Goal: Communication & Community: Answer question/provide support

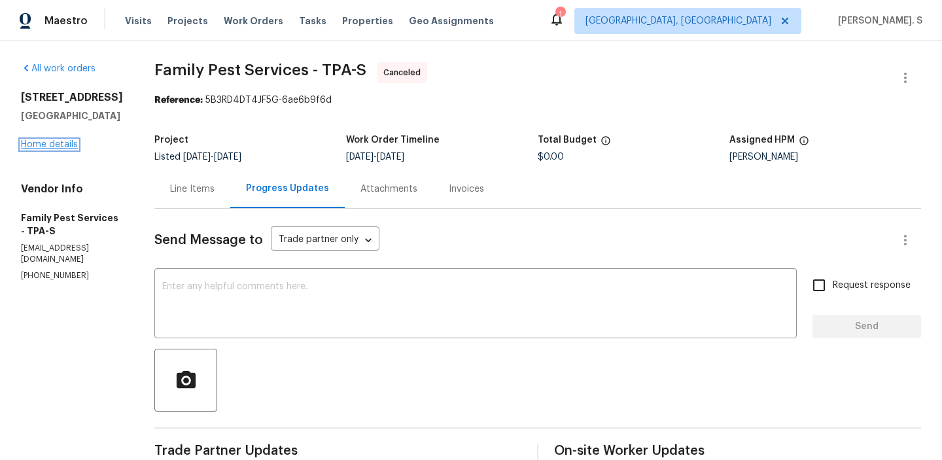
click at [52, 140] on link "Home details" at bounding box center [49, 144] width 57 height 9
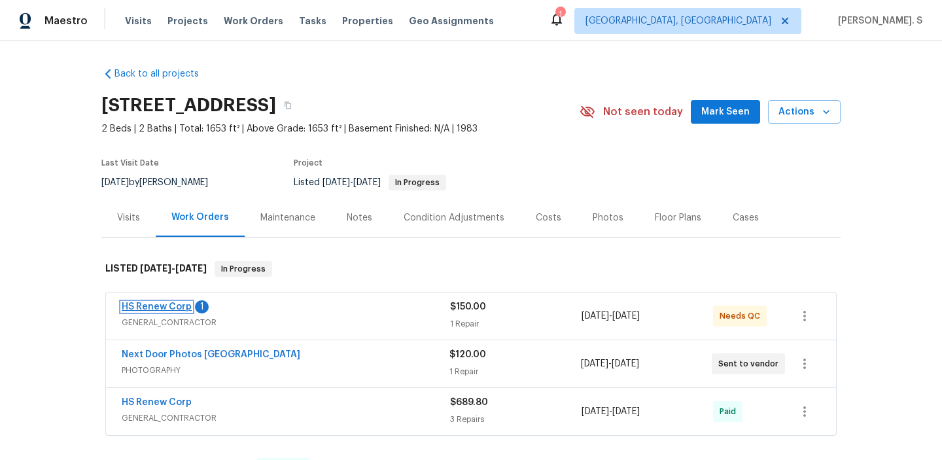
click at [167, 309] on link "HS Renew Corp" at bounding box center [157, 306] width 70 height 9
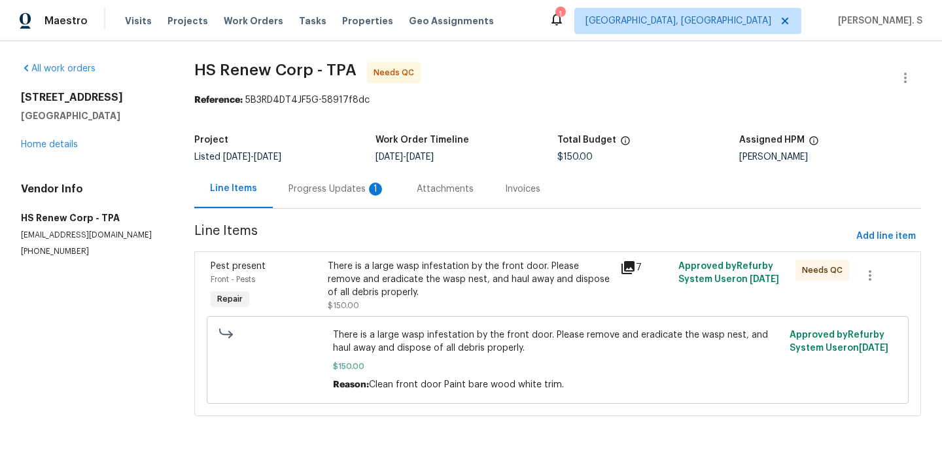
click at [295, 173] on div "Progress Updates 1" at bounding box center [337, 188] width 128 height 39
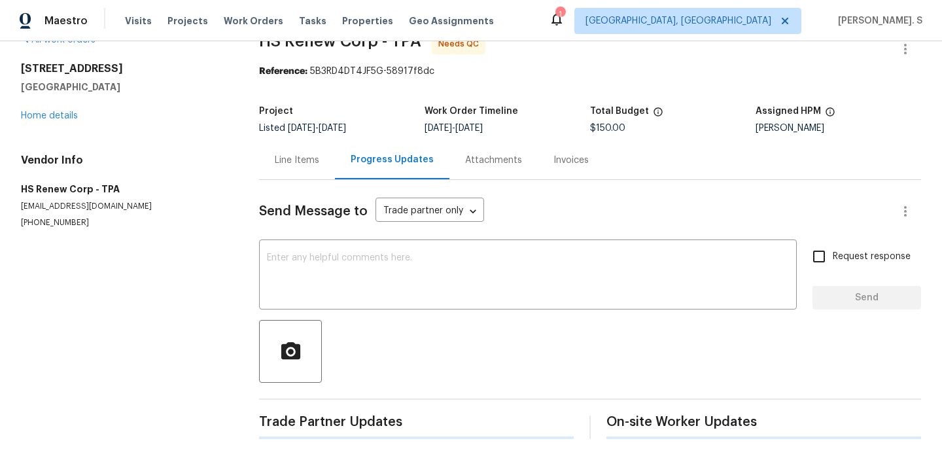
scroll to position [65, 0]
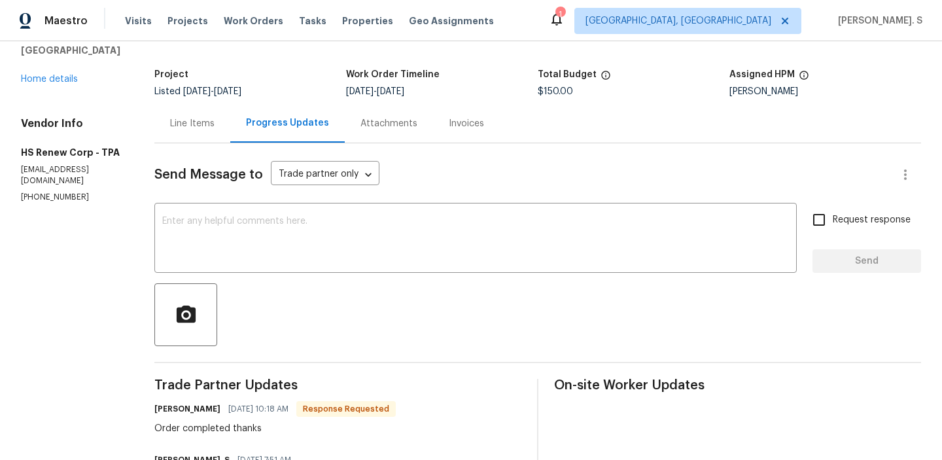
click at [218, 141] on div "Line Items" at bounding box center [192, 123] width 76 height 39
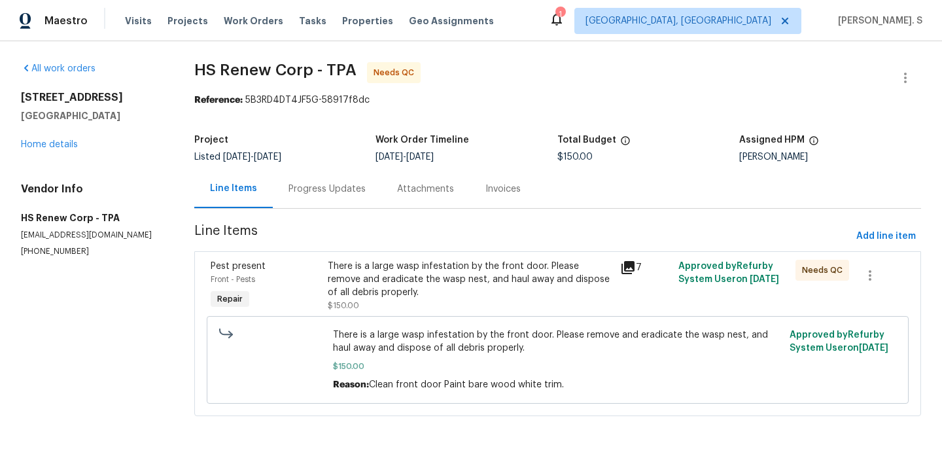
click at [472, 251] on div "Pest present Front - Pests Repair There is a large wasp infestation by the fron…" at bounding box center [557, 333] width 727 height 165
click at [451, 271] on div "There is a large wasp infestation by the front door. Please remove and eradicat…" at bounding box center [470, 279] width 285 height 39
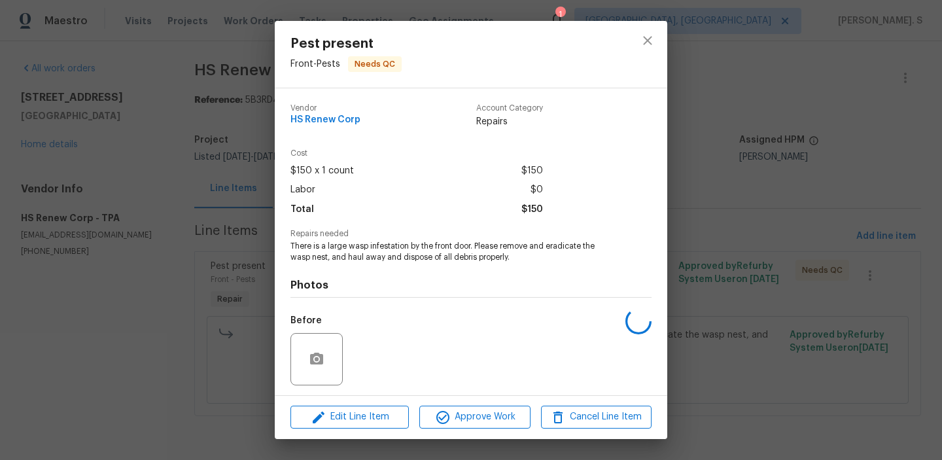
scroll to position [88, 0]
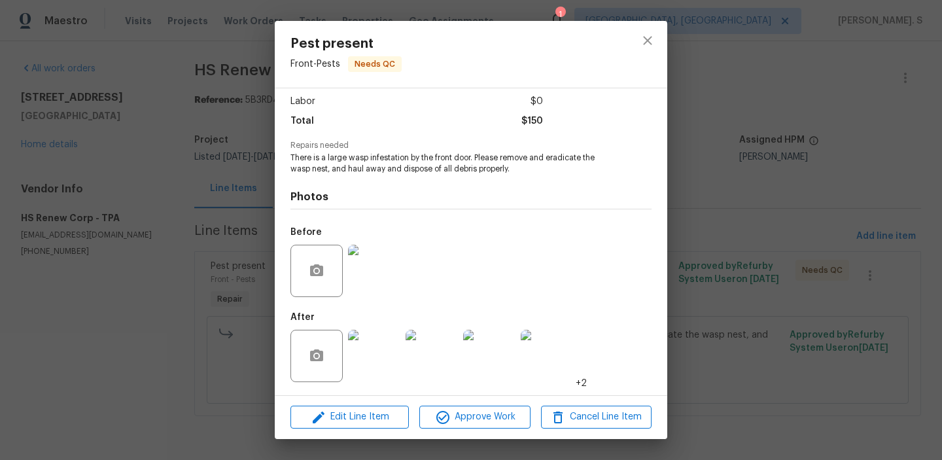
click at [372, 341] on img at bounding box center [374, 356] width 52 height 52
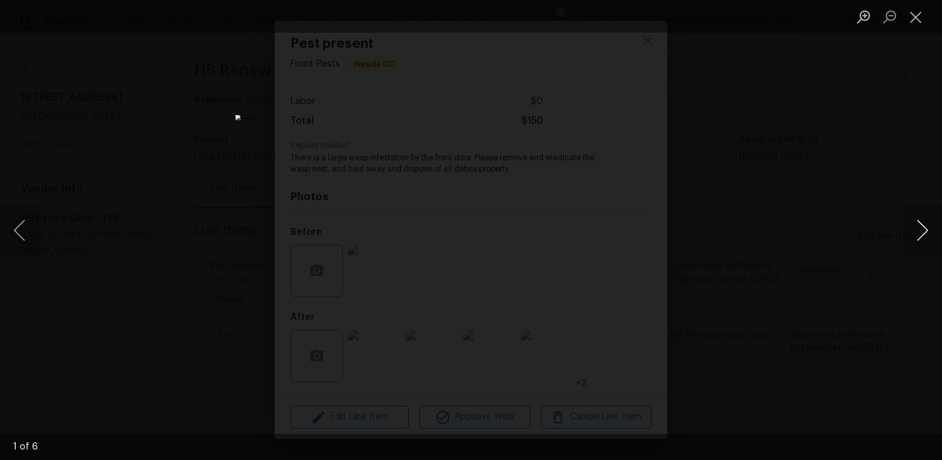
click at [914, 234] on button "Next image" at bounding box center [922, 230] width 39 height 52
click at [916, 235] on button "Next image" at bounding box center [922, 230] width 39 height 52
click at [913, 16] on button "Close lightbox" at bounding box center [916, 16] width 26 height 23
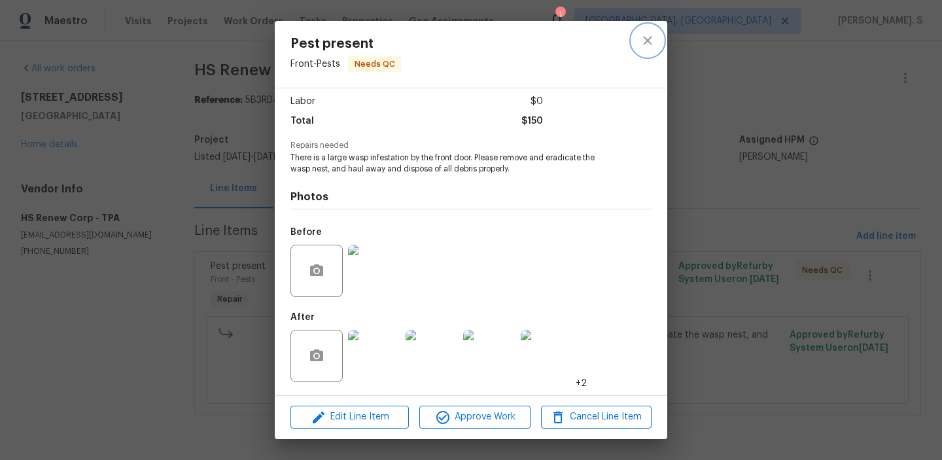
click at [657, 29] on button "close" at bounding box center [647, 40] width 31 height 31
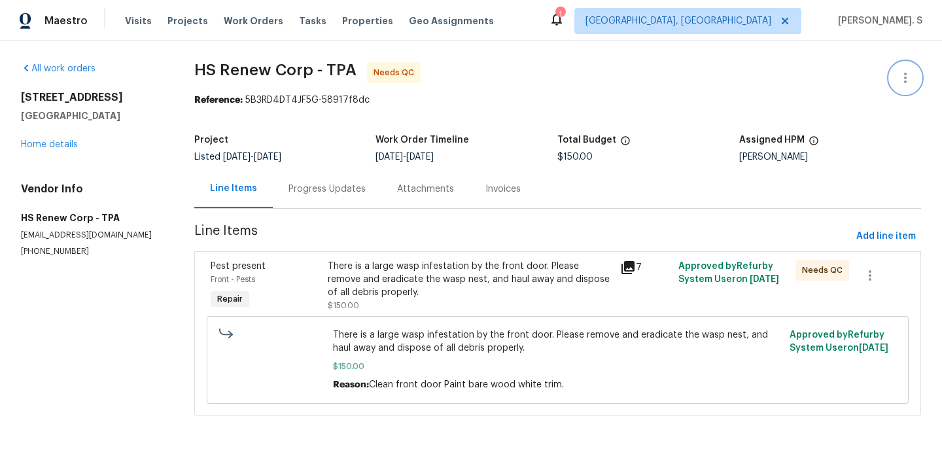
click at [902, 66] on button "button" at bounding box center [905, 77] width 31 height 31
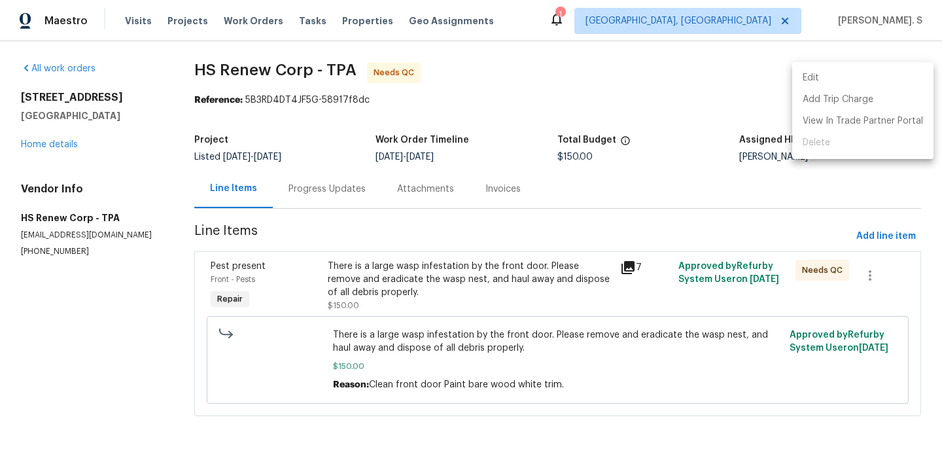
click at [876, 67] on li "Edit" at bounding box center [862, 78] width 141 height 22
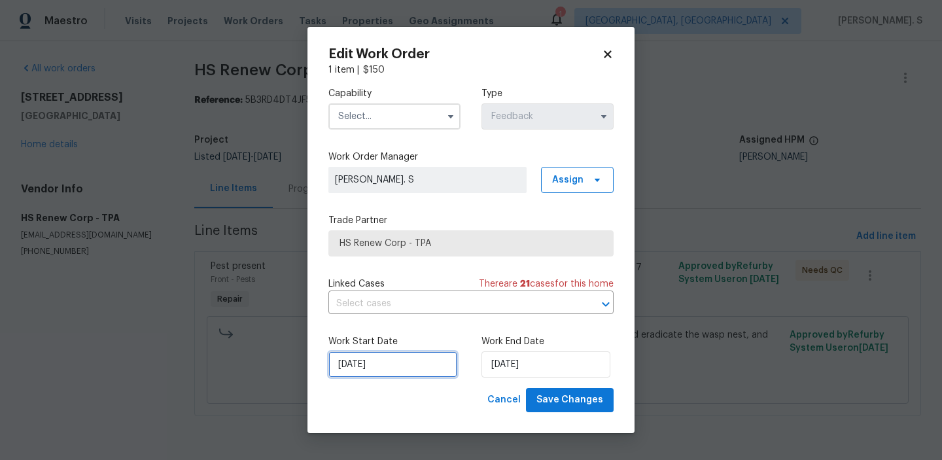
click at [385, 370] on input "8/25/2025" at bounding box center [392, 364] width 129 height 26
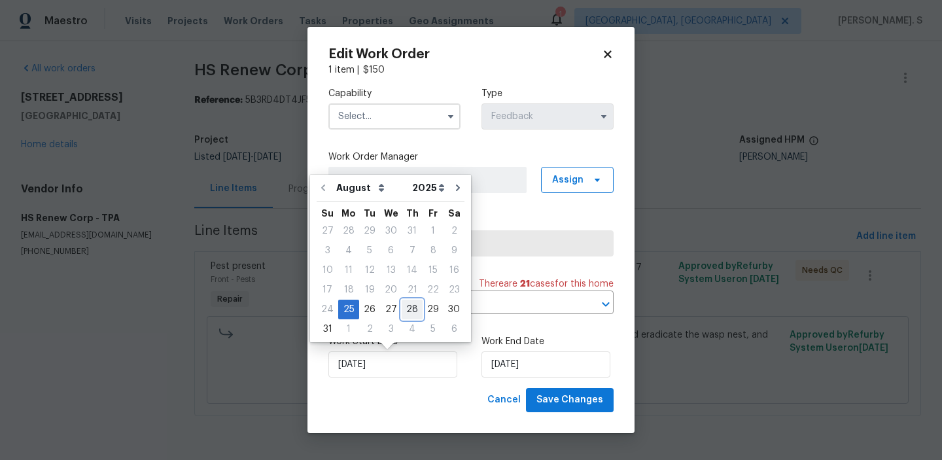
click at [402, 307] on div "28" at bounding box center [412, 309] width 21 height 18
type input "8/28/2025"
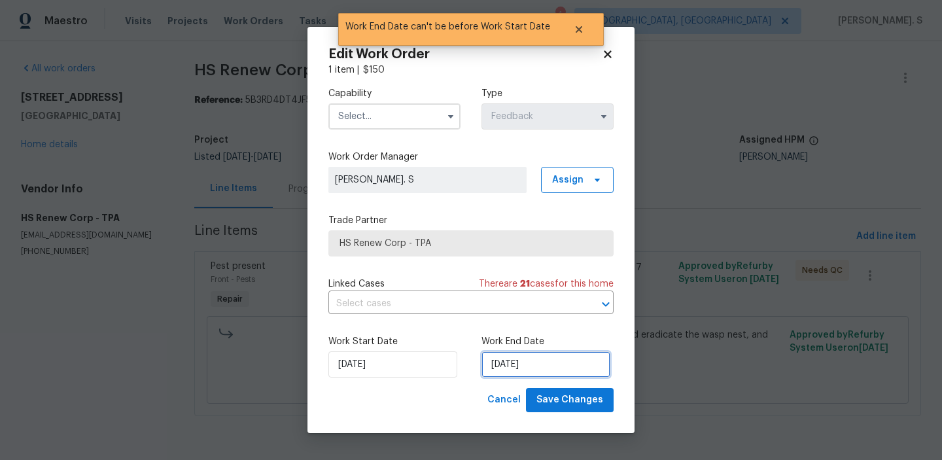
click at [552, 353] on input "8/28/2025" at bounding box center [545, 364] width 129 height 26
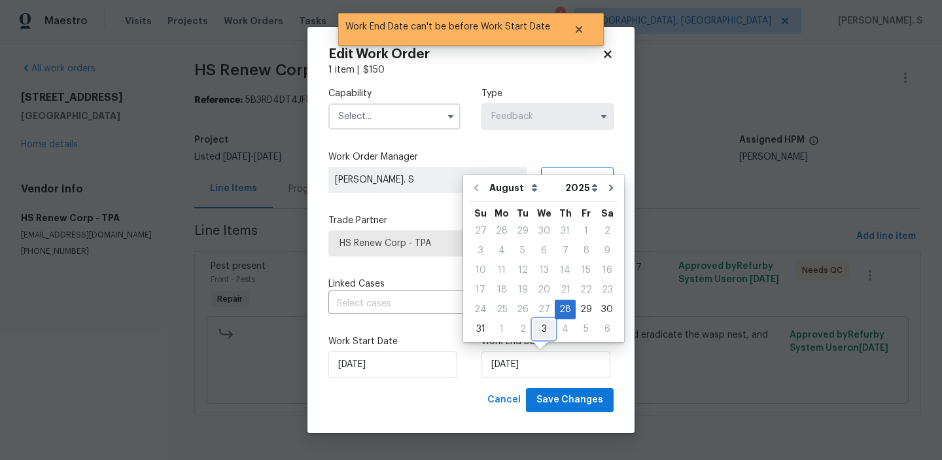
click at [540, 327] on div "3" at bounding box center [544, 329] width 22 height 18
type input "9/3/2025"
select select "8"
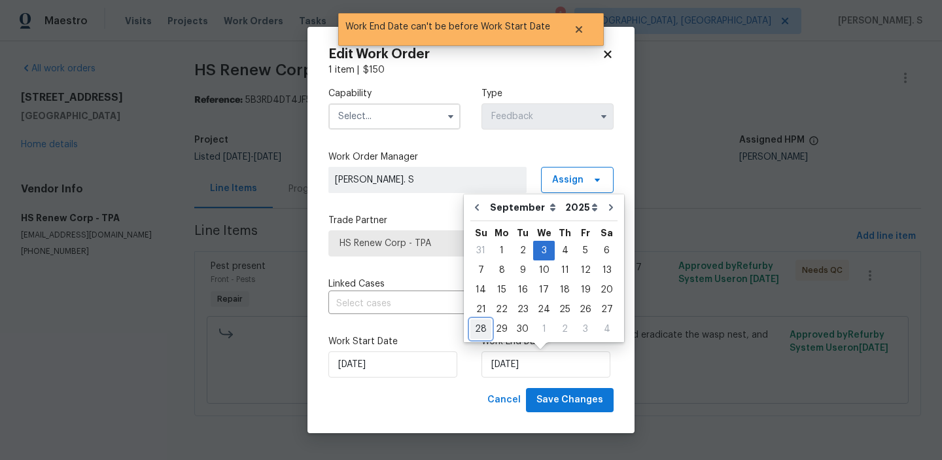
click at [476, 319] on div "28" at bounding box center [480, 329] width 21 height 20
type input "9/28/2025"
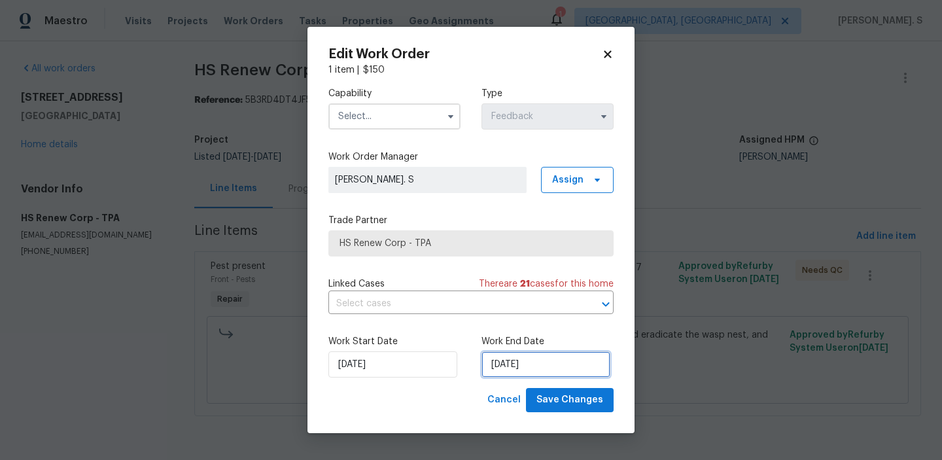
click at [520, 354] on input "9/28/2025" at bounding box center [545, 364] width 129 height 26
select select "8"
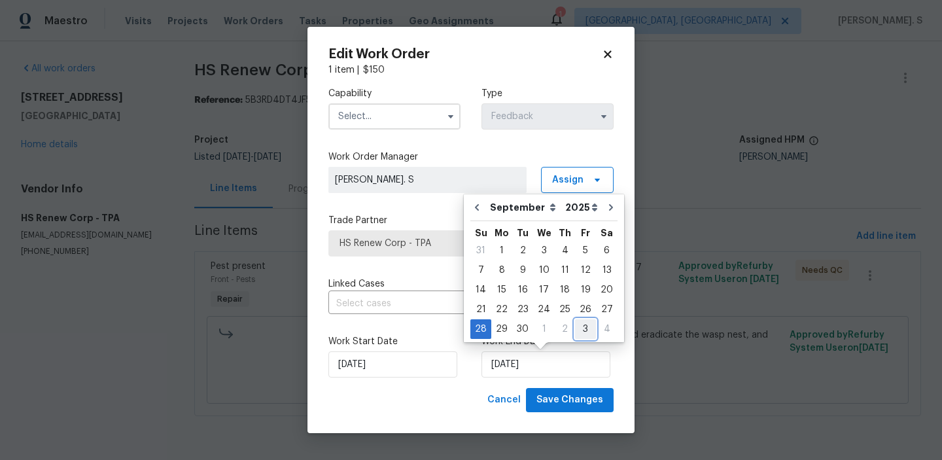
click at [577, 328] on div "3" at bounding box center [585, 329] width 21 height 18
type input "10/3/2025"
select select "9"
click at [479, 212] on icon "Go to previous month" at bounding box center [476, 207] width 10 height 10
type input "9/3/2025"
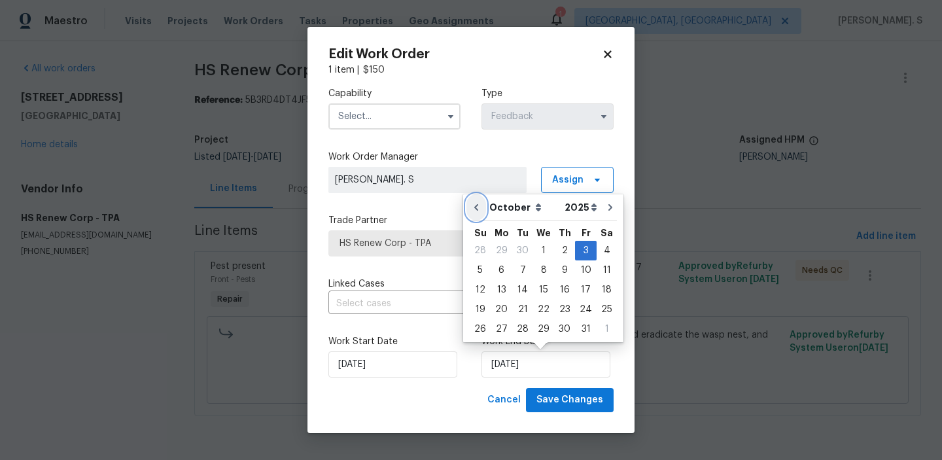
select select "8"
click at [536, 253] on div "3" at bounding box center [544, 250] width 22 height 18
click at [385, 293] on div "Linked Cases There are 21 case s for this home ​" at bounding box center [470, 295] width 285 height 37
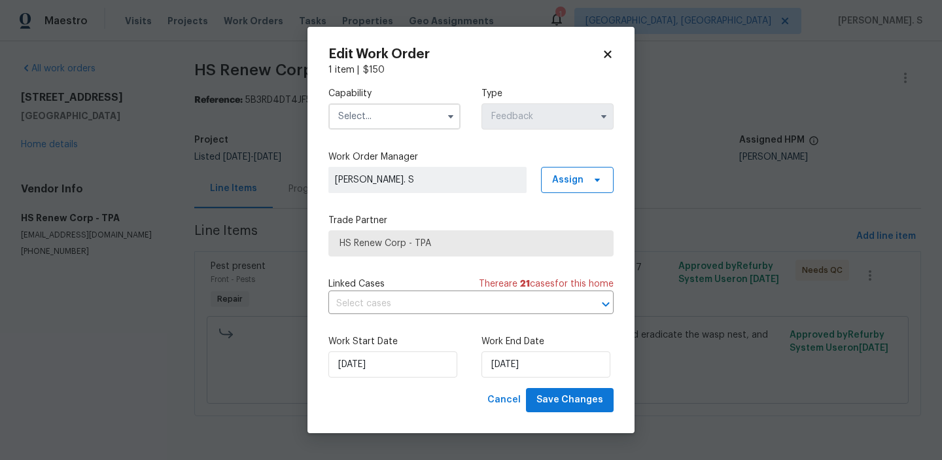
click at [385, 293] on div "Linked Cases There are 21 case s for this home ​" at bounding box center [470, 295] width 285 height 37
click at [385, 307] on input "text" at bounding box center [452, 304] width 249 height 20
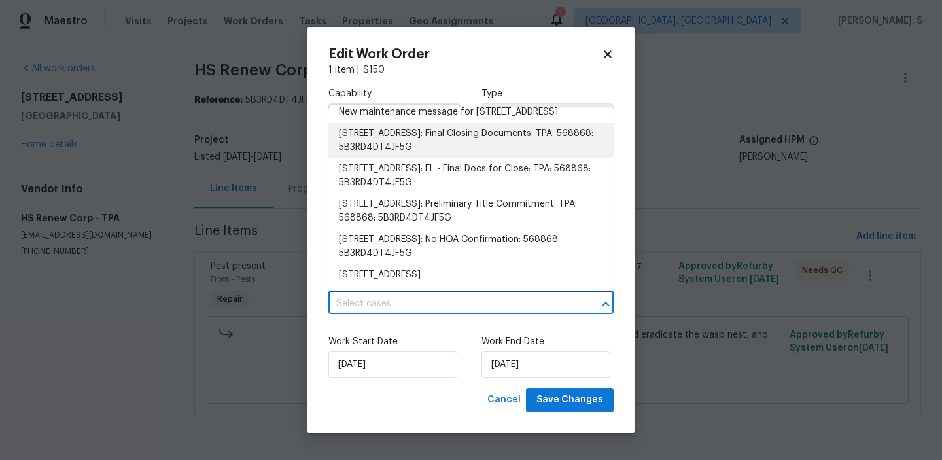
scroll to position [514, 0]
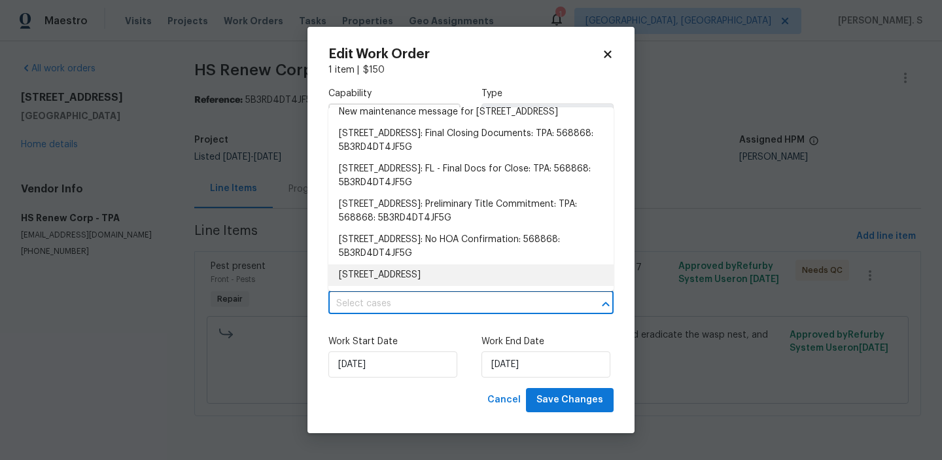
click at [408, 270] on li "8379 Begonia St, Spring Hill, FL 34608" at bounding box center [470, 275] width 285 height 22
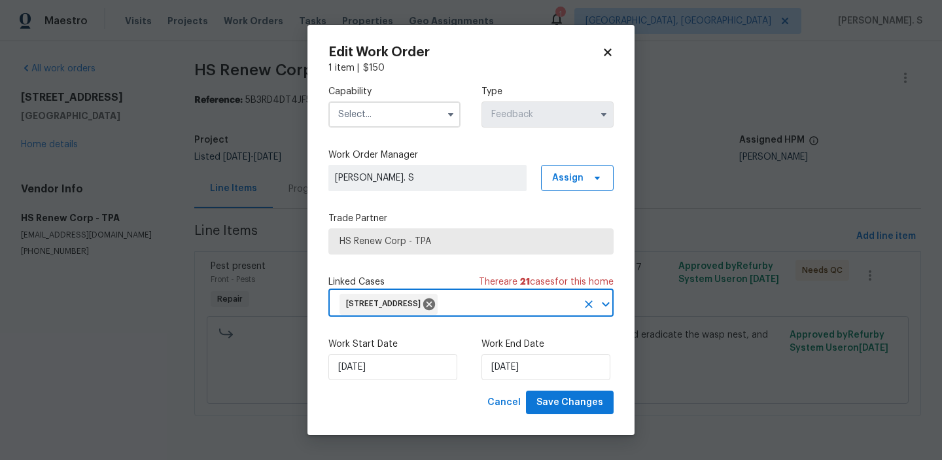
click at [369, 113] on input "text" at bounding box center [394, 114] width 132 height 26
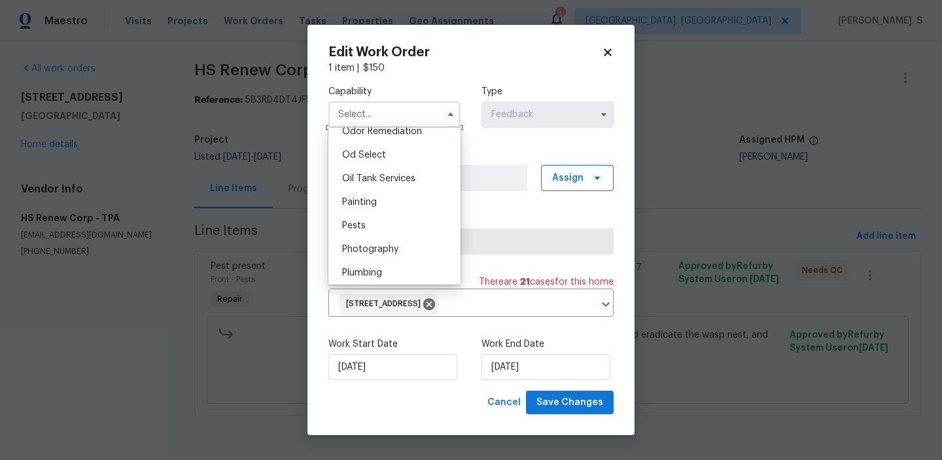
scroll to position [1041, 0]
click at [385, 227] on div "Pests" at bounding box center [395, 224] width 126 height 24
type input "Pests"
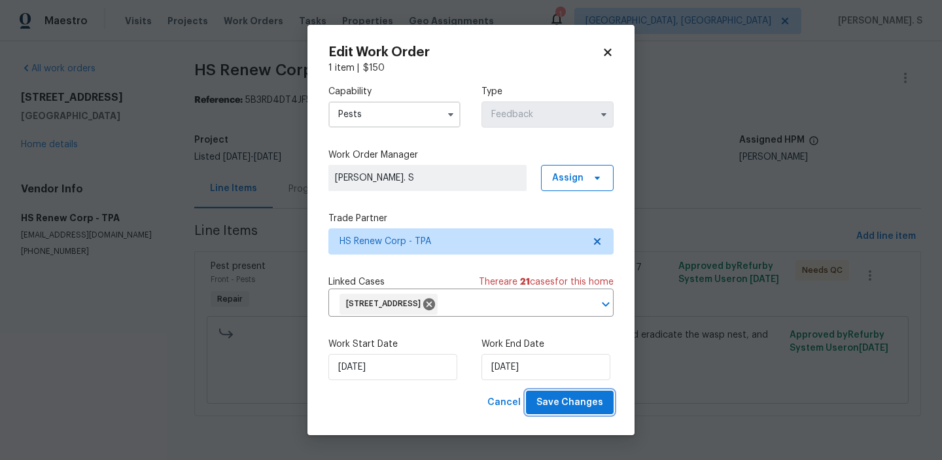
click at [559, 402] on span "Save Changes" at bounding box center [569, 402] width 67 height 16
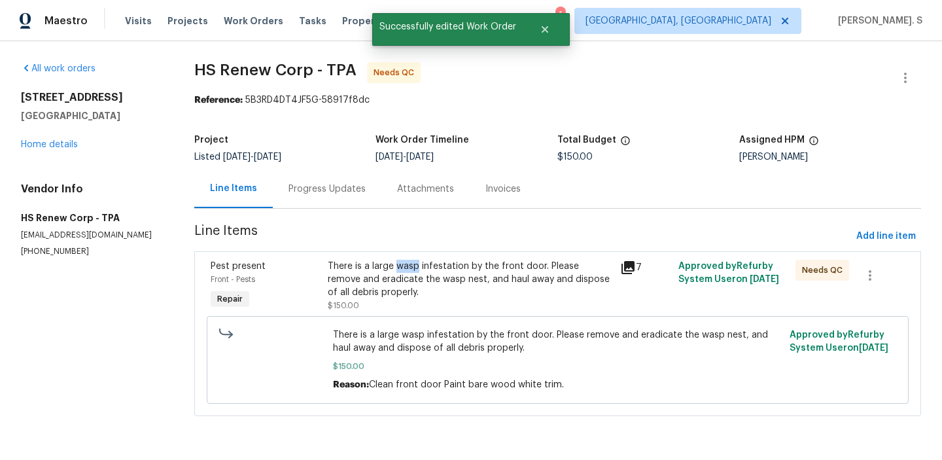
click at [410, 270] on div "There is a large wasp infestation by the front door. Please remove and eradicat…" at bounding box center [470, 279] width 285 height 39
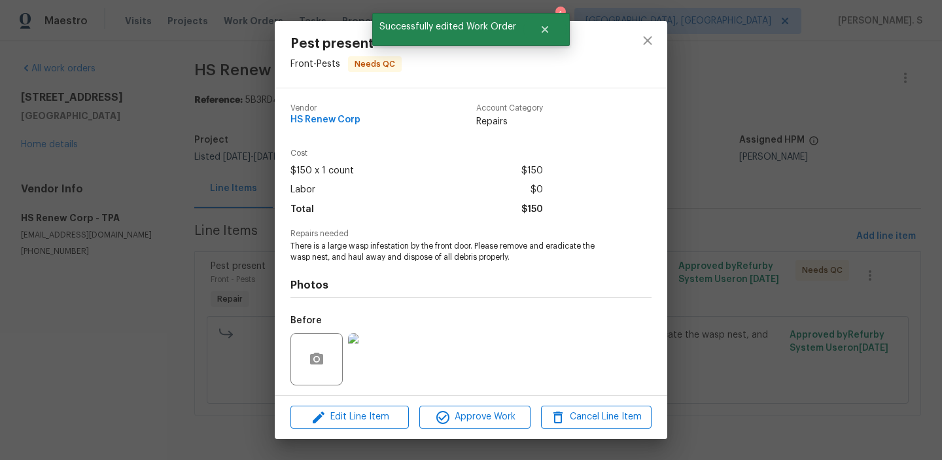
click at [410, 270] on div "Photos Before After +2" at bounding box center [470, 370] width 361 height 215
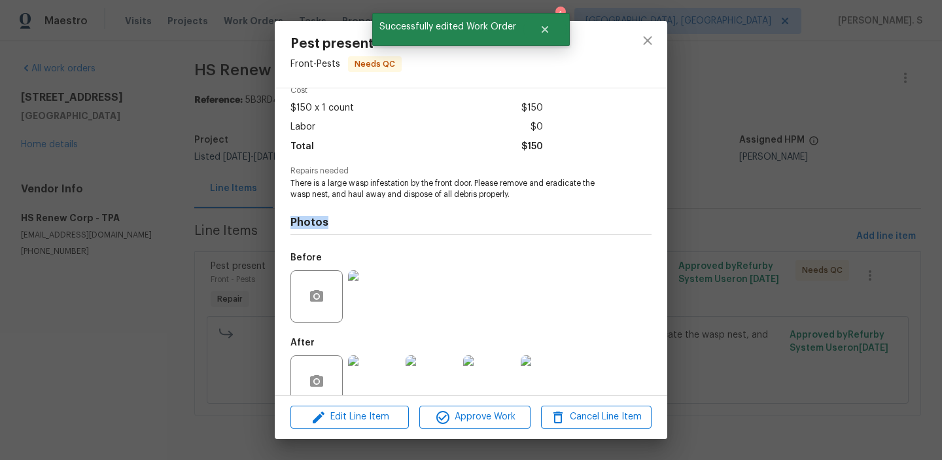
scroll to position [88, 0]
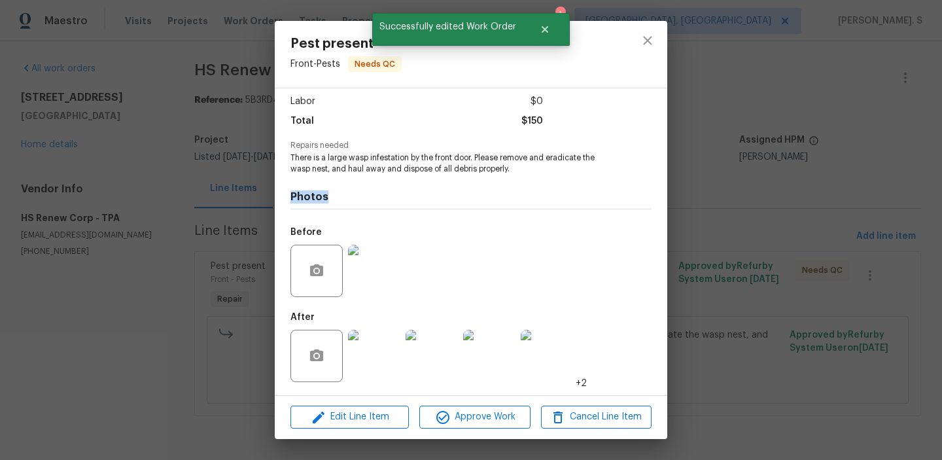
click at [471, 404] on div "Edit Line Item Approve Work Cancel Line Item" at bounding box center [471, 417] width 392 height 44
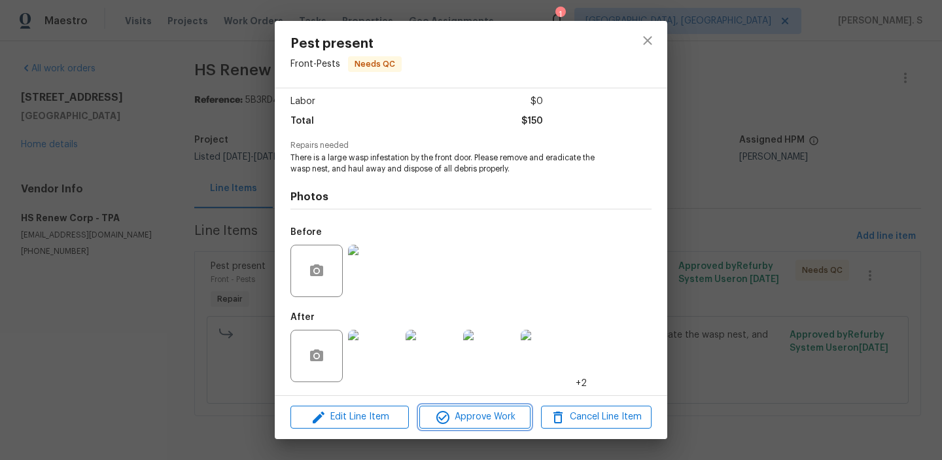
click at [476, 409] on span "Approve Work" at bounding box center [474, 417] width 103 height 16
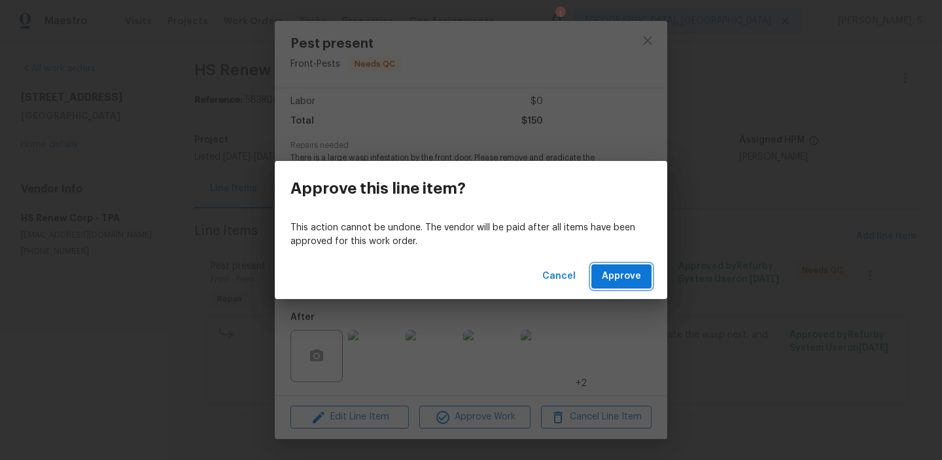
click at [621, 267] on button "Approve" at bounding box center [621, 276] width 60 height 24
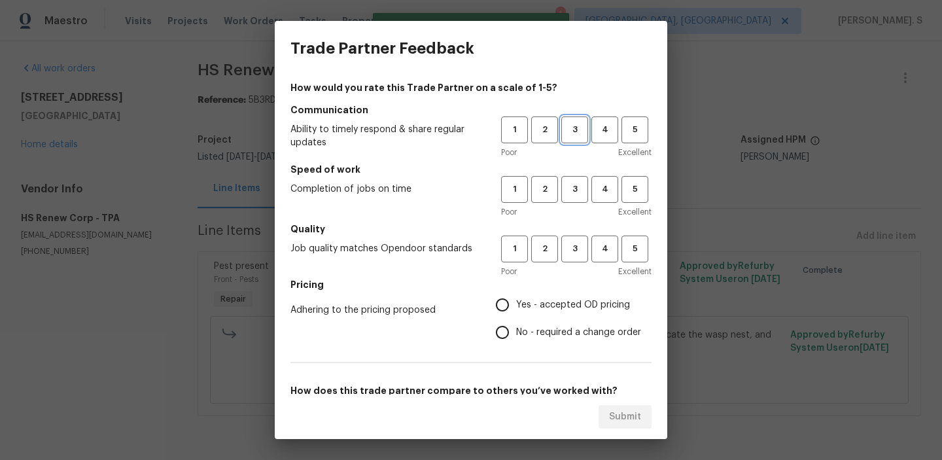
click at [585, 120] on button "3" at bounding box center [574, 129] width 27 height 27
click at [583, 205] on div "1 2 3 4 5 Poor Excellent" at bounding box center [576, 197] width 150 height 43
click at [582, 195] on span "3" at bounding box center [575, 189] width 24 height 15
click at [578, 259] on button "3" at bounding box center [574, 248] width 27 height 27
click at [574, 304] on span "Yes - accepted OD pricing" at bounding box center [573, 305] width 114 height 14
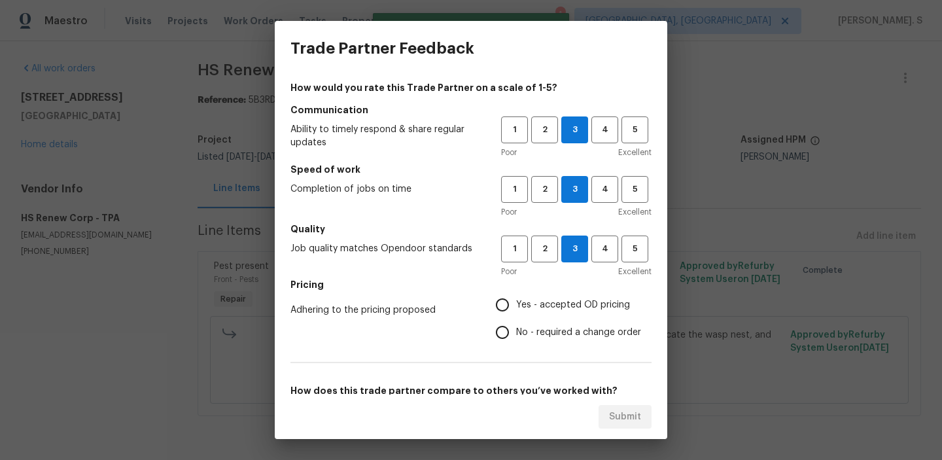
click at [516, 304] on input "Yes - accepted OD pricing" at bounding box center [502, 304] width 27 height 27
radio input "true"
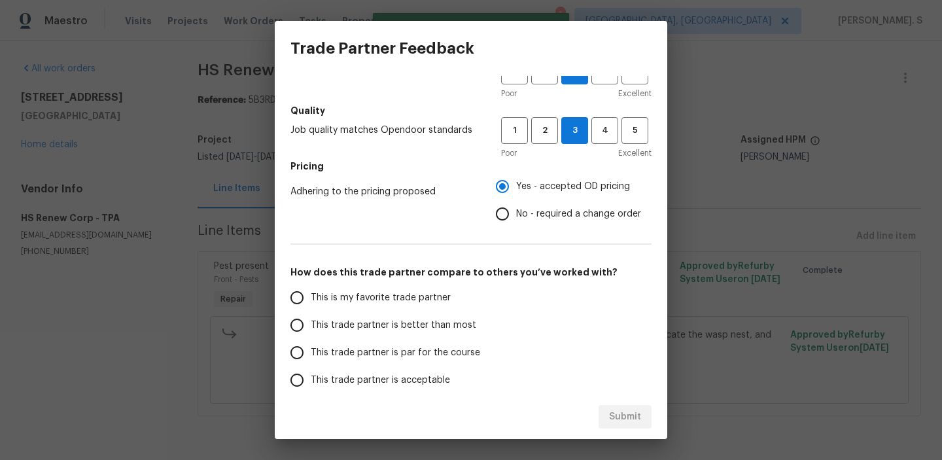
scroll to position [161, 0]
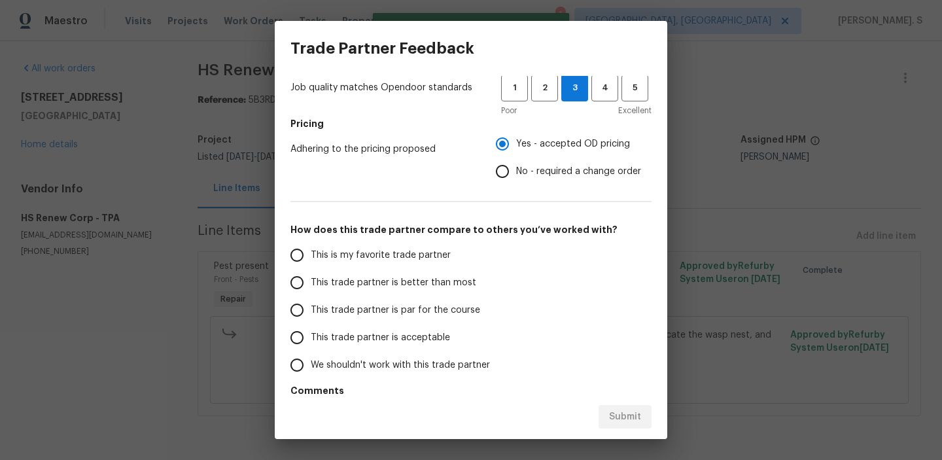
click at [512, 174] on input "No - required a change order" at bounding box center [502, 171] width 27 height 27
radio input "true"
click at [464, 255] on label "This is my favorite trade partner" at bounding box center [386, 254] width 207 height 27
click at [311, 255] on input "This is my favorite trade partner" at bounding box center [296, 254] width 27 height 27
radio input "false"
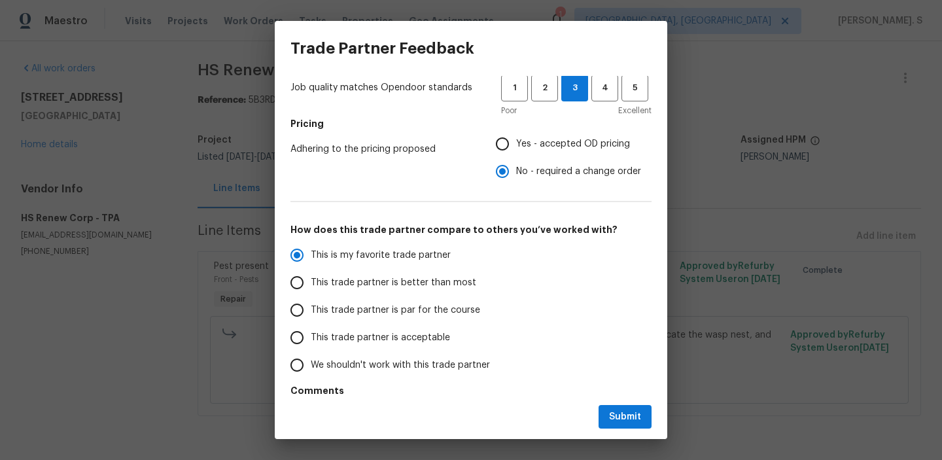
click at [459, 286] on span "This trade partner is better than most" at bounding box center [394, 283] width 166 height 14
click at [311, 286] on input "This trade partner is better than most" at bounding box center [296, 282] width 27 height 27
click at [638, 419] on span "Submit" at bounding box center [625, 417] width 32 height 16
radio input "true"
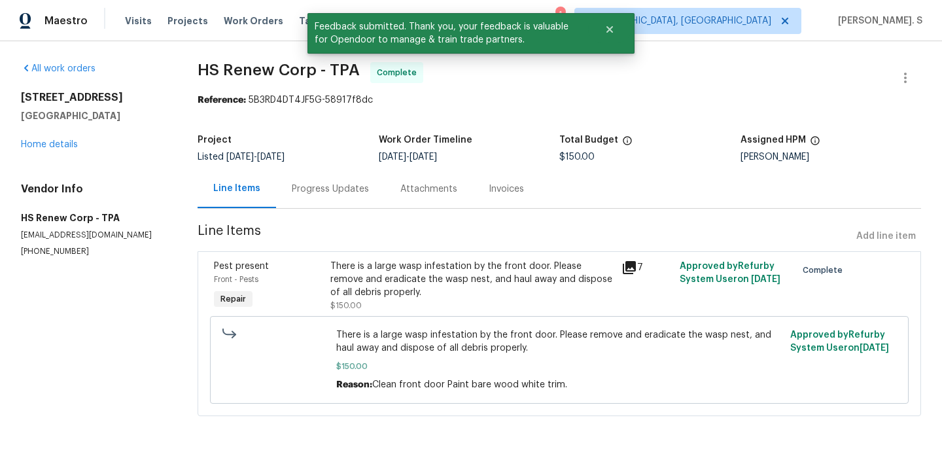
click at [312, 189] on div "Progress Updates" at bounding box center [330, 189] width 77 height 13
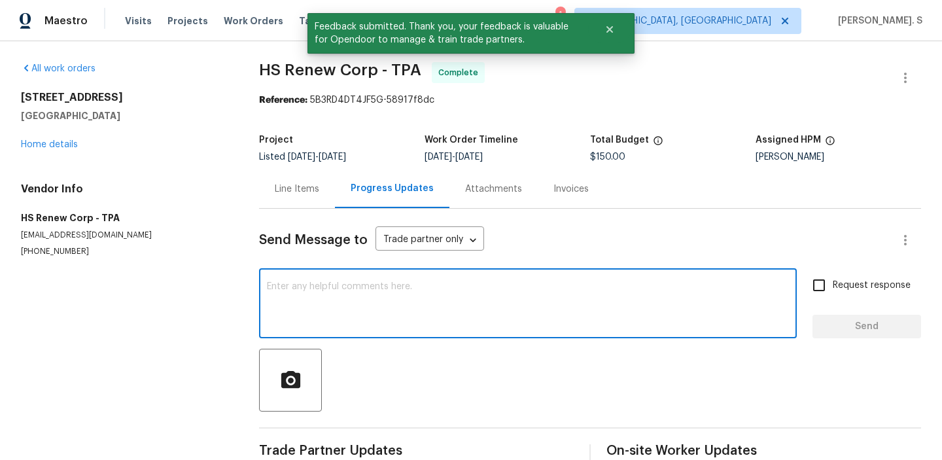
click at [319, 293] on textarea at bounding box center [528, 305] width 522 height 46
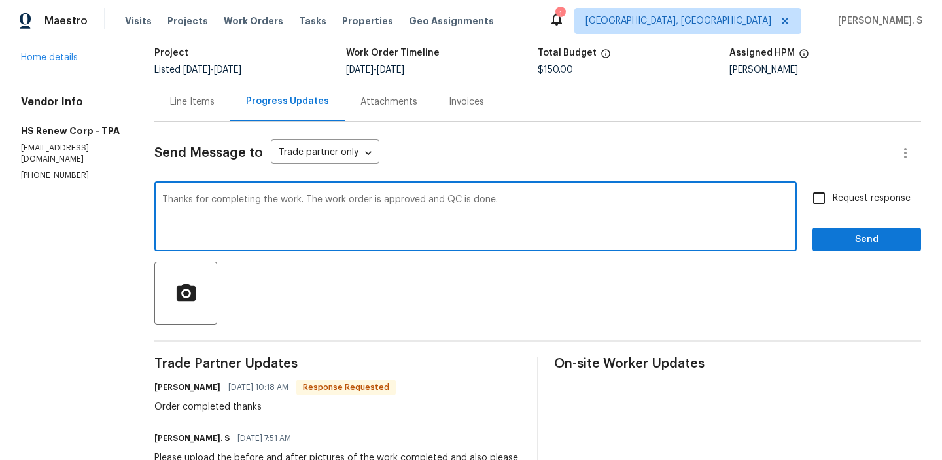
scroll to position [198, 0]
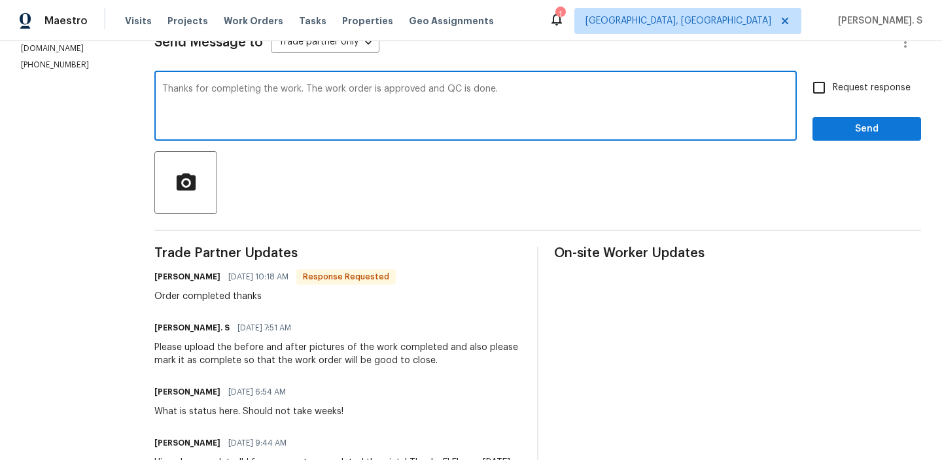
type textarea "Thanks for completing the work. The work order is approved and QC is done."
click at [213, 298] on div "Order completed thanks" at bounding box center [274, 296] width 241 height 13
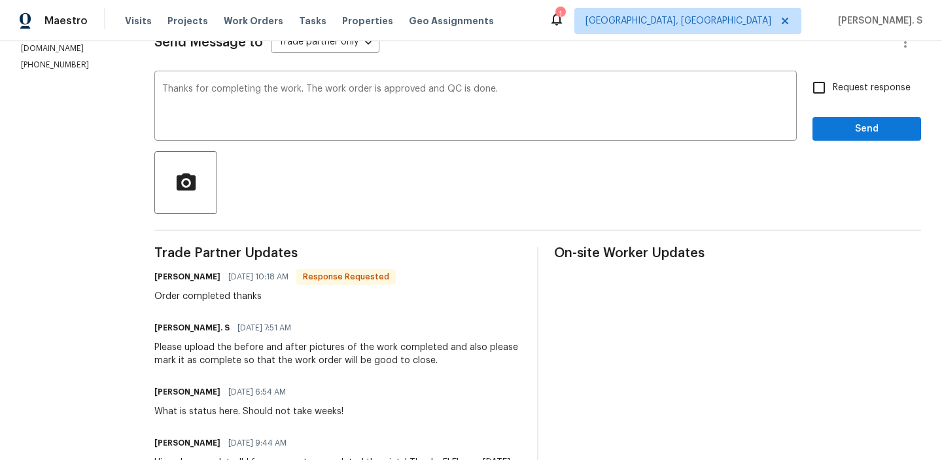
click at [213, 298] on div "Order completed thanks" at bounding box center [274, 296] width 241 height 13
copy div "Order completed thanks"
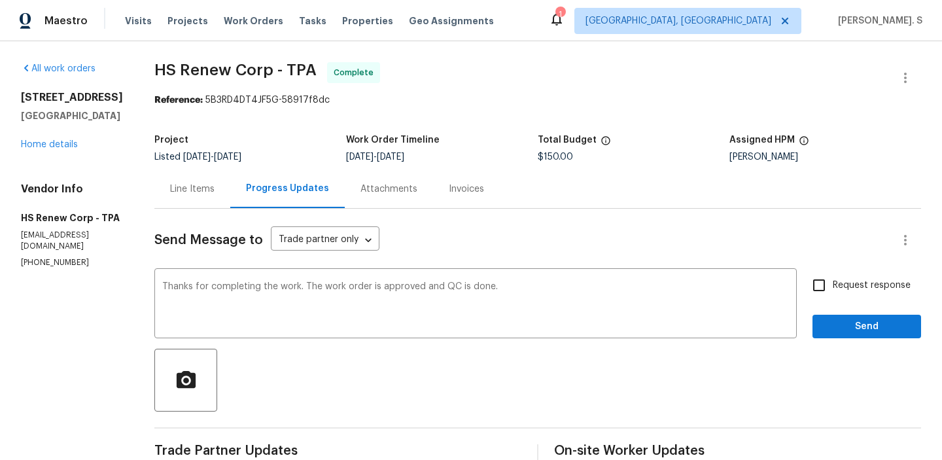
click at [835, 281] on span "Request response" at bounding box center [872, 286] width 78 height 14
click at [833, 281] on input "Request response" at bounding box center [818, 284] width 27 height 27
checkbox input "true"
click at [835, 329] on span "Send" at bounding box center [867, 327] width 88 height 16
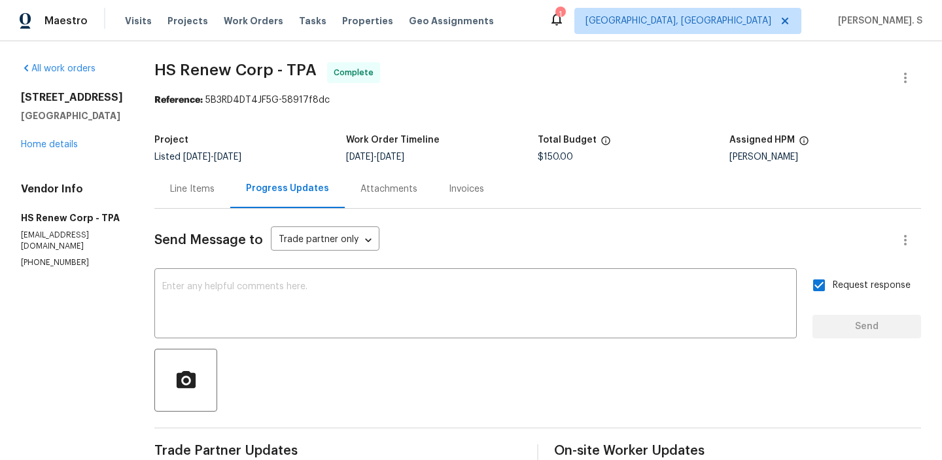
click at [61, 150] on div "8379 Begonia St Spring Hill, FL 34608 Home details" at bounding box center [72, 121] width 102 height 60
click at [73, 143] on link "Home details" at bounding box center [49, 144] width 57 height 9
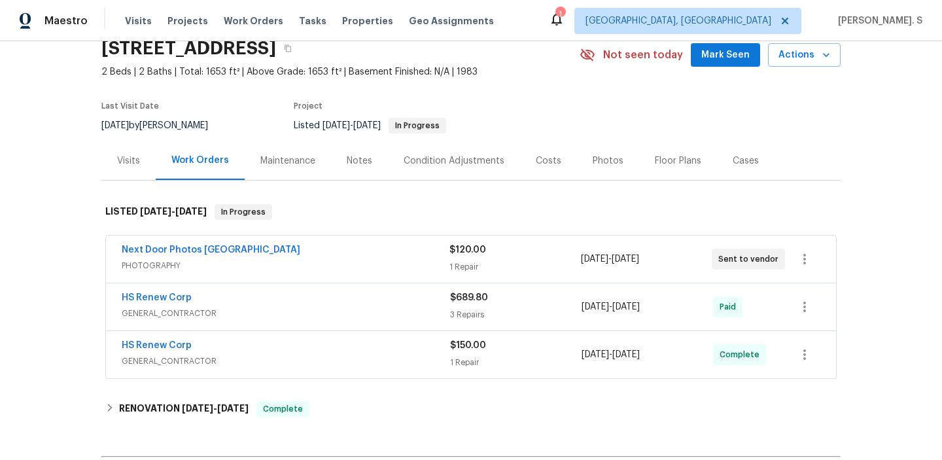
scroll to position [87, 0]
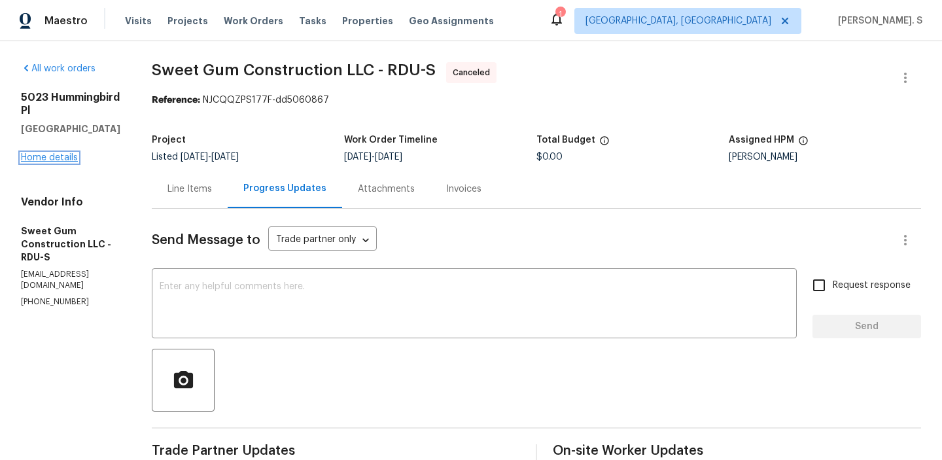
click at [70, 153] on link "Home details" at bounding box center [49, 157] width 57 height 9
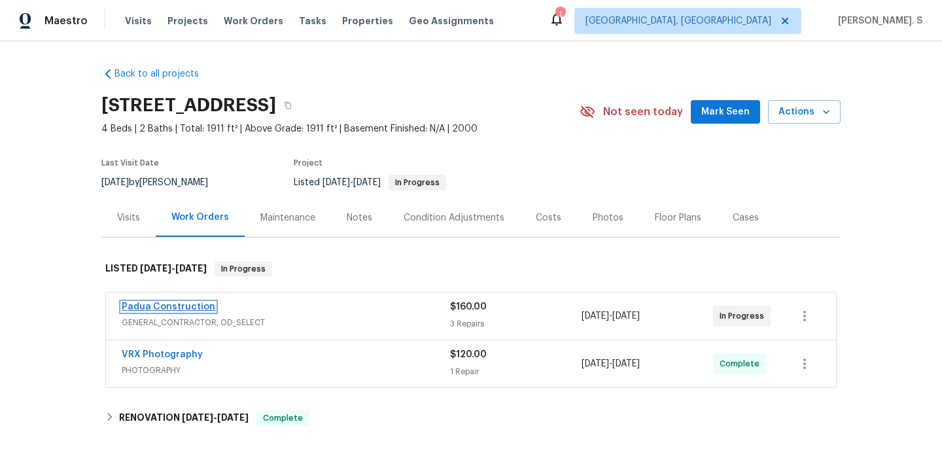
click at [191, 308] on link "Padua Construction" at bounding box center [169, 306] width 94 height 9
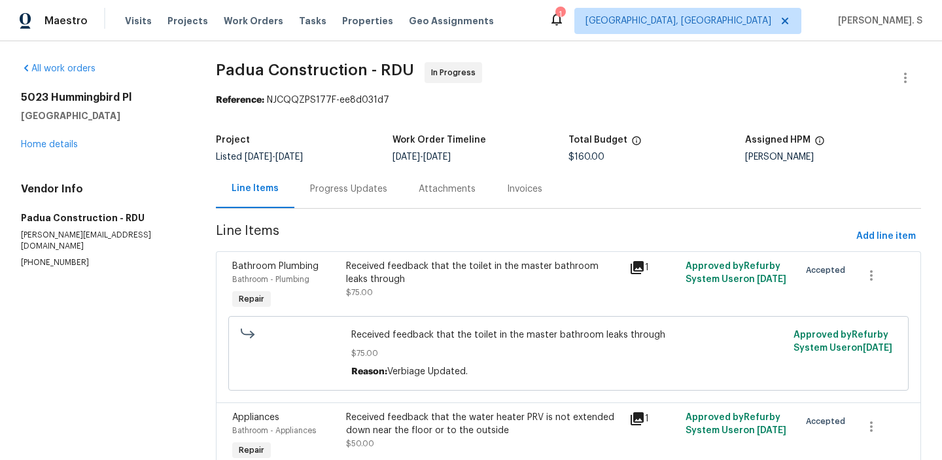
click at [358, 186] on div "Progress Updates" at bounding box center [348, 189] width 77 height 13
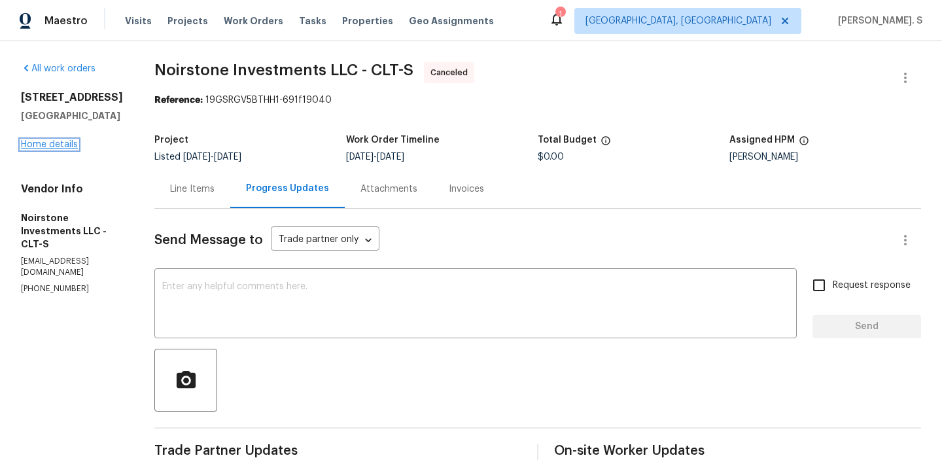
click at [59, 149] on link "Home details" at bounding box center [49, 144] width 57 height 9
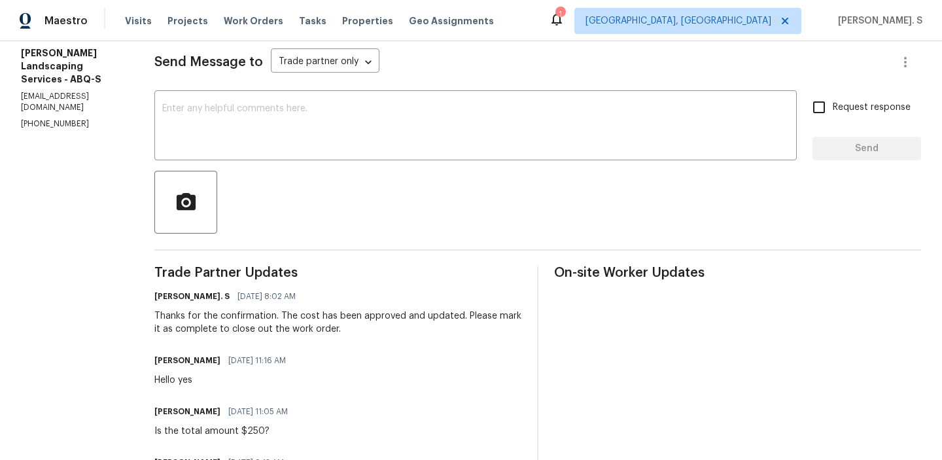
scroll to position [196, 0]
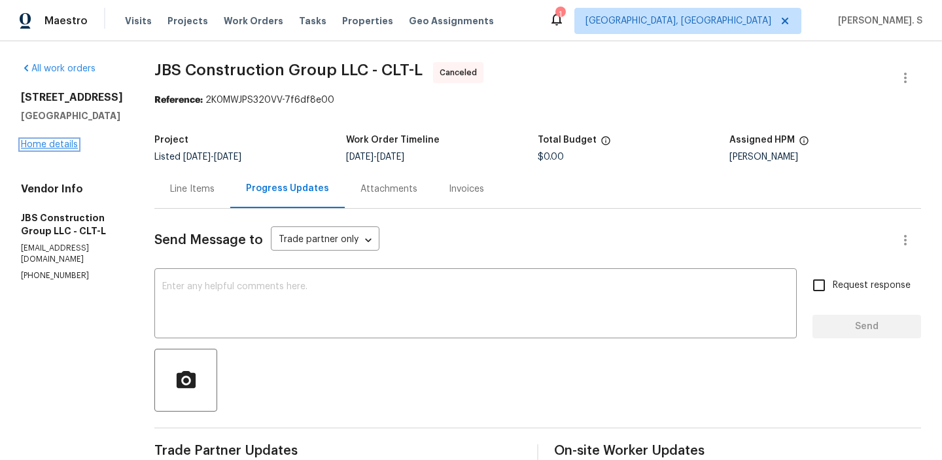
click at [66, 143] on link "Home details" at bounding box center [49, 144] width 57 height 9
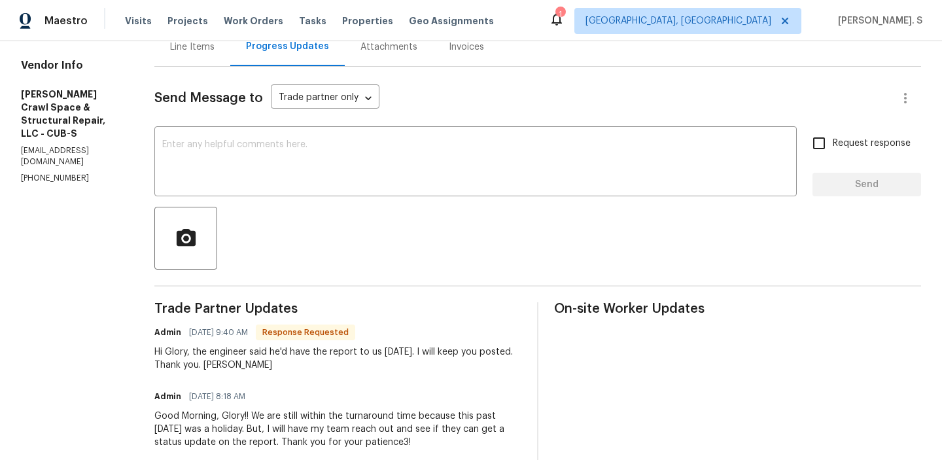
scroll to position [220, 0]
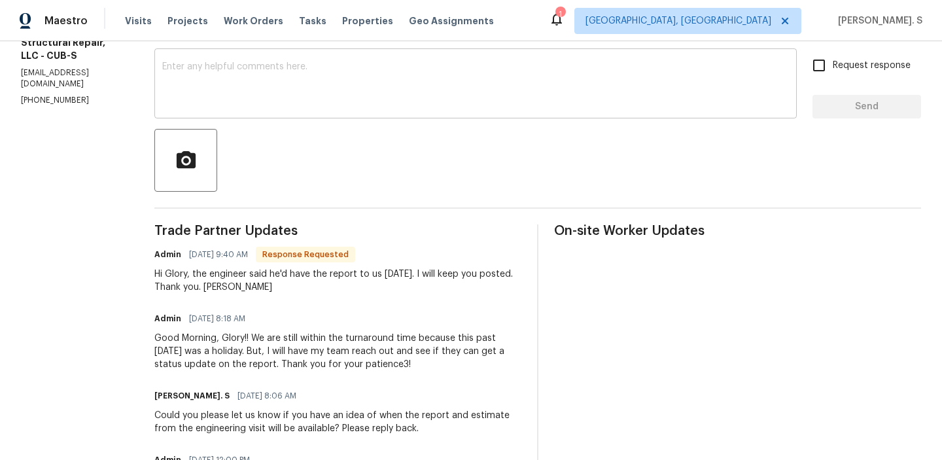
click at [311, 86] on textarea at bounding box center [475, 85] width 627 height 46
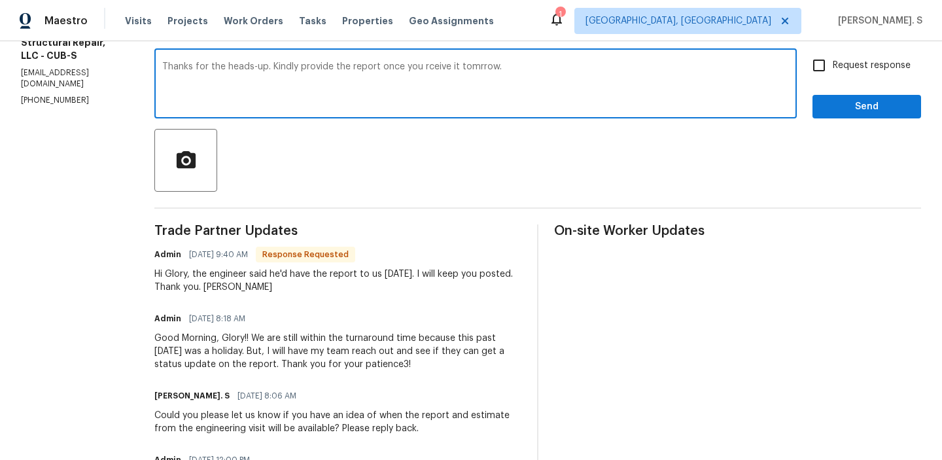
click at [311, 86] on textarea "Thanks for the heads-up. Kindly provide the report once you rceive it tomrrow." at bounding box center [475, 85] width 627 height 46
paste textarea "you for the update. Kindly share the report once you receive it tomo"
type textarea "Thank you for the update. Kindly share the report once you receive it tomorrow."
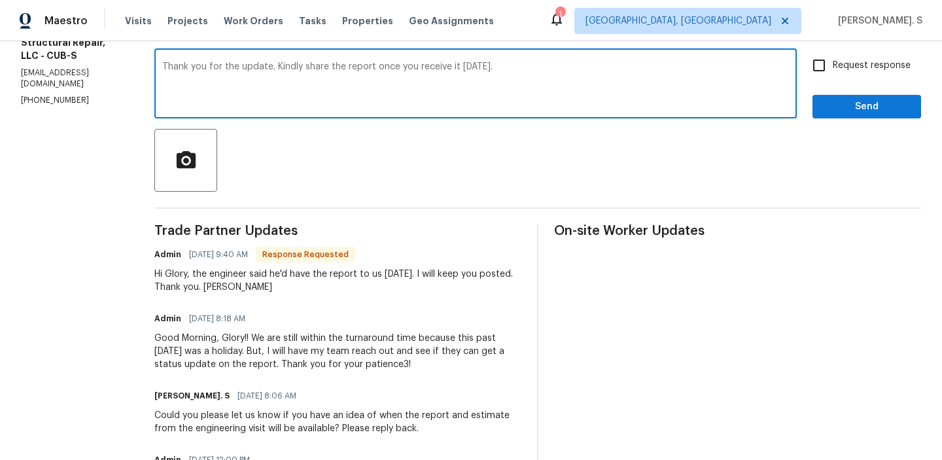
click at [825, 69] on input "Request response" at bounding box center [818, 65] width 27 height 27
checkbox input "true"
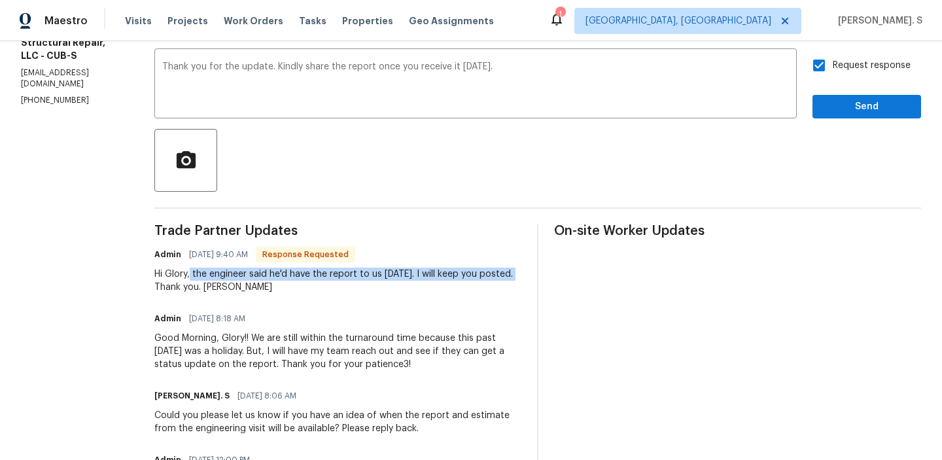
drag, startPoint x: 203, startPoint y: 275, endPoint x: 198, endPoint y: 289, distance: 15.5
click at [198, 289] on div "Hi Glory, the engineer said he'd have the report to us tomorrow. I will keep yo…" at bounding box center [337, 281] width 367 height 26
copy div "the engineer said he'd have the report to us tomorrow. I will keep you posted"
click at [832, 95] on button "Send" at bounding box center [866, 107] width 109 height 24
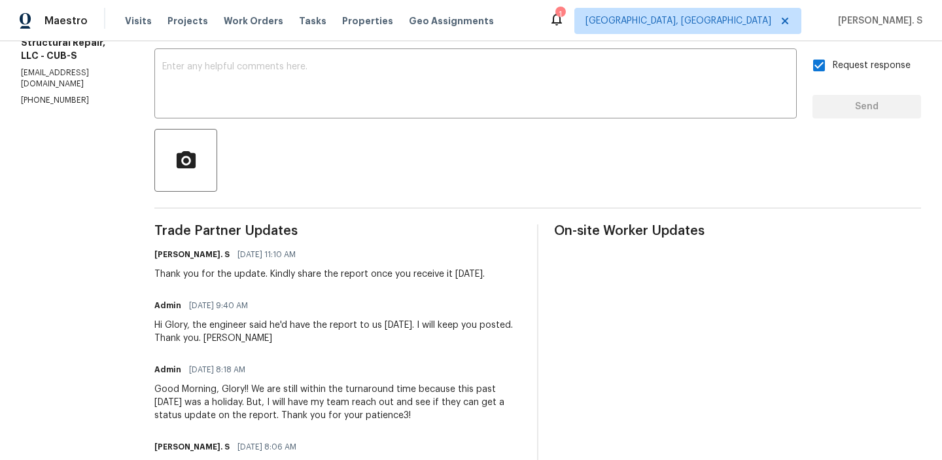
drag, startPoint x: 306, startPoint y: 273, endPoint x: 527, endPoint y: 271, distance: 221.1
click at [521, 271] on div "Glory Joyce. S 09/03/2025 11:10 AM Thank you for the update. Kindly share the r…" at bounding box center [337, 262] width 367 height 35
copy div "share the report once you receive it tomorrow."
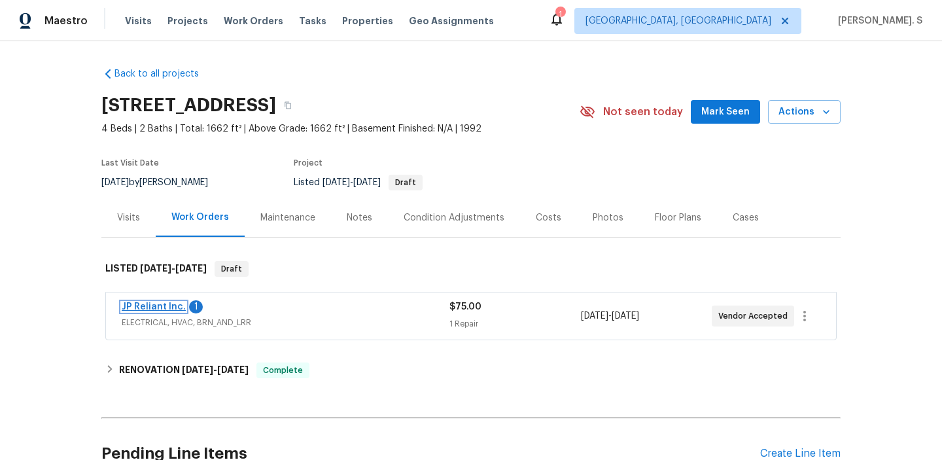
click at [173, 306] on link "JP Reliant Inc." at bounding box center [154, 306] width 64 height 9
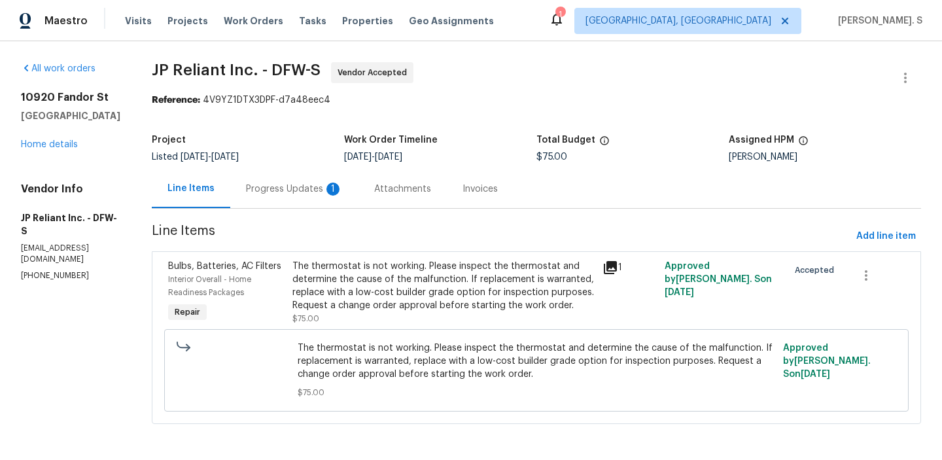
click at [307, 179] on div "Progress Updates 1" at bounding box center [294, 188] width 128 height 39
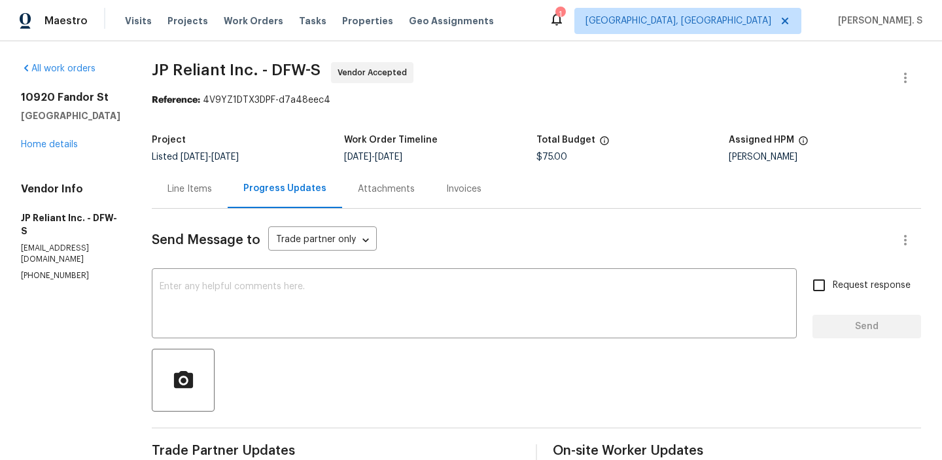
click at [186, 189] on div "Line Items" at bounding box center [189, 189] width 44 height 13
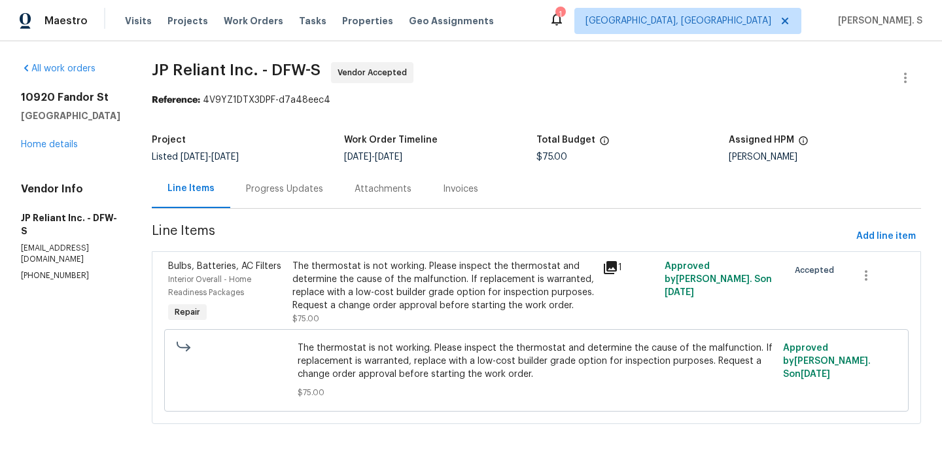
click at [281, 194] on div "Progress Updates" at bounding box center [284, 189] width 77 height 13
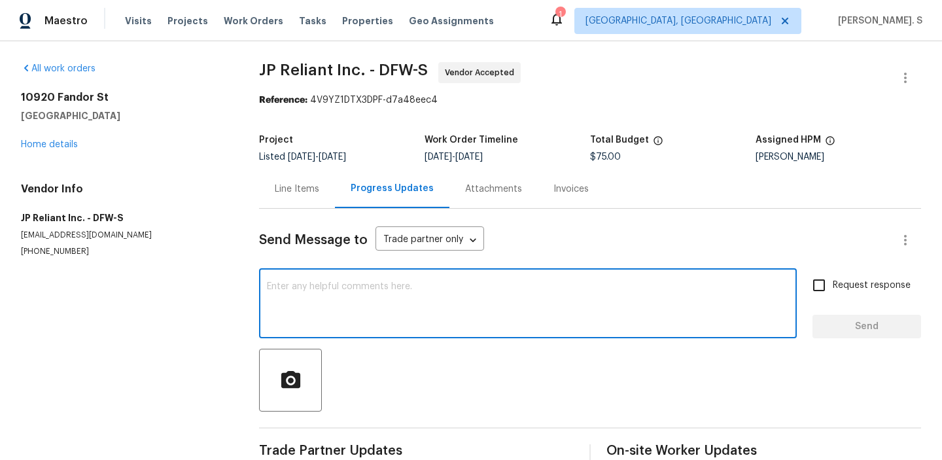
click at [293, 308] on textarea at bounding box center [528, 305] width 522 height 46
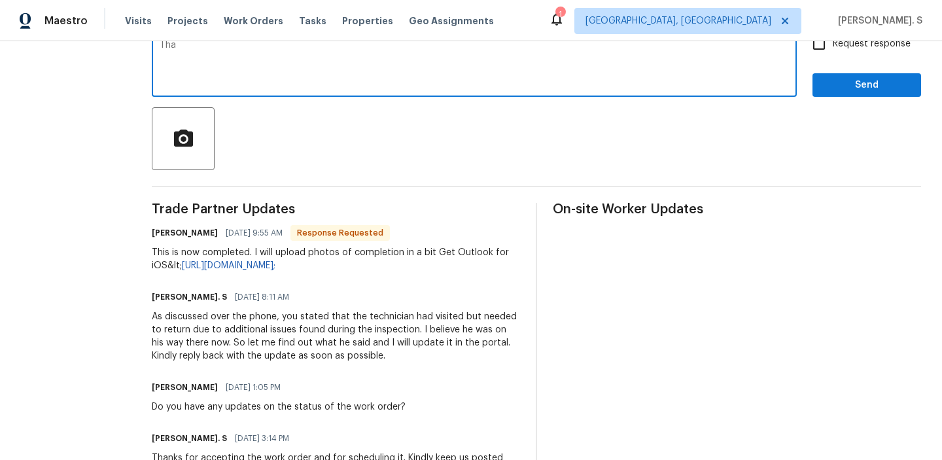
scroll to position [241, 0]
type textarea "Thanks for the heads-up. Kindly upload the pictures asap."
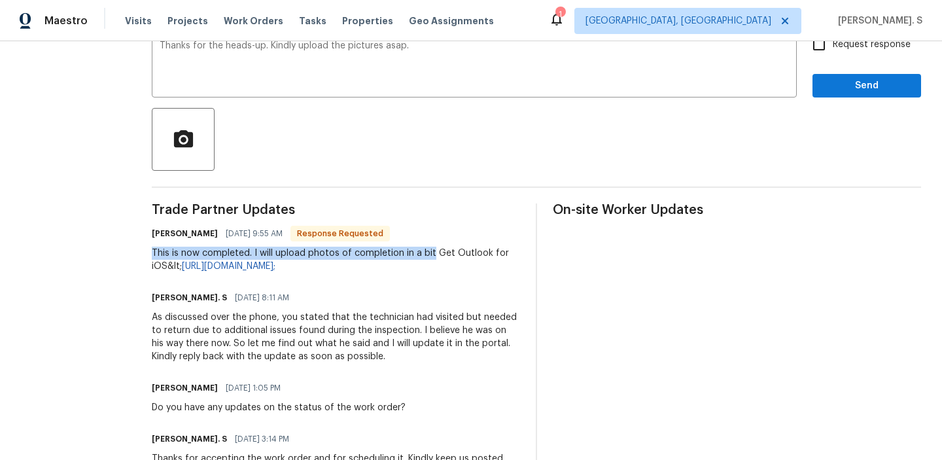
drag, startPoint x: 161, startPoint y: 253, endPoint x: 438, endPoint y: 257, distance: 276.7
click at [438, 257] on div "This is now completed. I will upload photos of completion in a bit Get Outlook …" at bounding box center [336, 260] width 368 height 26
copy div "This is now completed. I will upload photos of completion in a bit"
click at [846, 44] on span "Request response" at bounding box center [872, 45] width 78 height 14
click at [833, 44] on input "Request response" at bounding box center [818, 44] width 27 height 27
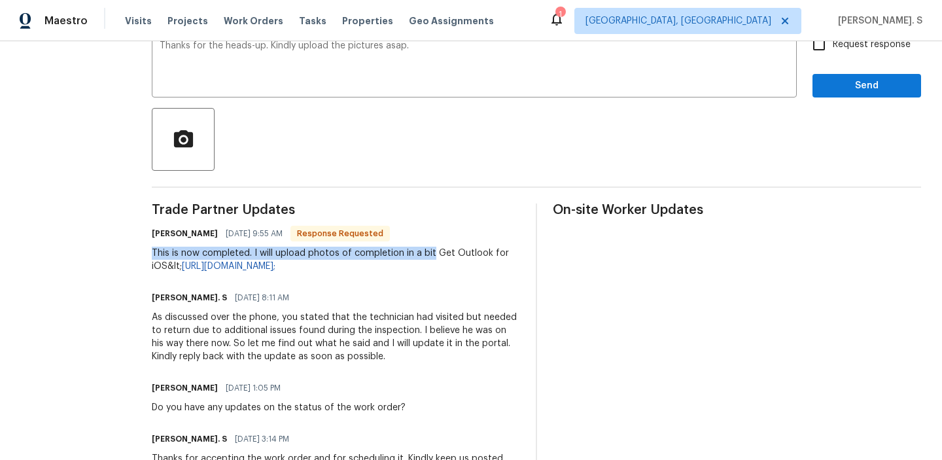
checkbox input "true"
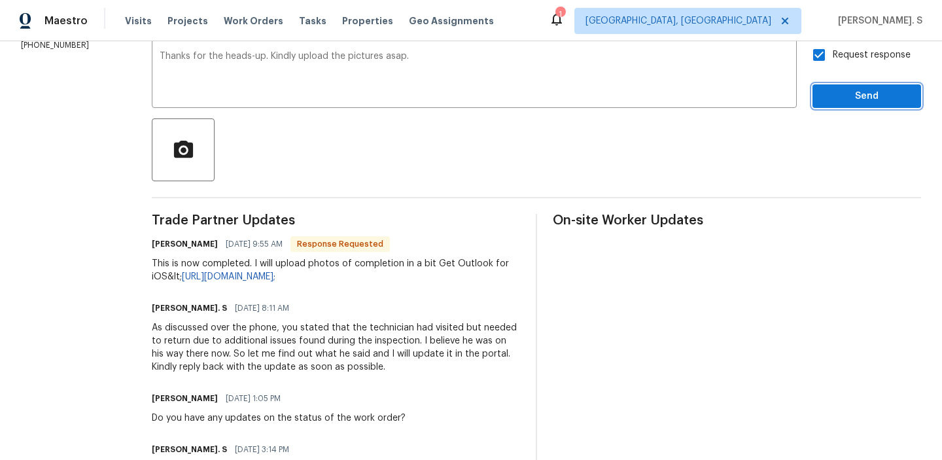
click at [828, 96] on span "Send" at bounding box center [867, 96] width 88 height 16
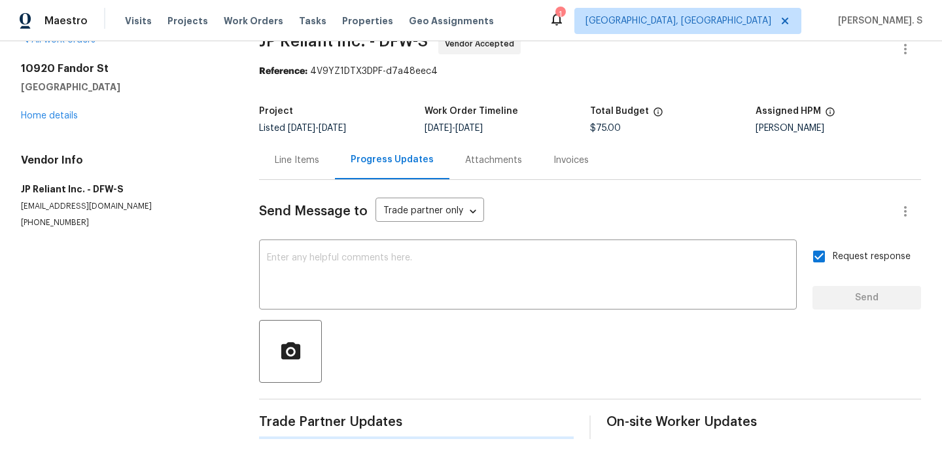
scroll to position [230, 0]
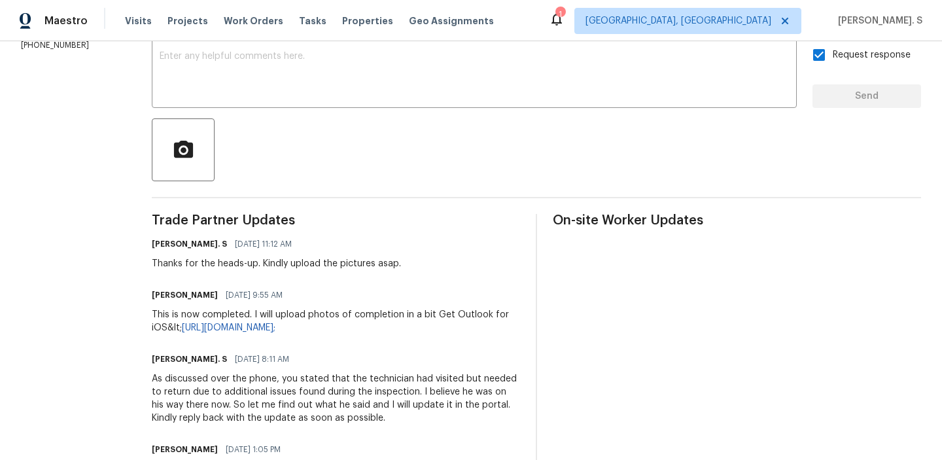
drag, startPoint x: 271, startPoint y: 264, endPoint x: 562, endPoint y: 264, distance: 291.1
click at [562, 264] on div "Trade Partner Updates Glory Joyce. S 09/03/2025 11:12 AM Thanks for the heads-u…" at bounding box center [536, 462] width 769 height 496
drag, startPoint x: 273, startPoint y: 264, endPoint x: 498, endPoint y: 264, distance: 225.7
click at [498, 264] on div "Glory Joyce. S 09/03/2025 11:12 AM Thanks for the heads-up. Kindly upload the p…" at bounding box center [336, 252] width 368 height 35
copy div "indly upload the pictures asap."
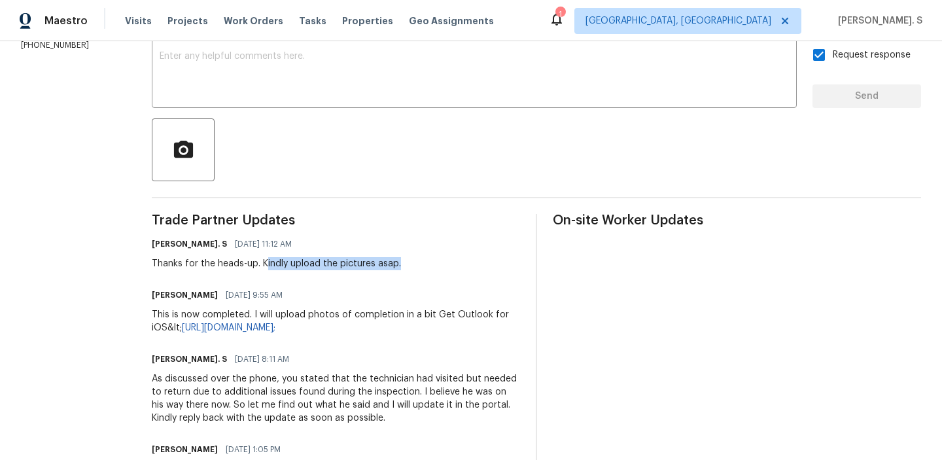
scroll to position [0, 0]
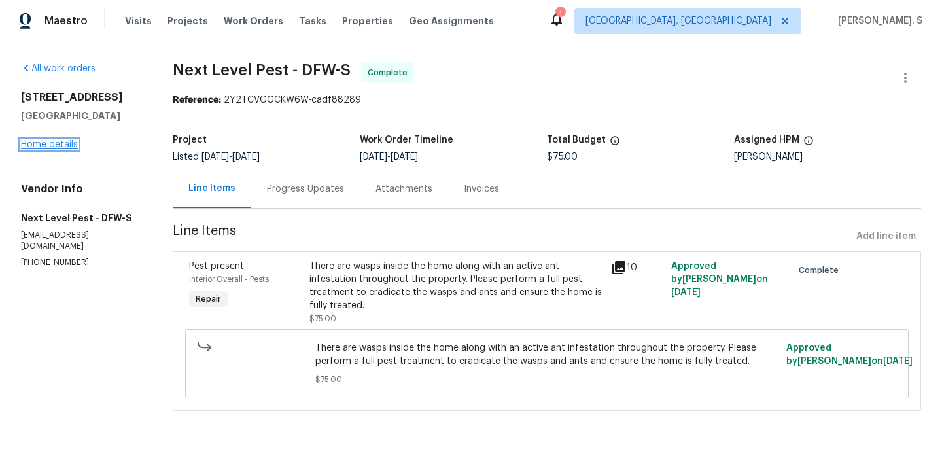
click at [30, 143] on link "Home details" at bounding box center [49, 144] width 57 height 9
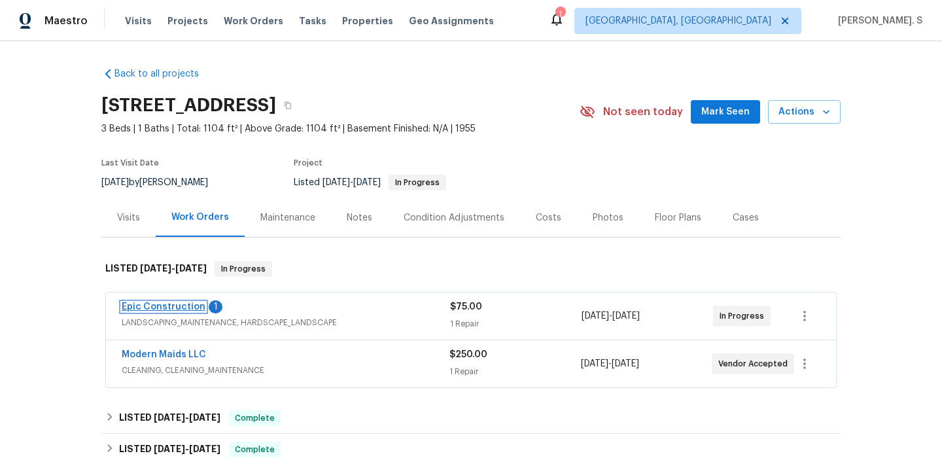
click at [199, 305] on link "Epic Construction" at bounding box center [164, 306] width 84 height 9
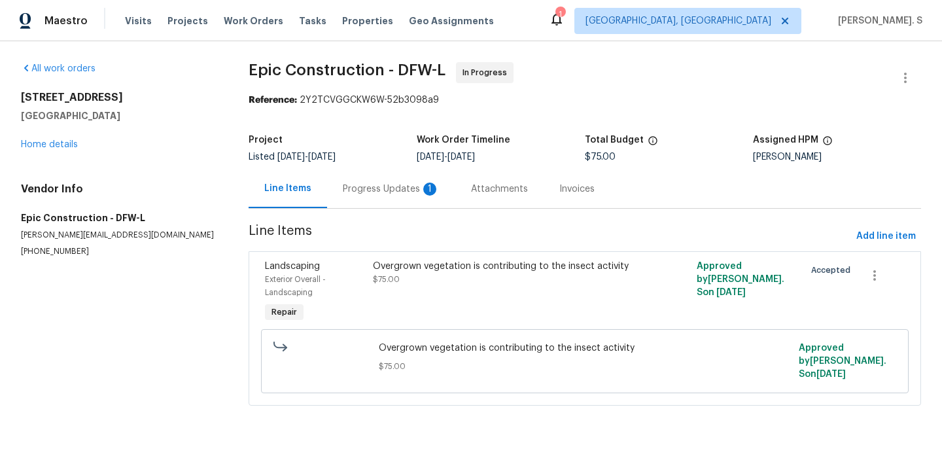
click at [410, 194] on div "Progress Updates 1" at bounding box center [391, 189] width 97 height 13
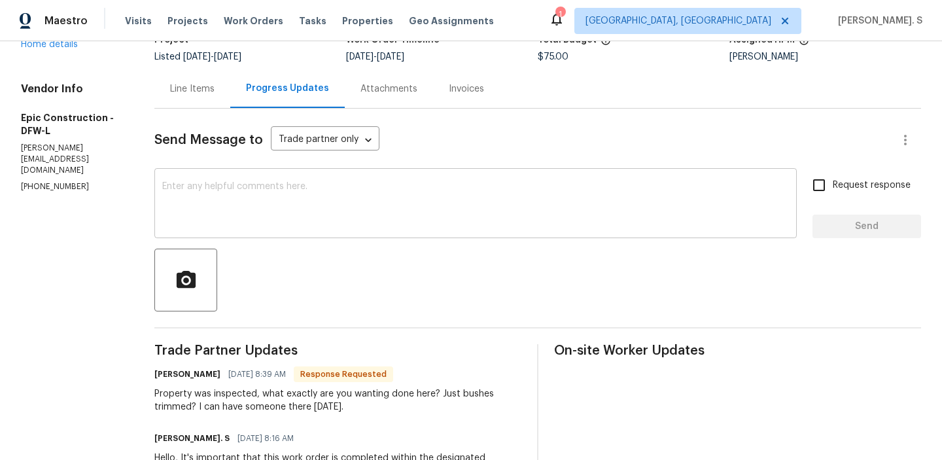
scroll to position [60, 0]
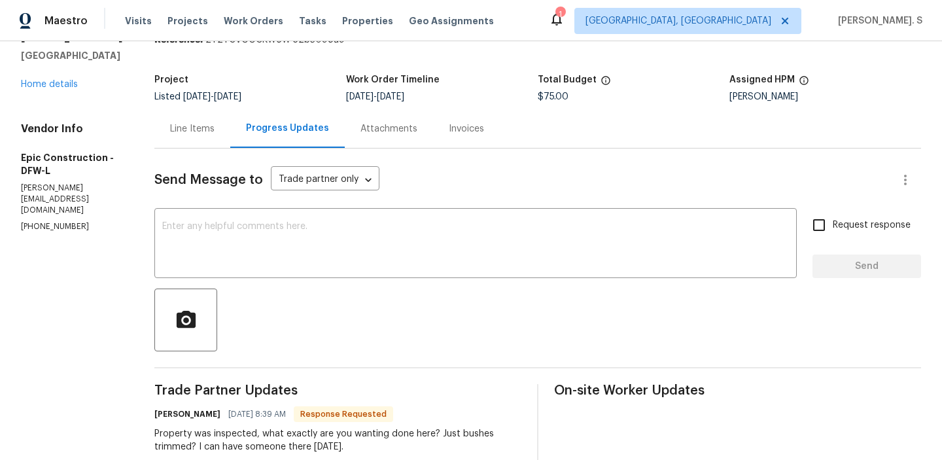
click at [179, 135] on div "Line Items" at bounding box center [192, 128] width 76 height 39
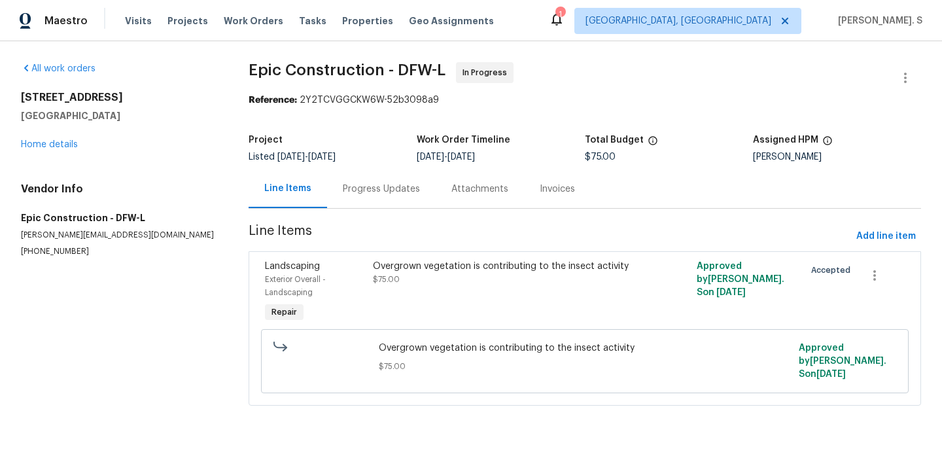
click at [392, 190] on div "Progress Updates" at bounding box center [381, 189] width 77 height 13
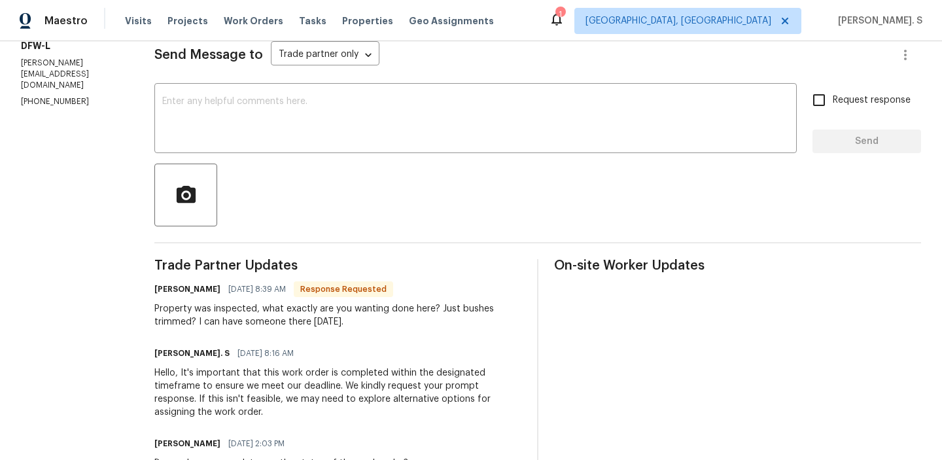
scroll to position [243, 0]
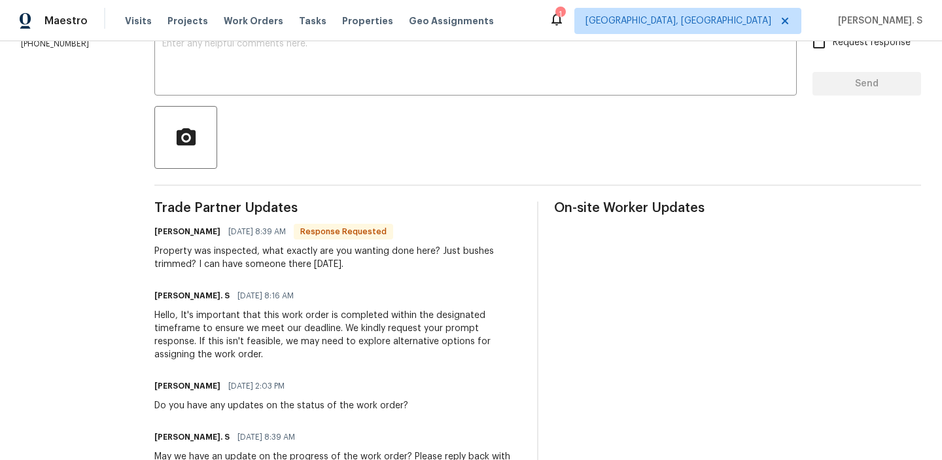
click at [287, 263] on div "Property was inspected, what exactly are you wanting done here? Just bushes tri…" at bounding box center [337, 258] width 367 height 26
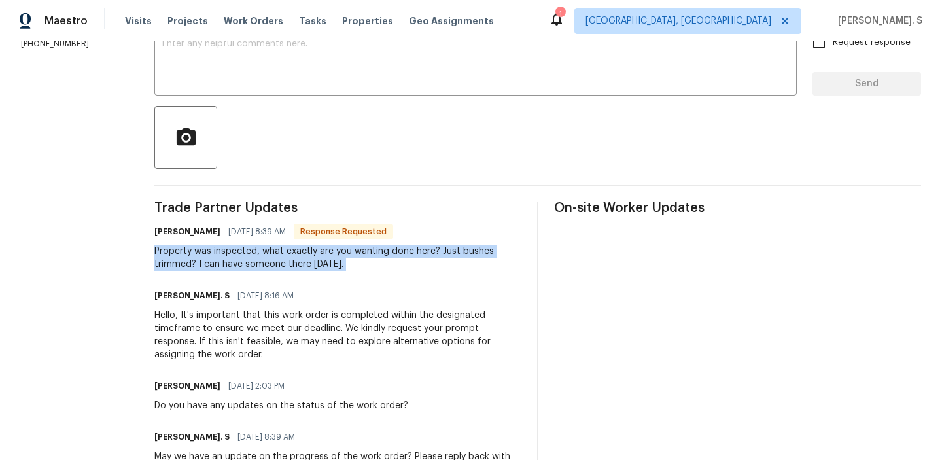
copy div "Property was inspected, what exactly are you wanting done here? Just bushes tri…"
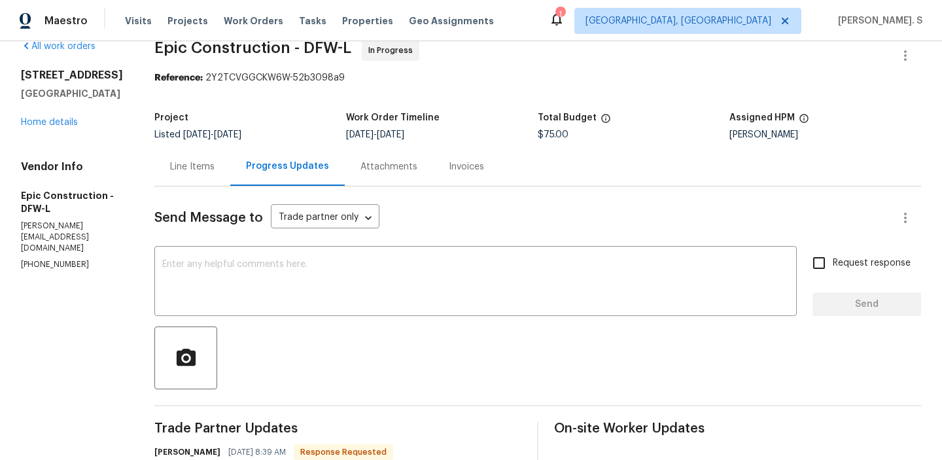
scroll to position [2, 0]
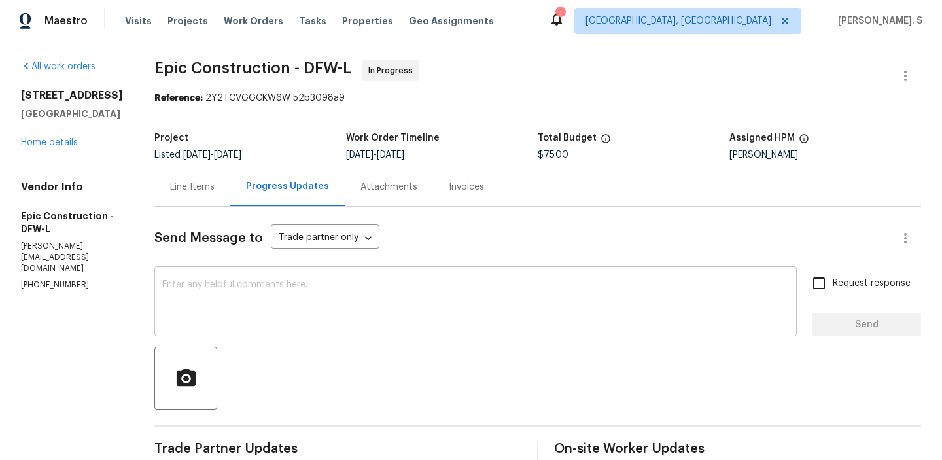
click at [220, 317] on textarea at bounding box center [475, 303] width 627 height 46
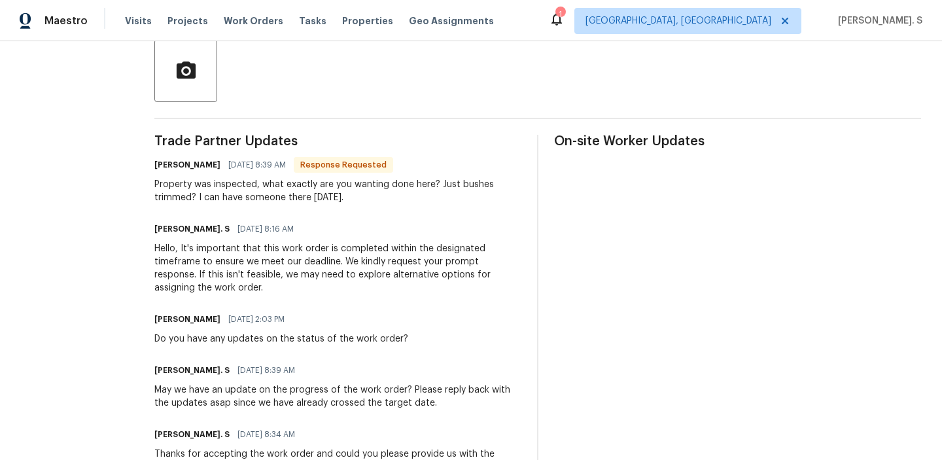
scroll to position [241, 0]
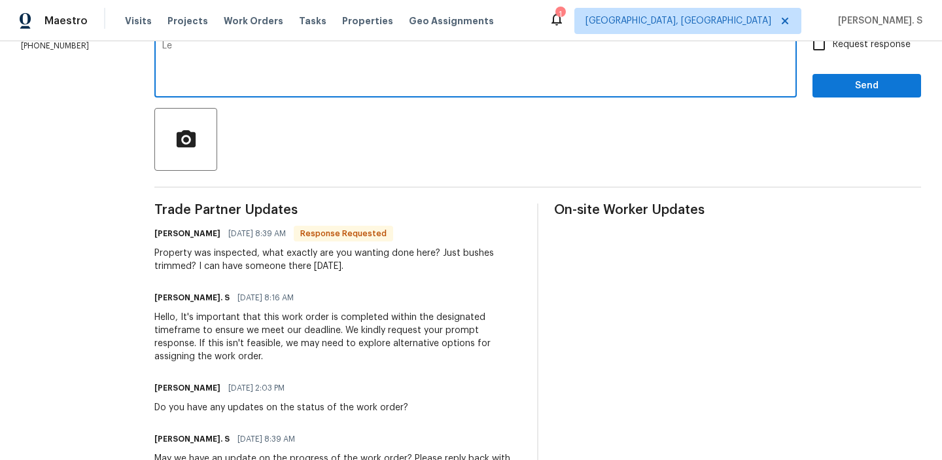
type textarea "L"
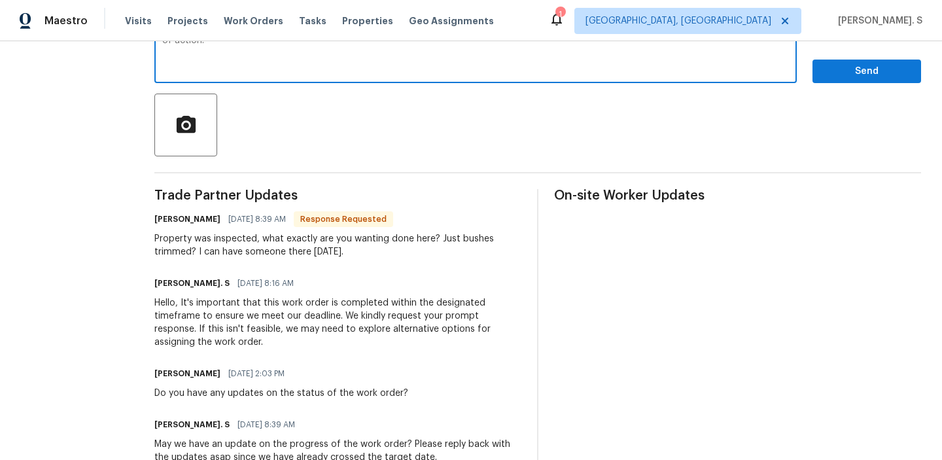
scroll to position [300, 0]
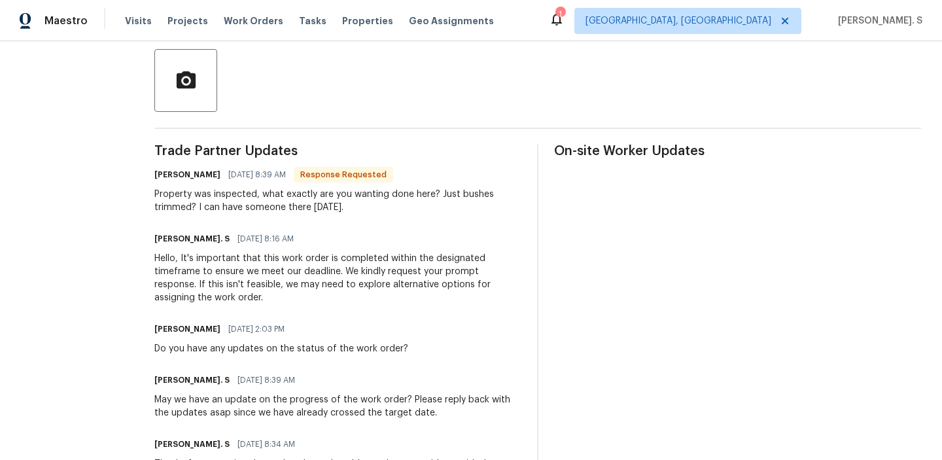
click at [209, 171] on div "Mitch Macpherson 09/03/2025 8:39 AM Response Requested" at bounding box center [337, 175] width 367 height 18
click at [207, 196] on div "Property was inspected, what exactly are you wanting done here? Just bushes tri…" at bounding box center [337, 201] width 367 height 26
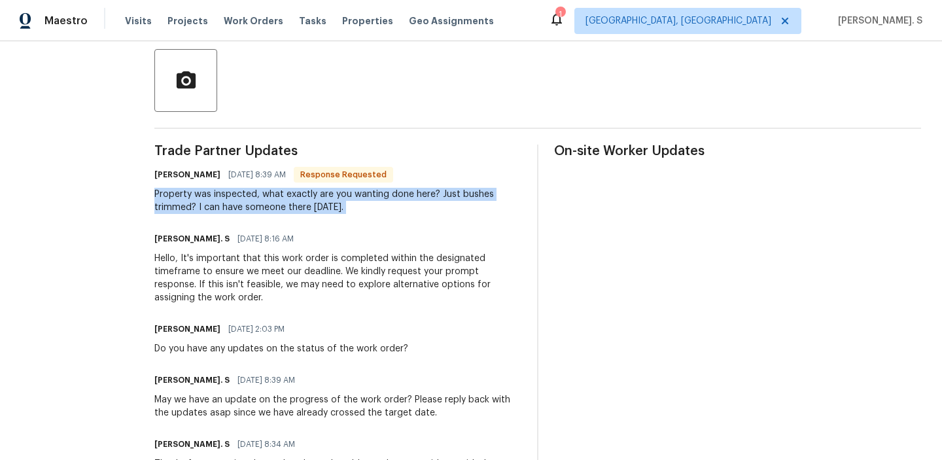
copy div "Property was inspected, what exactly are you wanting done here? Just bushes tri…"
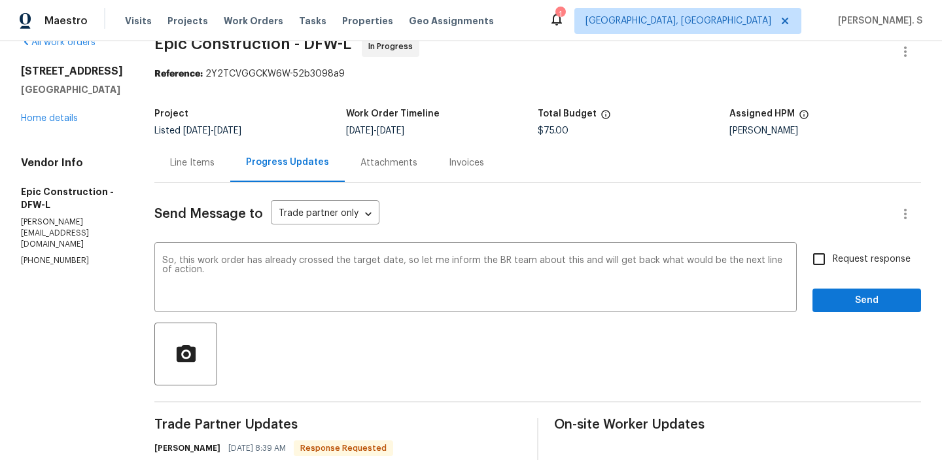
scroll to position [0, 0]
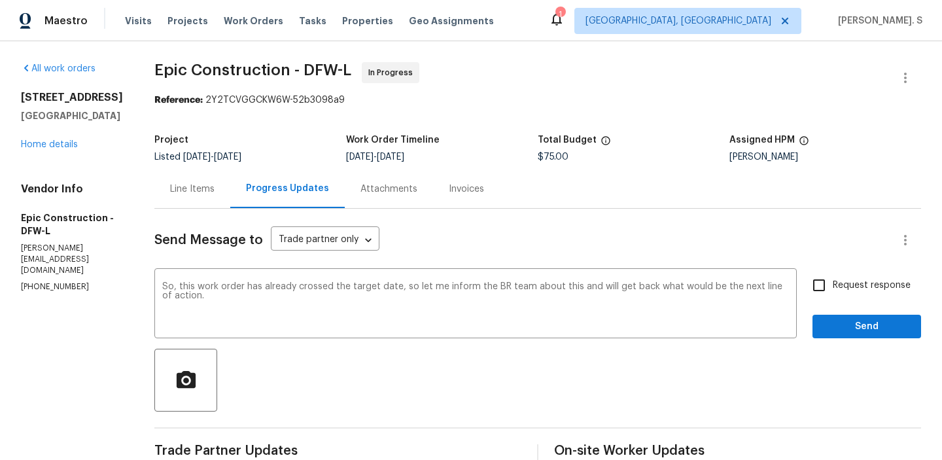
click at [0, 0] on span "would be" at bounding box center [0, 0] width 0 height 0
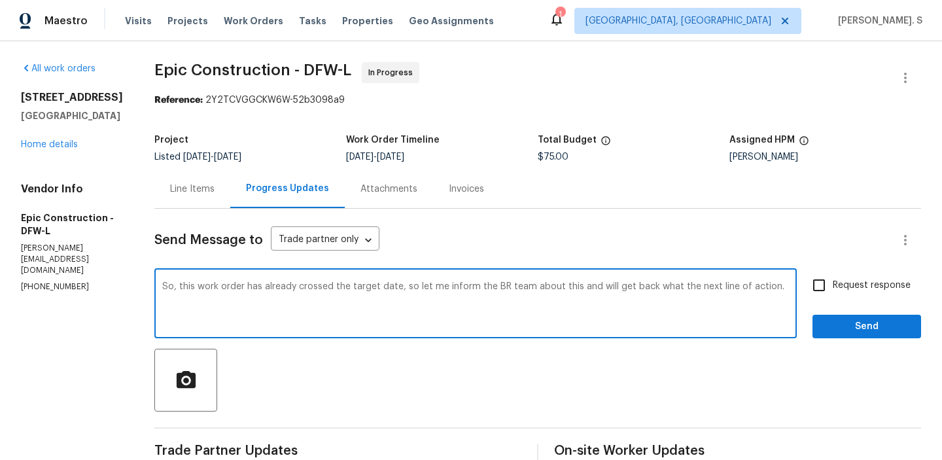
click at [0, 0] on span "action" at bounding box center [0, 0] width 0 height 0
type textarea "So, this work order has already crossed the target date, so let me inform the B…"
click at [833, 287] on input "Request response" at bounding box center [818, 284] width 27 height 27
checkbox input "true"
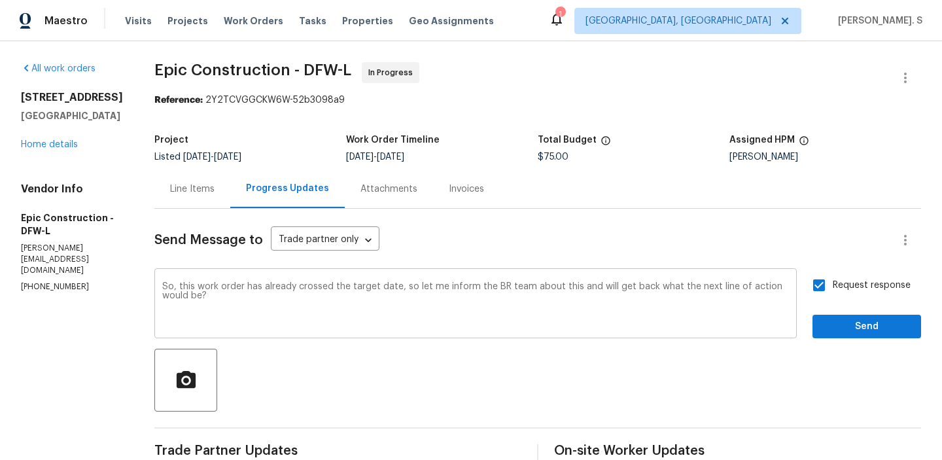
click at [304, 300] on textarea "So, this work order has already crossed the target date, so let me inform the B…" at bounding box center [475, 305] width 627 height 46
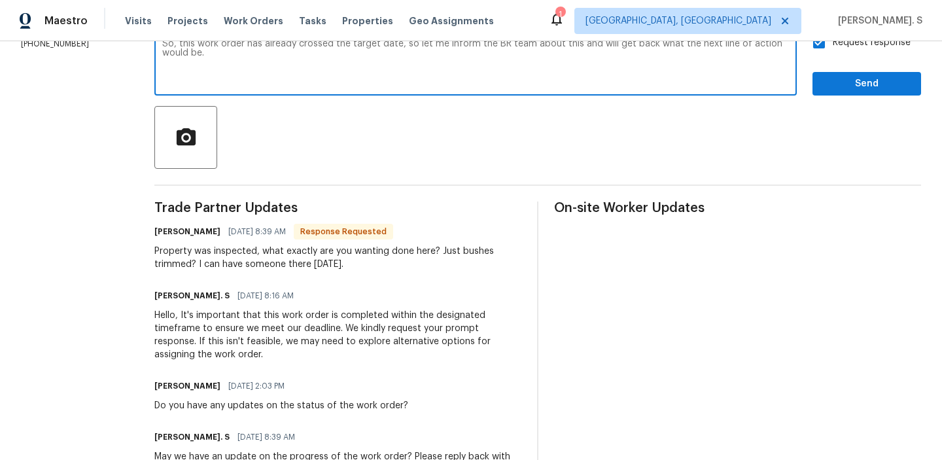
scroll to position [285, 0]
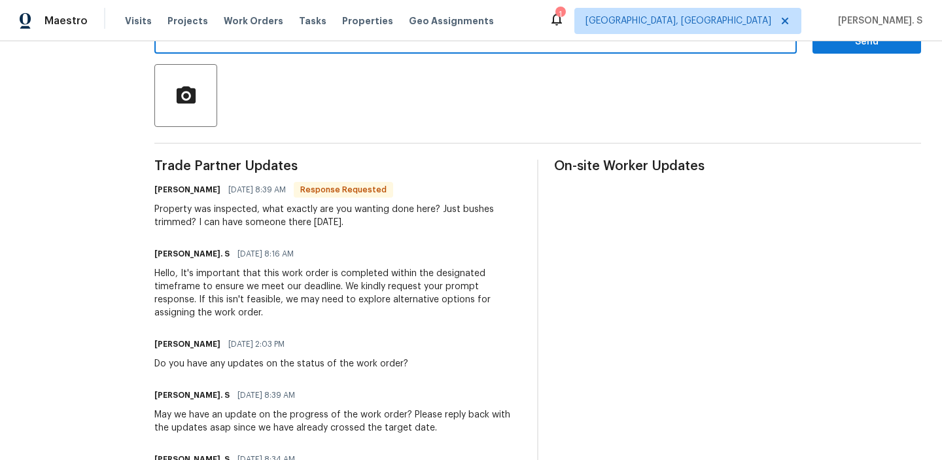
type textarea "So, this work order has already crossed the target date, so let me inform the B…"
click at [228, 225] on div "Property was inspected, what exactly are you wanting done here? Just bushes tri…" at bounding box center [337, 216] width 367 height 26
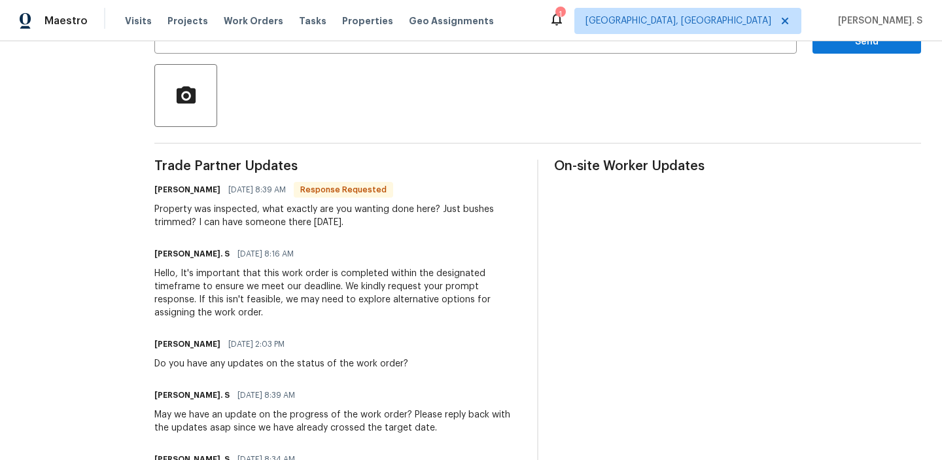
click at [228, 225] on div "Property was inspected, what exactly are you wanting done here? Just bushes tri…" at bounding box center [337, 216] width 367 height 26
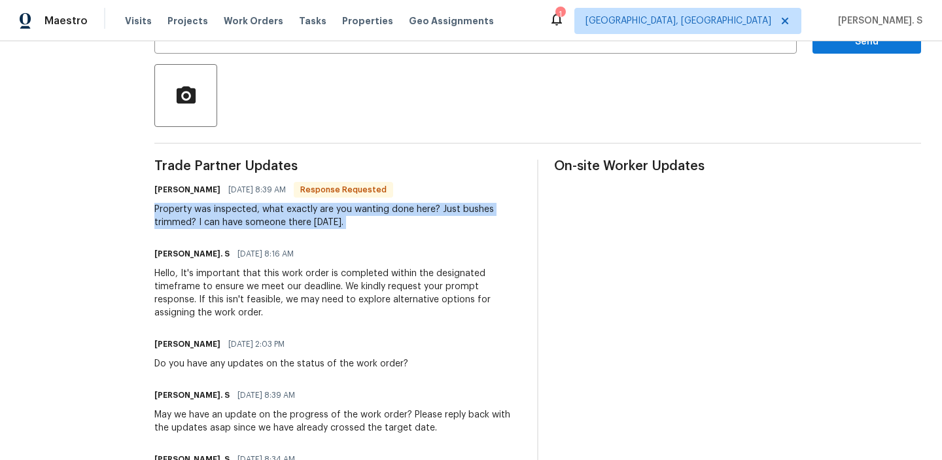
copy div "Property was inspected, what exactly are you wanting done here? Just bushes tri…"
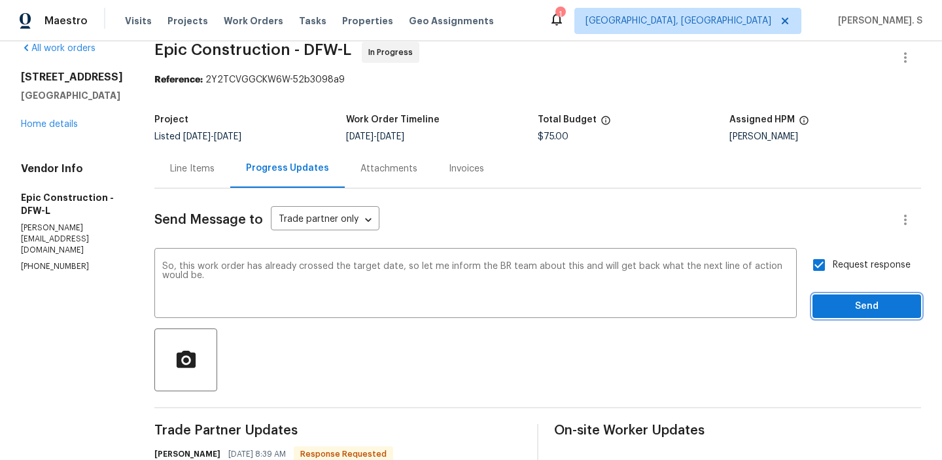
click at [841, 310] on span "Send" at bounding box center [867, 306] width 88 height 16
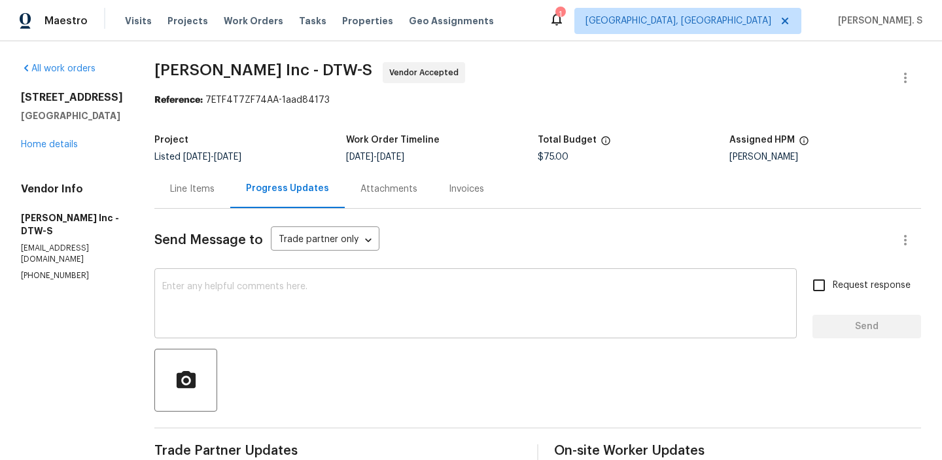
click at [334, 302] on textarea at bounding box center [475, 305] width 627 height 46
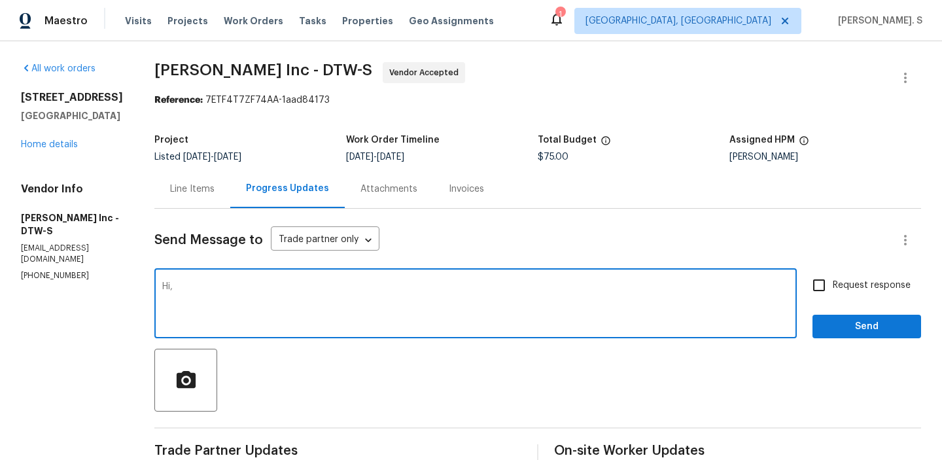
paste textarea "Based on picture there is crack on tub please ask TP is also included in $700"
click at [0, 0] on div "Add Punctuation" at bounding box center [0, 0] width 0 height 0
drag, startPoint x: 343, startPoint y: 296, endPoint x: 387, endPoint y: 296, distance: 43.8
click at [387, 296] on textarea "Hi, Based on the picture, there is crack on tub please ask TP is also included …" at bounding box center [475, 305] width 627 height 46
click at [471, 296] on textarea "Hi, Based on the picture, there is crack on tub could you let us know if this T…" at bounding box center [475, 305] width 627 height 46
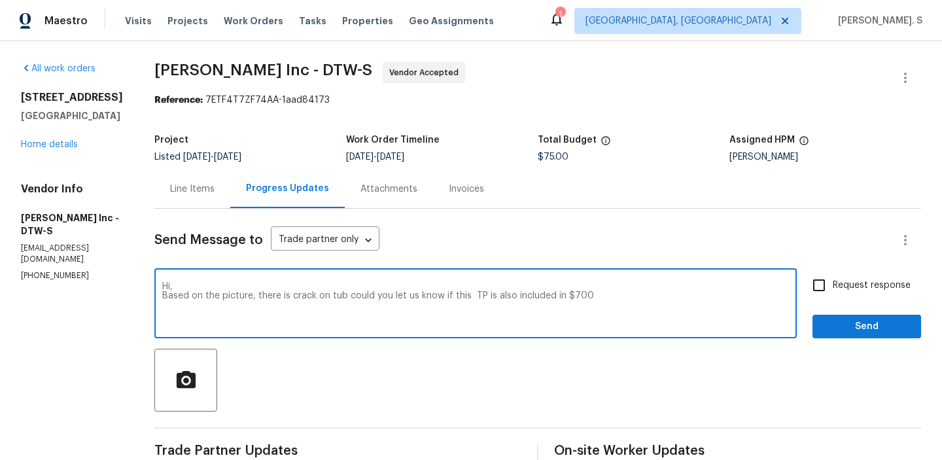
click at [471, 296] on textarea "Hi, Based on the picture, there is crack on tub could you let us know if this T…" at bounding box center [475, 305] width 627 height 46
click at [588, 299] on textarea "Hi, Based on the picture, there is crack on tub could you let us know if this i…" at bounding box center [475, 305] width 627 height 46
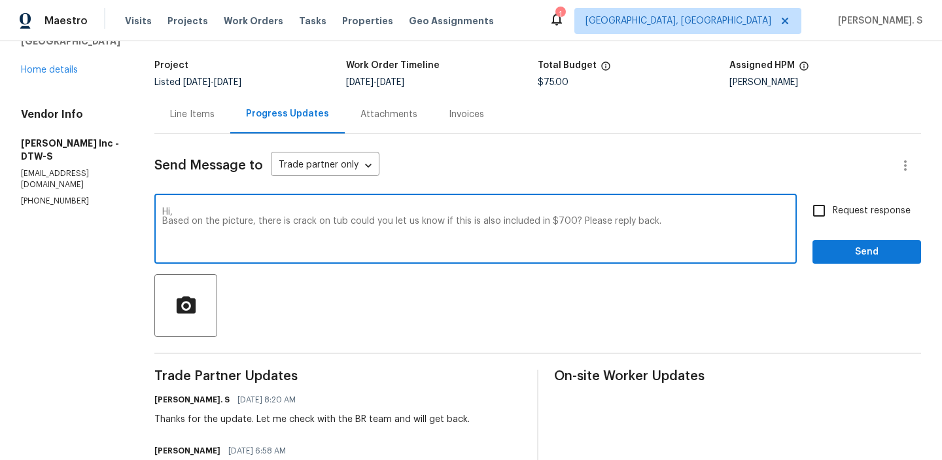
click at [495, 213] on textarea "Hi, Based on the picture, there is crack on tub could you let us know if this i…" at bounding box center [475, 230] width 627 height 46
click at [495, 217] on textarea "Hi, Based on the picture, there is crack on tub could you let us know if this i…" at bounding box center [475, 230] width 627 height 46
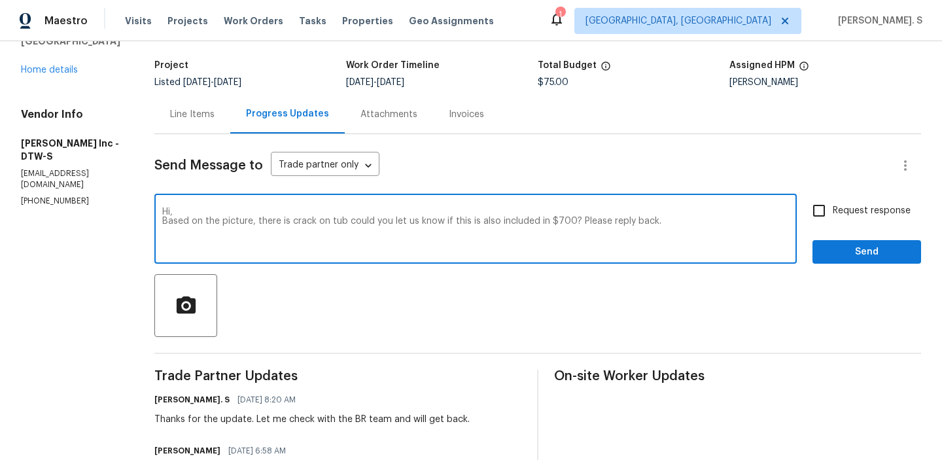
type textarea "Hi, Based on the picture, there is crack on tub could you let us know if this i…"
click at [836, 201] on label "Request response" at bounding box center [857, 210] width 105 height 27
click at [833, 201] on input "Request response" at bounding box center [818, 210] width 27 height 27
checkbox input "true"
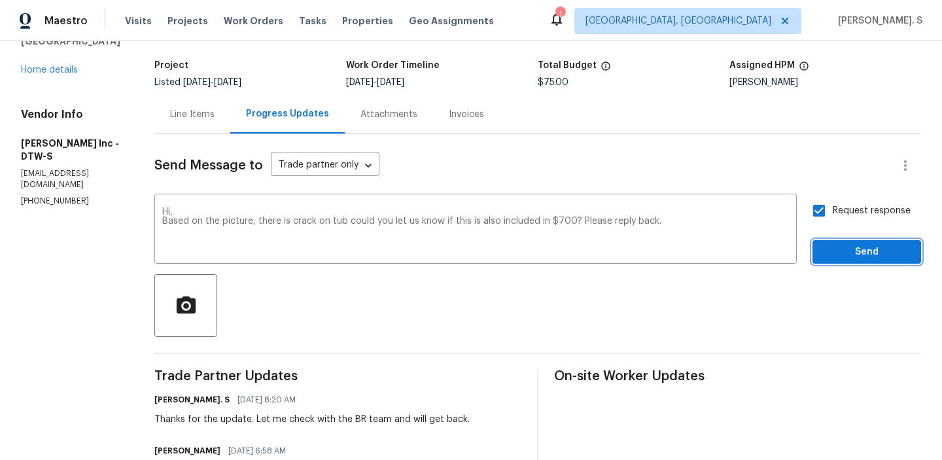
click at [831, 247] on span "Send" at bounding box center [867, 252] width 88 height 16
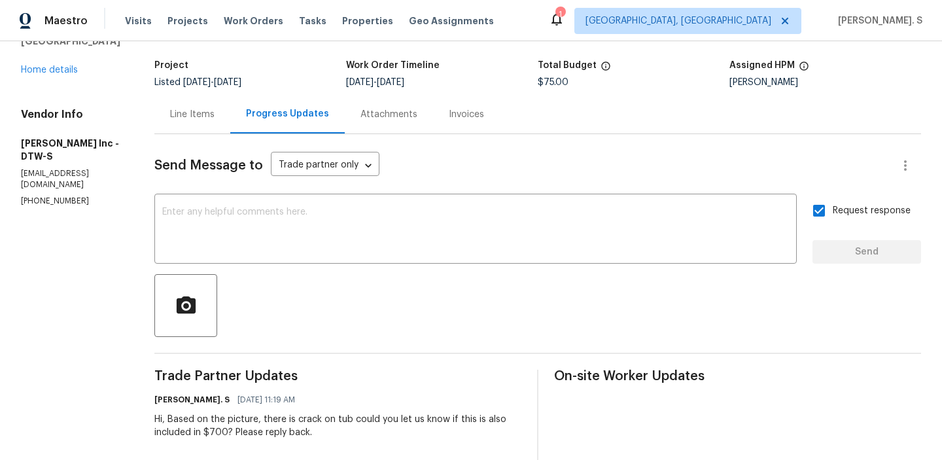
scroll to position [0, 0]
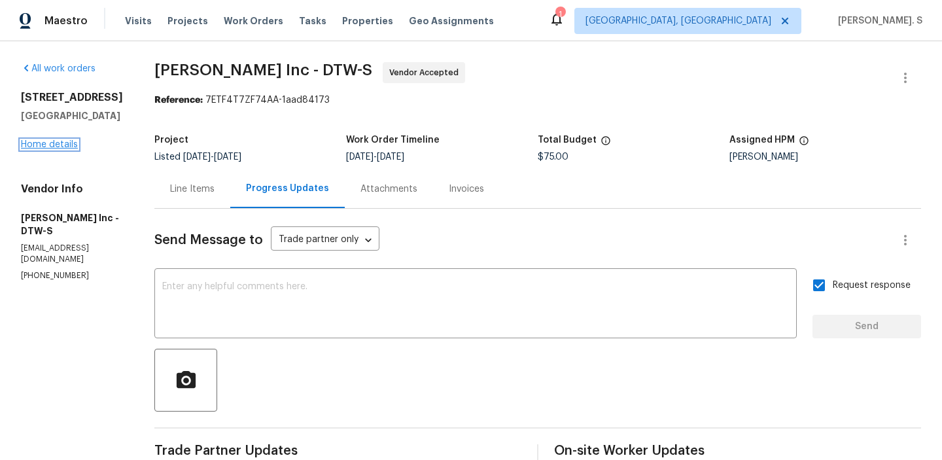
click at [77, 141] on link "Home details" at bounding box center [49, 144] width 57 height 9
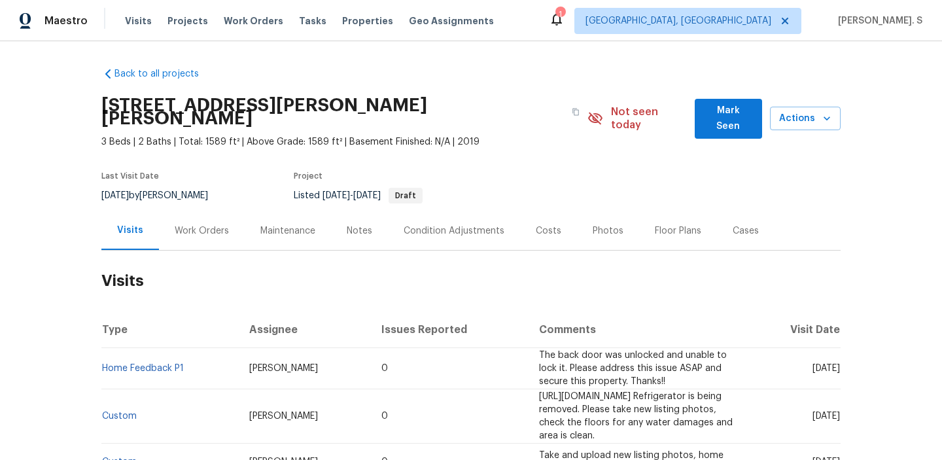
click at [217, 211] on div "Work Orders" at bounding box center [202, 230] width 86 height 39
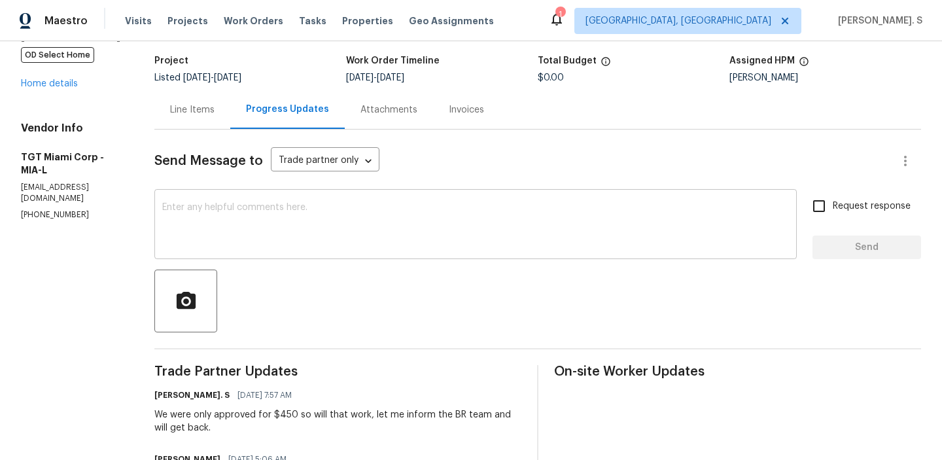
scroll to position [258, 0]
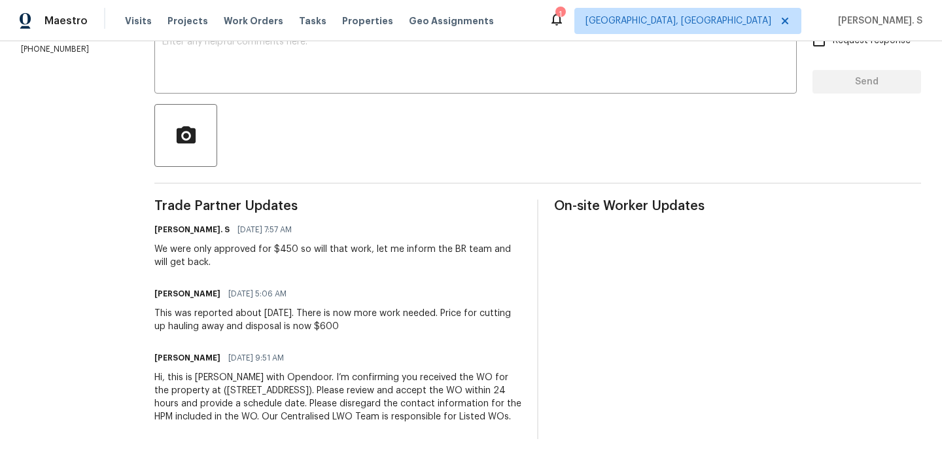
drag, startPoint x: 147, startPoint y: 303, endPoint x: 366, endPoint y: 318, distance: 220.3
click at [366, 318] on div "All work orders [STREET_ADDRESS] OD Select Home Home details Vendor Info TGT Mi…" at bounding box center [471, 128] width 942 height 663
copy div "This was reported about [DATE]. There is now more work needed. Price for cuttin…"
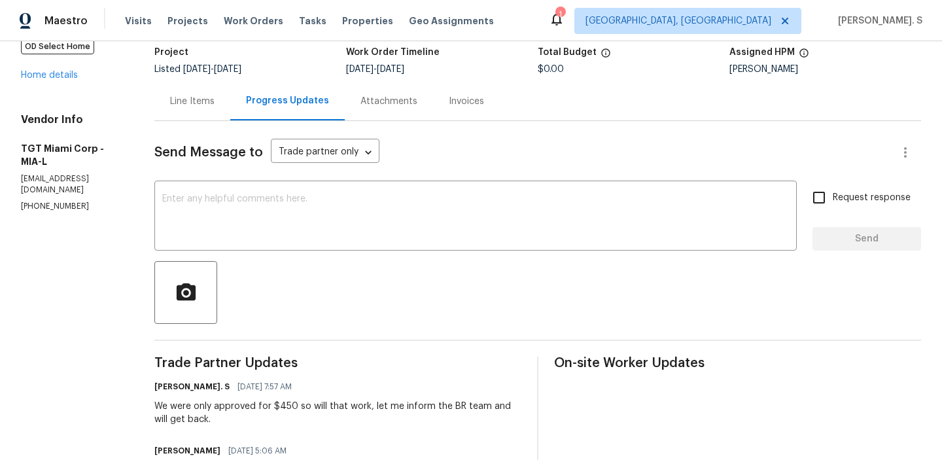
scroll to position [22, 0]
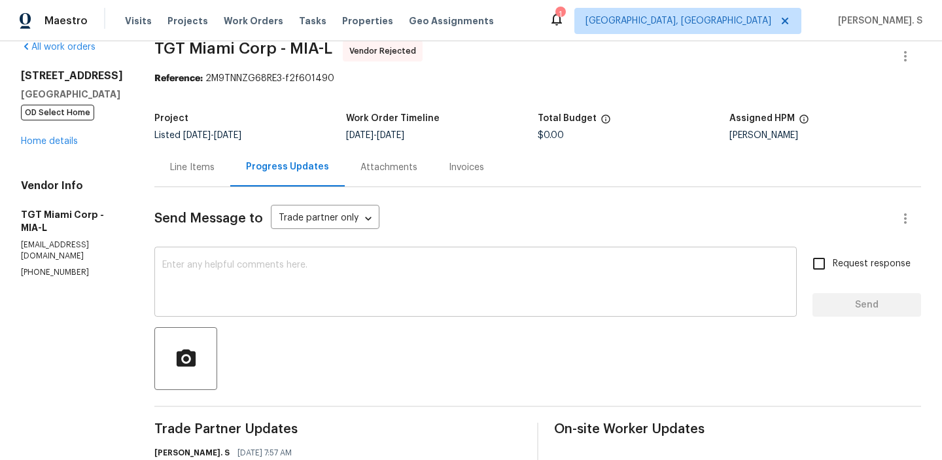
click at [216, 260] on textarea at bounding box center [475, 283] width 627 height 46
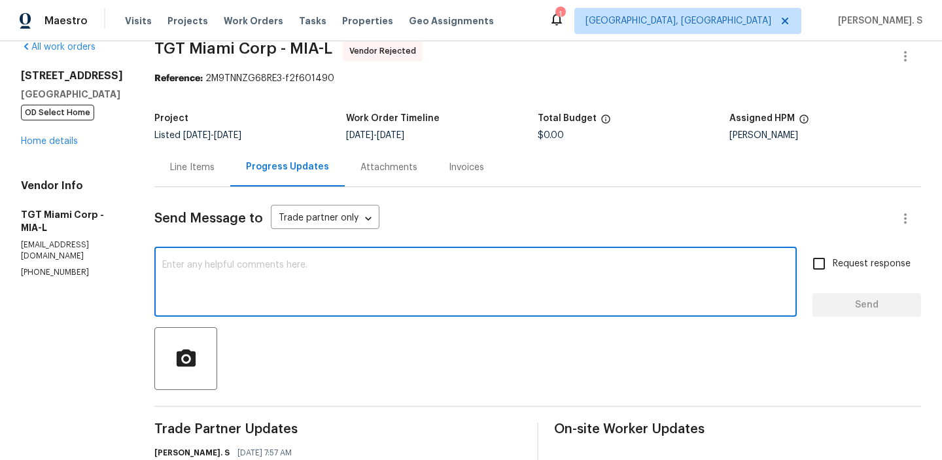
click at [50, 269] on p "[PHONE_NUMBER]" at bounding box center [72, 272] width 102 height 11
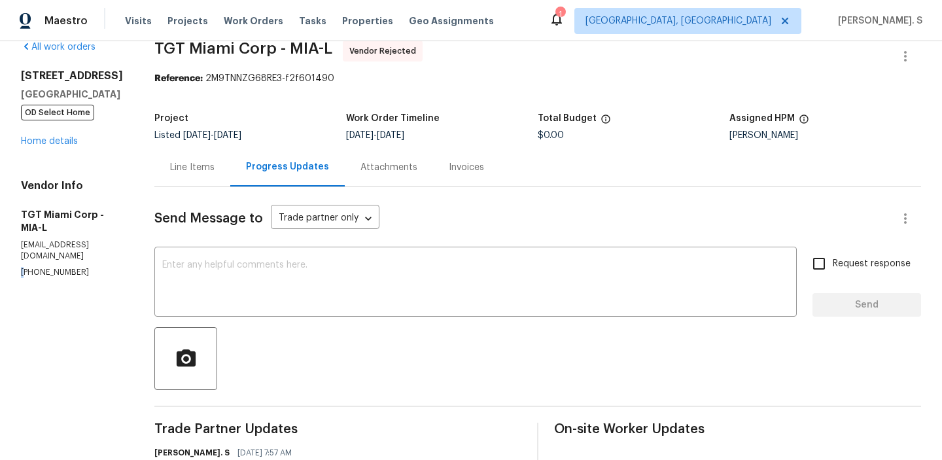
click at [50, 269] on p "[PHONE_NUMBER]" at bounding box center [72, 272] width 102 height 11
copy p "[PHONE_NUMBER]"
click at [176, 289] on textarea at bounding box center [475, 283] width 627 height 46
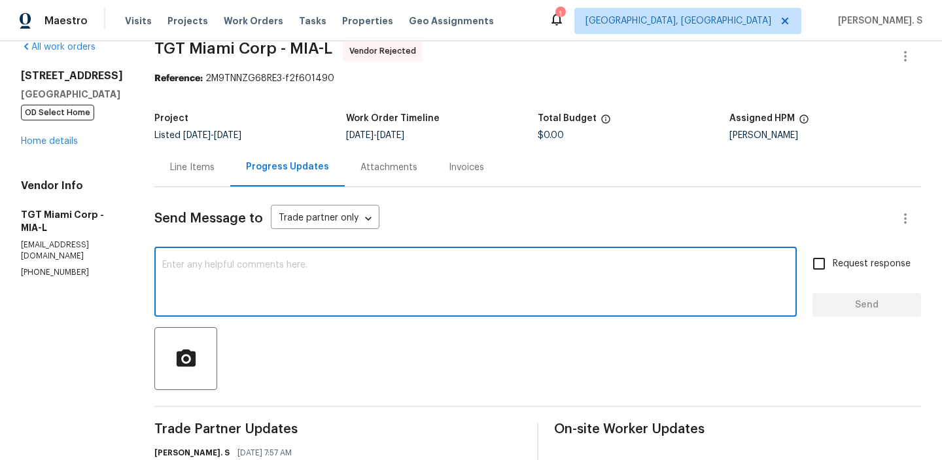
click at [176, 289] on textarea at bounding box center [475, 283] width 627 height 46
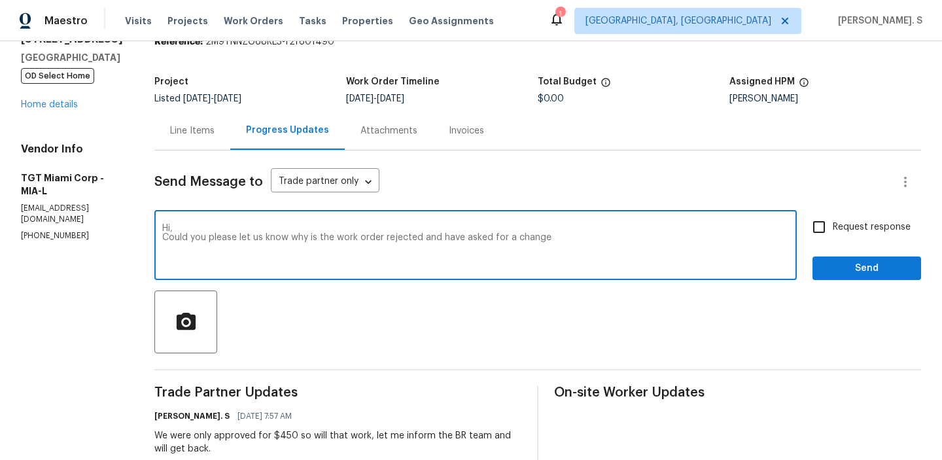
scroll to position [0, 0]
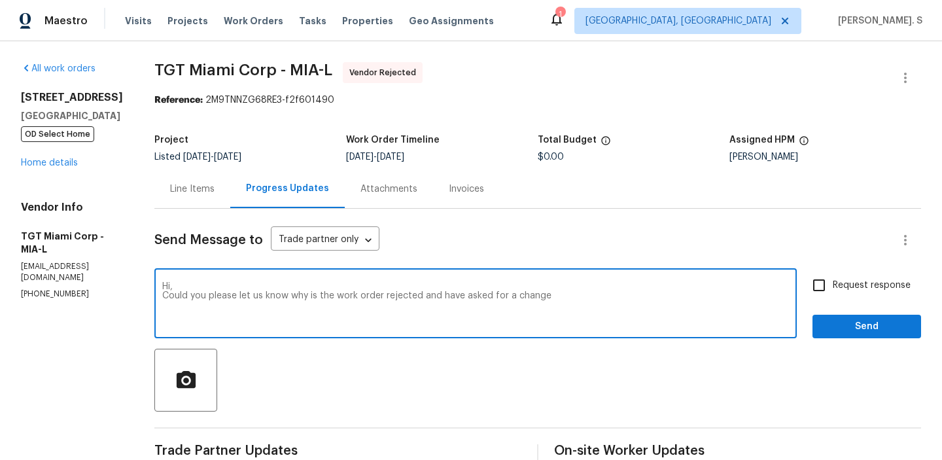
click at [0, 0] on div "and why you" at bounding box center [0, 0] width 0 height 0
click at [466, 321] on textarea "Hi, Could you please let us know why is the work order rejected and why you hav…" at bounding box center [475, 305] width 627 height 46
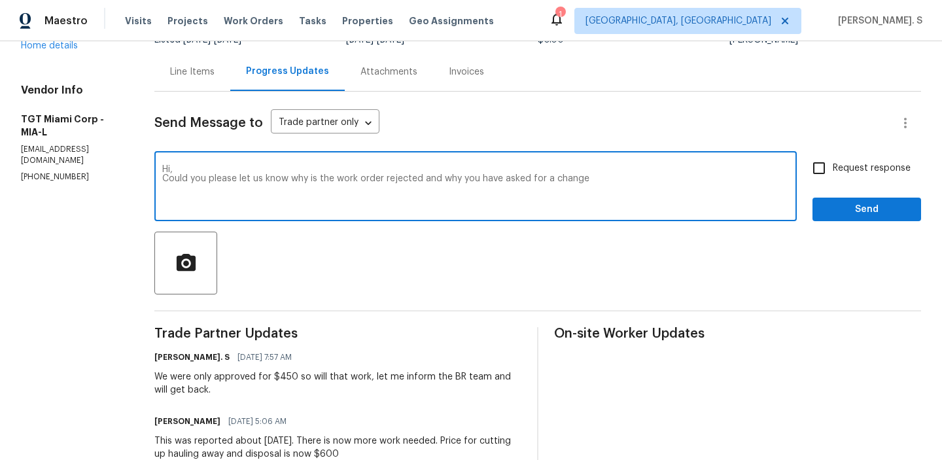
scroll to position [102, 0]
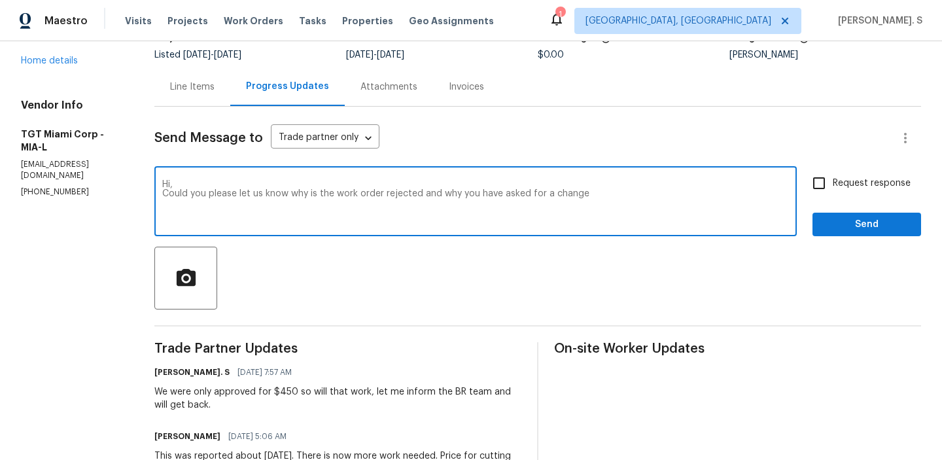
click at [318, 189] on textarea "Hi, Could you please let us know why is the work order rejected and why you hav…" at bounding box center [475, 203] width 627 height 46
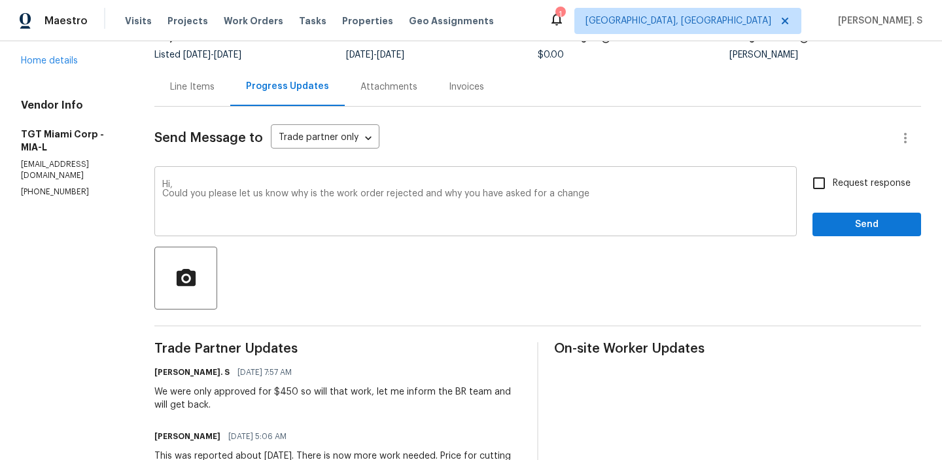
click at [339, 196] on textarea "Hi, Could you please let us know why is the work order rejected and why you hav…" at bounding box center [475, 203] width 627 height 46
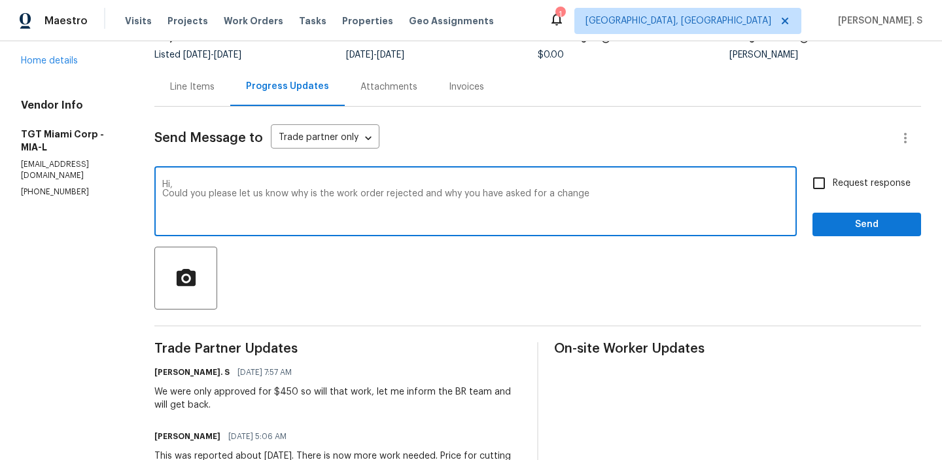
click at [339, 196] on textarea "Hi, Could you please let us know why is the work order rejected and why you hav…" at bounding box center [475, 203] width 627 height 46
click at [540, 190] on textarea "Hi, As discussed over the phone, you informed that the work order was rejected …" at bounding box center [475, 203] width 627 height 46
click at [642, 194] on textarea "Hi, As discussed over the phone, you informed that the work order was rejected …" at bounding box center [475, 203] width 627 height 46
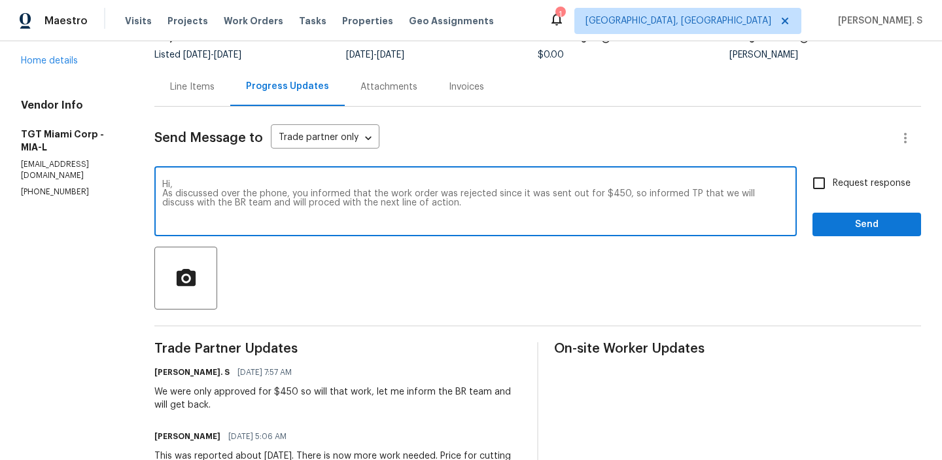
click at [587, 187] on textarea "Hi, As discussed over the phone, you informed that the work order was rejected …" at bounding box center [475, 203] width 627 height 46
click at [580, 198] on textarea "Hi, As discussed over the phone, you informed that the work order was rejected …" at bounding box center [475, 203] width 627 height 46
paste textarea "s discussed over the phone, you mentioned that the work order was rejected as i…"
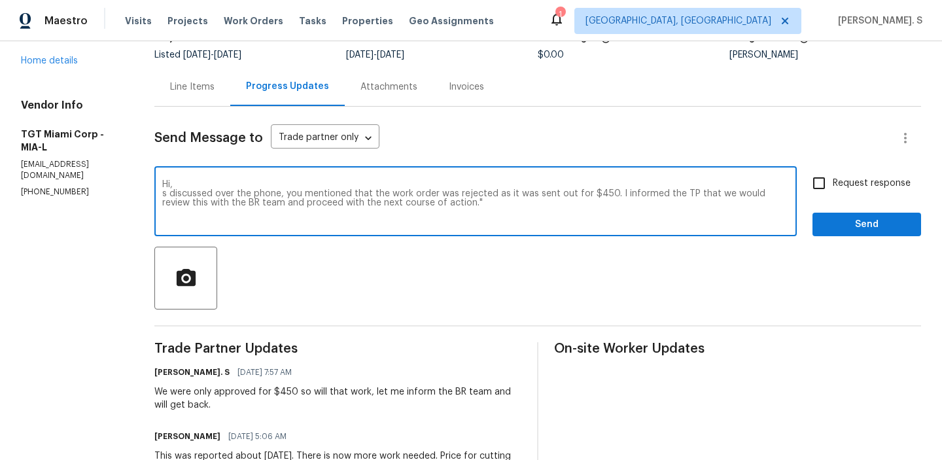
click at [609, 192] on textarea "Hi, s discussed over the phone, you mentioned that the work order was rejected …" at bounding box center [475, 203] width 627 height 46
drag, startPoint x: 603, startPoint y: 193, endPoint x: 691, endPoint y: 196, distance: 88.4
click at [691, 196] on textarea "Hi, s discussed over the phone, you mentioned that the work order was rejected …" at bounding box center [475, 203] width 627 height 46
click at [0, 0] on span "s discussed" at bounding box center [0, 0] width 0 height 0
click at [255, 205] on textarea "Hi, As discussed over the phone, you mentioned that the work order was rejected…" at bounding box center [475, 203] width 627 height 46
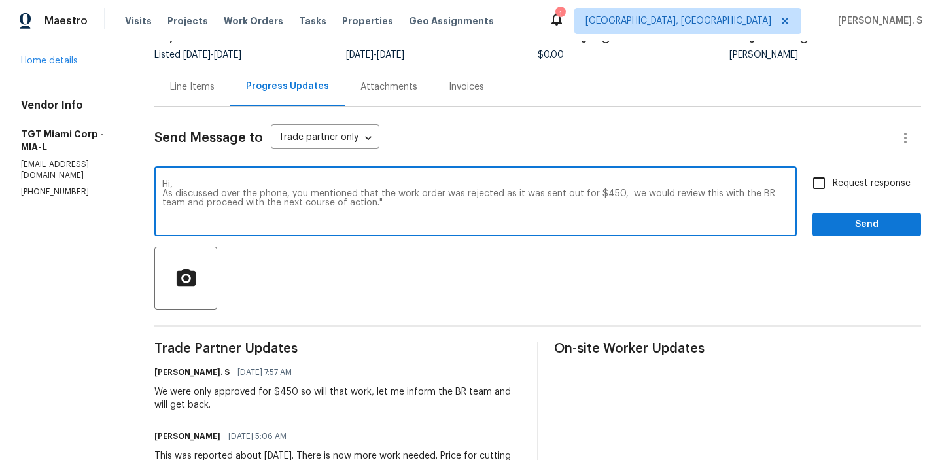
click at [255, 205] on textarea "Hi, As discussed over the phone, you mentioned that the work order was rejected…" at bounding box center [475, 203] width 627 height 46
click at [372, 212] on textarea "Hi, As discussed over the phone, you mentioned that the work order was rejected…" at bounding box center [475, 203] width 627 height 46
type textarea "Hi, As discussed over the phone, you mentioned that the work order was rejected…"
click at [829, 191] on input "Request response" at bounding box center [818, 182] width 27 height 27
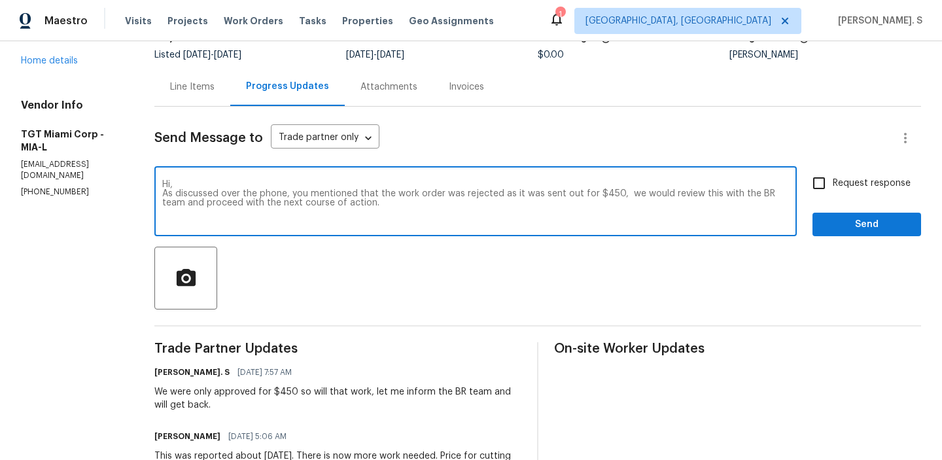
checkbox input "true"
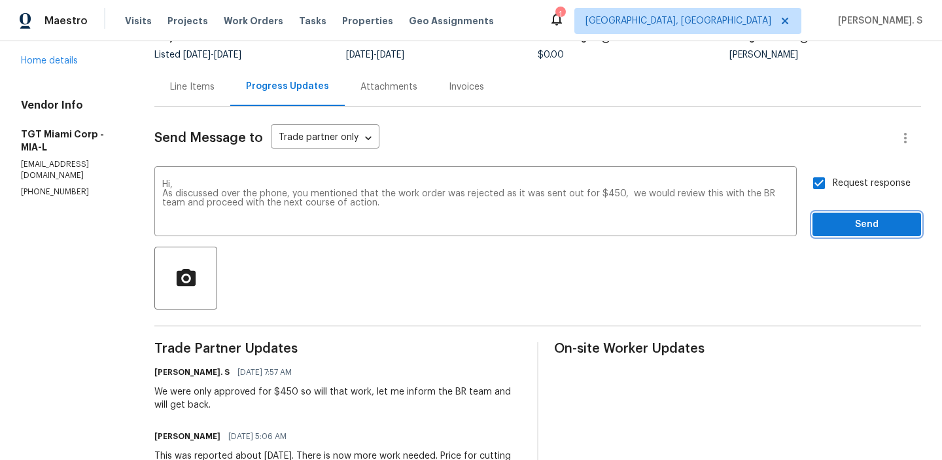
click at [830, 214] on button "Send" at bounding box center [866, 225] width 109 height 24
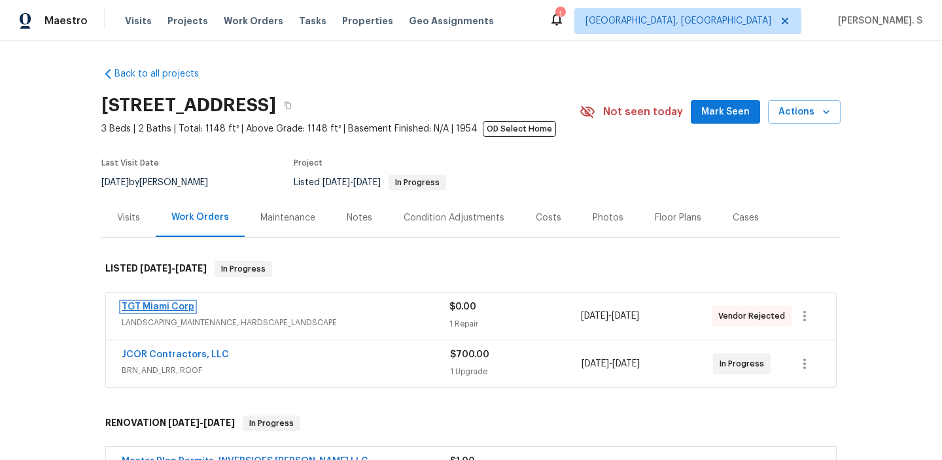
click at [179, 303] on link "TGT Miami Corp" at bounding box center [158, 306] width 73 height 9
click at [167, 307] on link "TGT Miami Corp" at bounding box center [158, 306] width 73 height 9
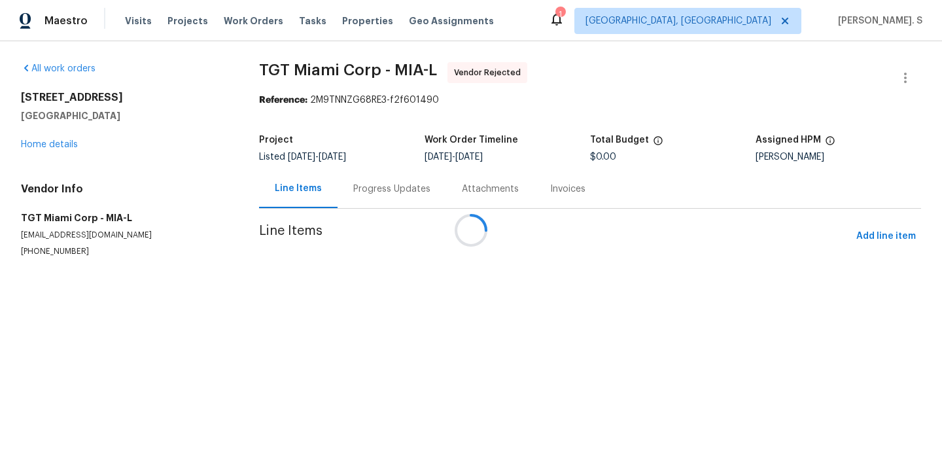
click at [346, 196] on div "Progress Updates" at bounding box center [392, 188] width 109 height 39
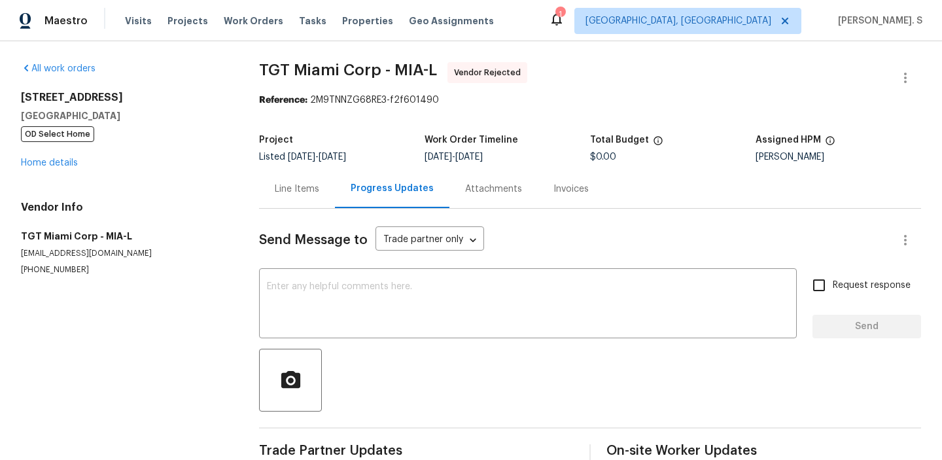
click at [346, 196] on div "Progress Updates" at bounding box center [392, 188] width 114 height 39
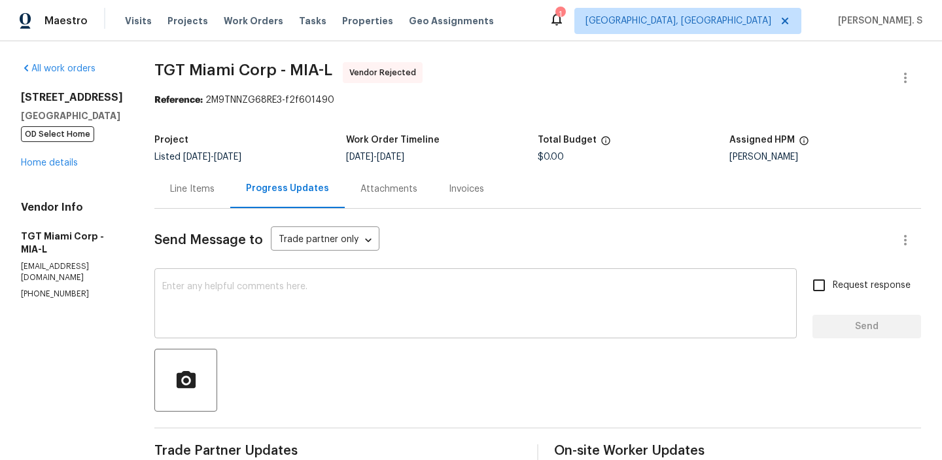
click at [283, 335] on div "x ​" at bounding box center [475, 304] width 642 height 67
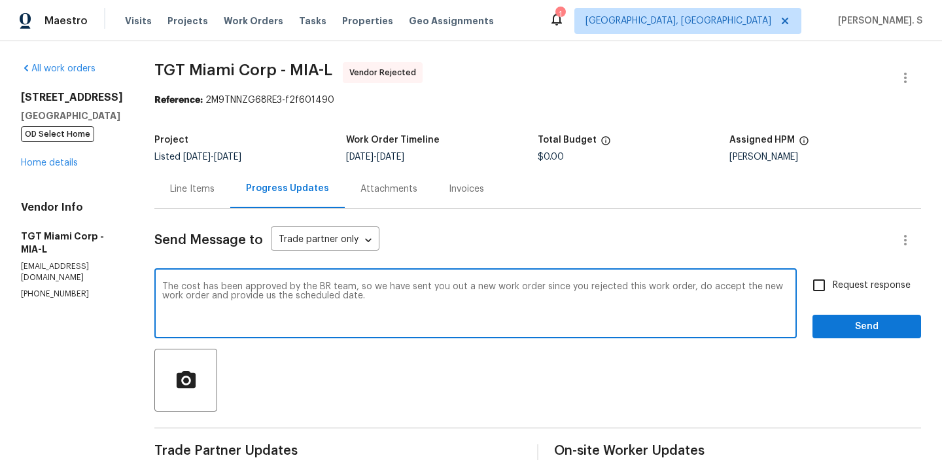
click at [283, 335] on div "The cost has been approved by the BR team, so we have sent you out a new work o…" at bounding box center [475, 304] width 642 height 67
click at [0, 0] on div "Replace with o r d e r . ," at bounding box center [0, 0] width 0 height 0
click at [669, 300] on textarea "The cost has been approved by the BR team, so we have sent you out a new work o…" at bounding box center [475, 305] width 627 height 46
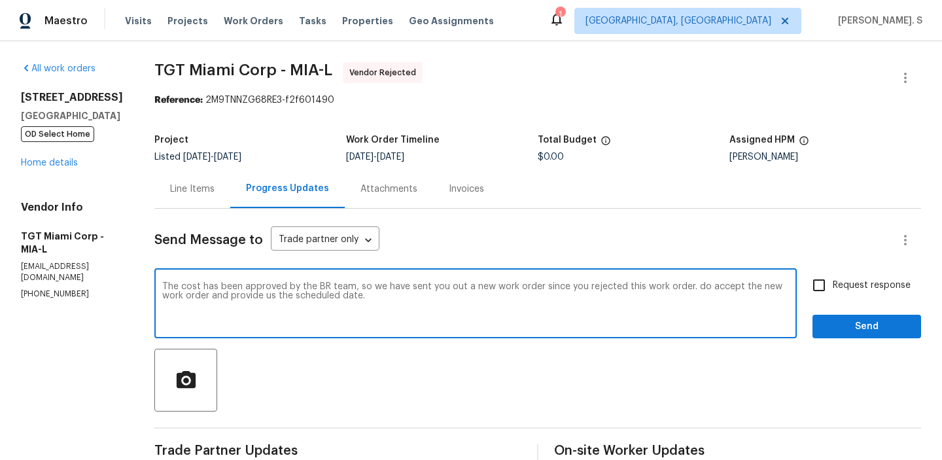
click at [669, 300] on textarea "The cost has been approved by the BR team, so we have sent you out a new work o…" at bounding box center [475, 305] width 627 height 46
type textarea "The cost has been approved by the BR team, so we have sent you out a new work o…"
click at [841, 275] on label "Request response" at bounding box center [857, 284] width 105 height 27
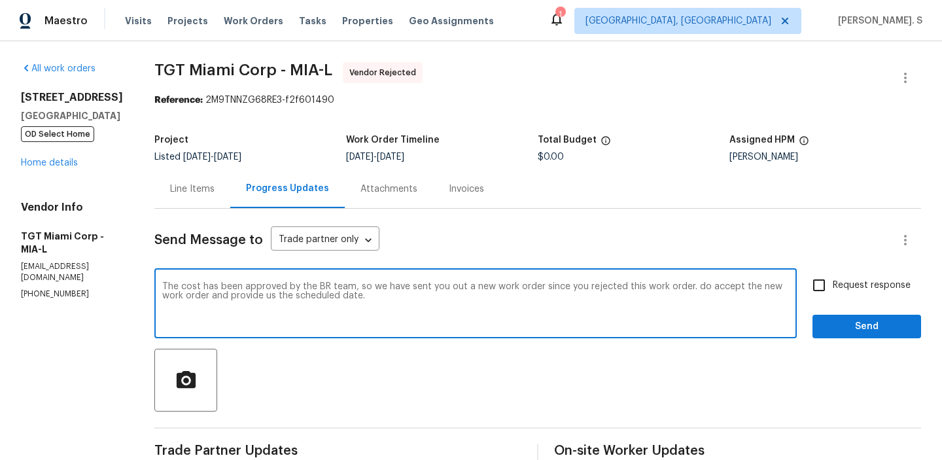
click at [833, 275] on input "Request response" at bounding box center [818, 284] width 27 height 27
checkbox input "true"
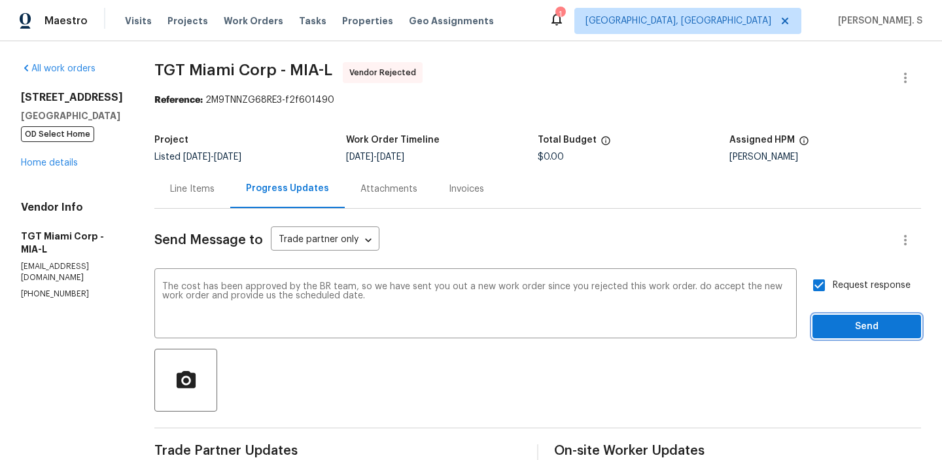
click at [834, 334] on button "Send" at bounding box center [866, 327] width 109 height 24
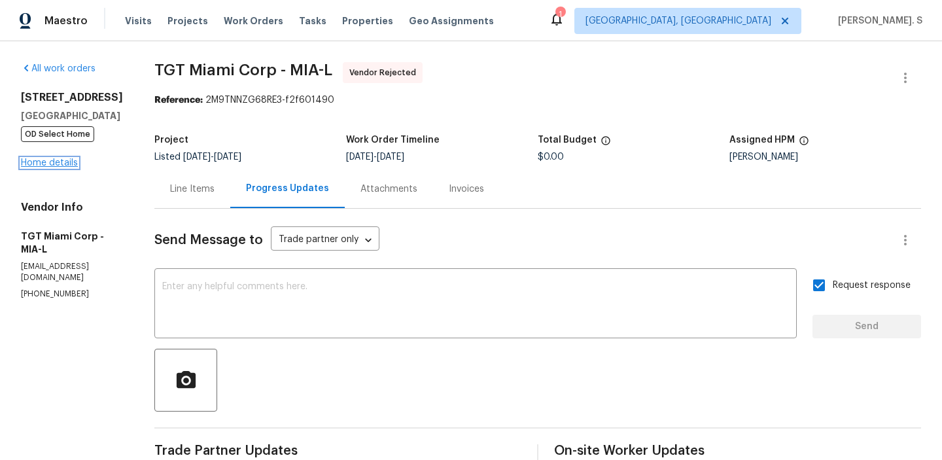
click at [41, 167] on link "Home details" at bounding box center [49, 162] width 57 height 9
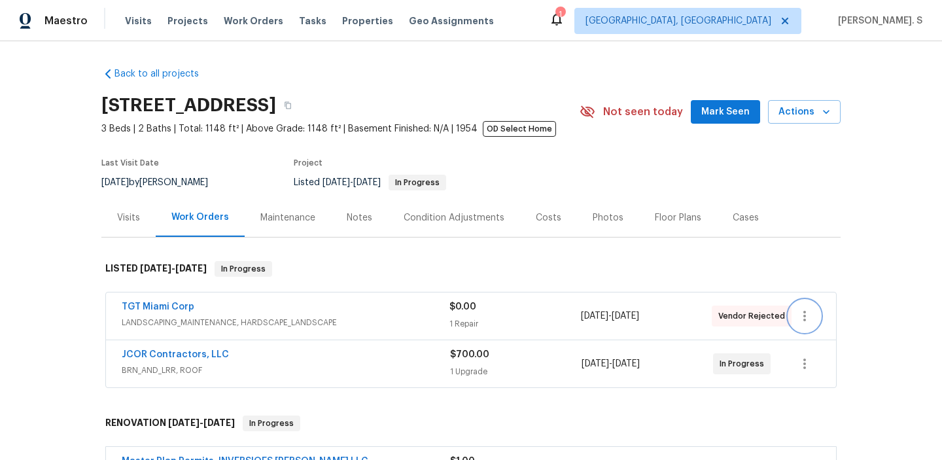
click at [801, 308] on icon "button" at bounding box center [805, 316] width 16 height 16
click at [811, 317] on li "Edit" at bounding box center [859, 316] width 141 height 22
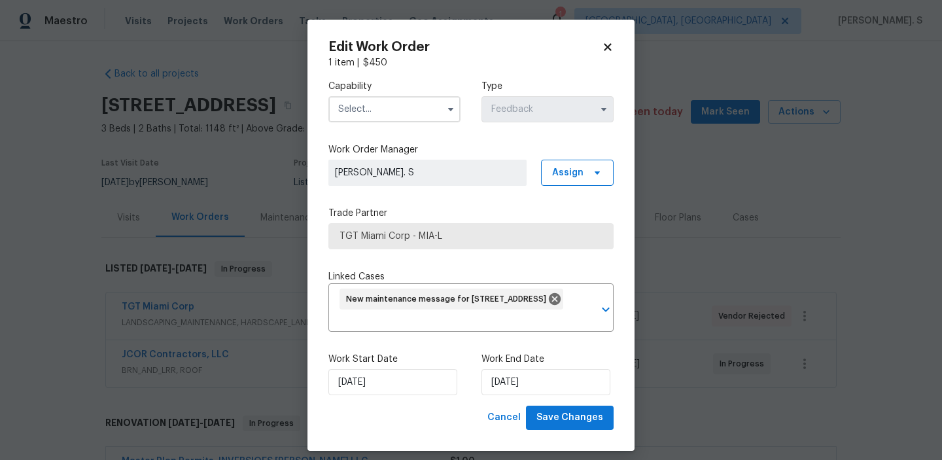
click at [354, 112] on input "text" at bounding box center [394, 109] width 132 height 26
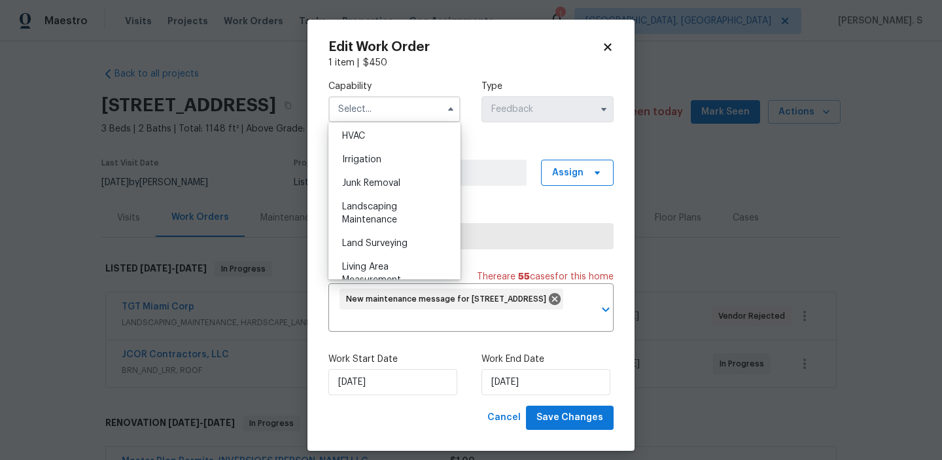
scroll to position [810, 0]
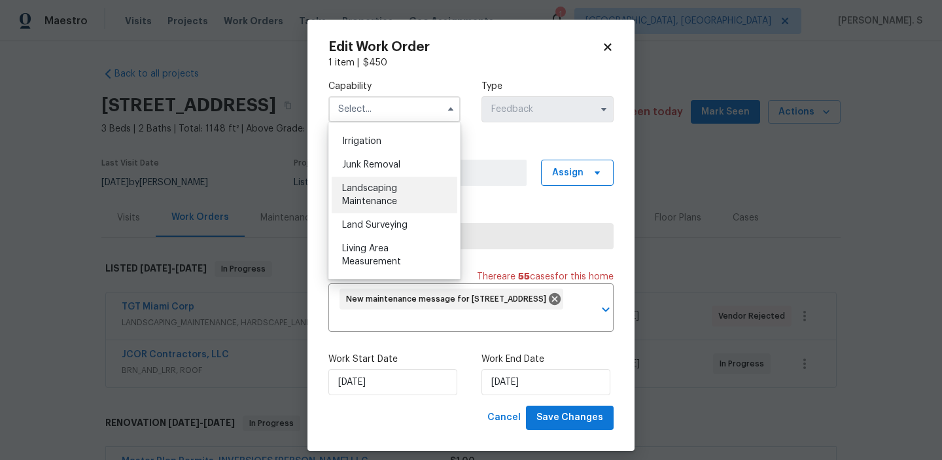
click at [364, 203] on span "Landscaping Maintenance" at bounding box center [369, 195] width 55 height 22
type input "Landscaping Maintenance"
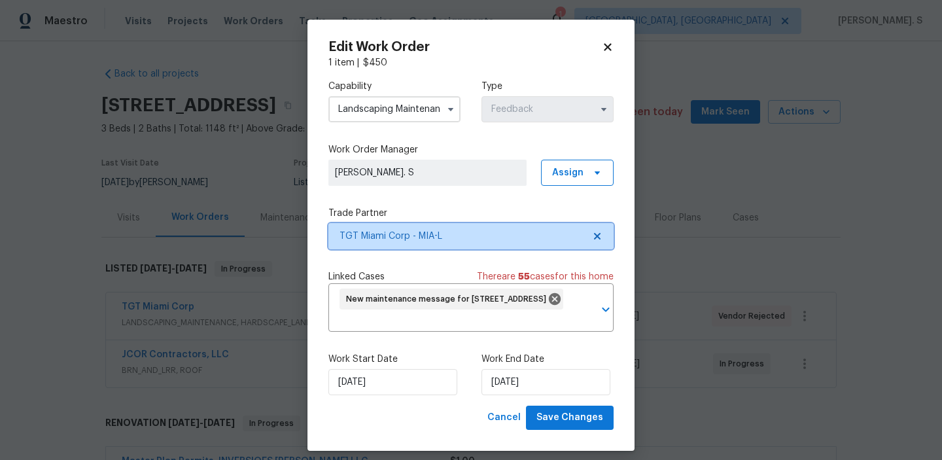
click at [601, 235] on icon at bounding box center [597, 236] width 10 height 10
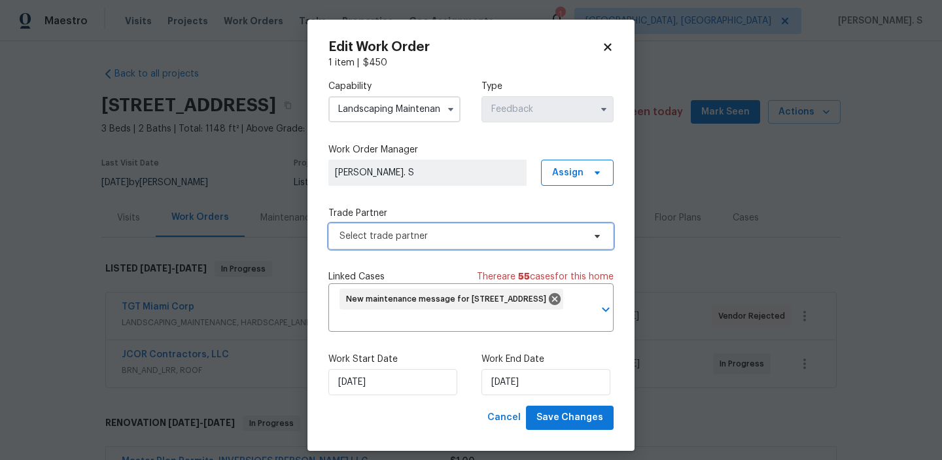
click at [601, 235] on icon at bounding box center [597, 236] width 10 height 10
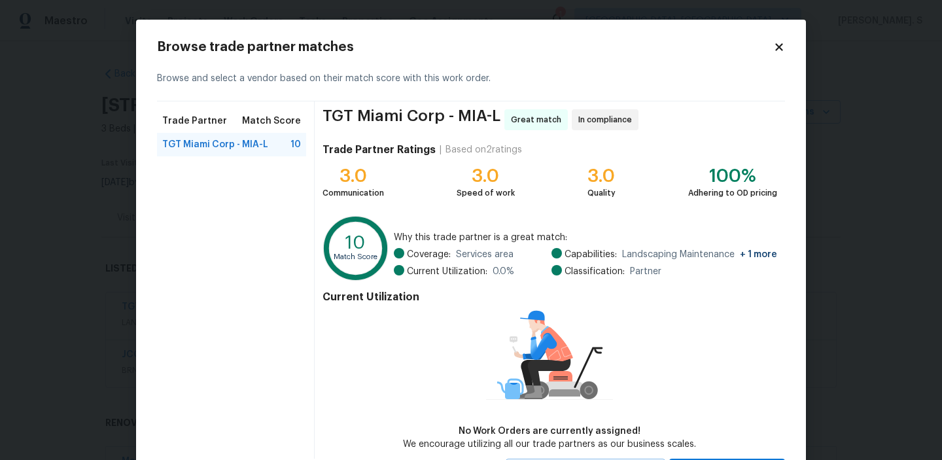
scroll to position [62, 0]
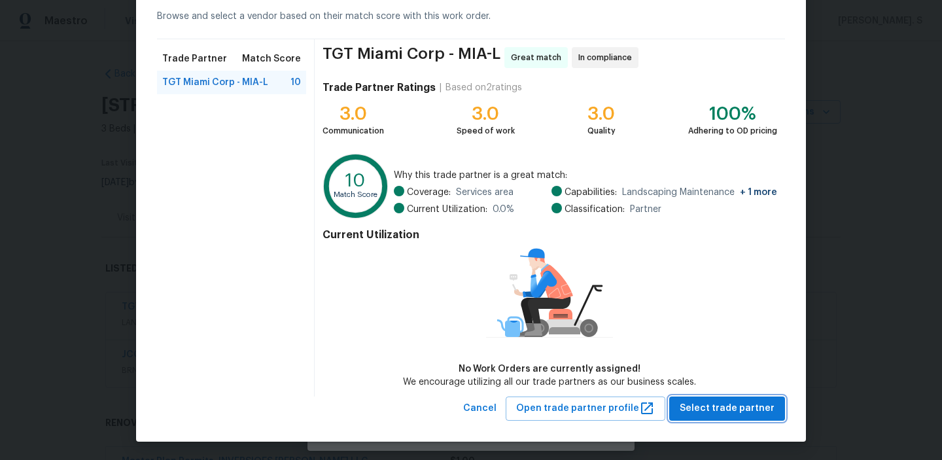
click at [725, 413] on span "Select trade partner" at bounding box center [727, 408] width 95 height 16
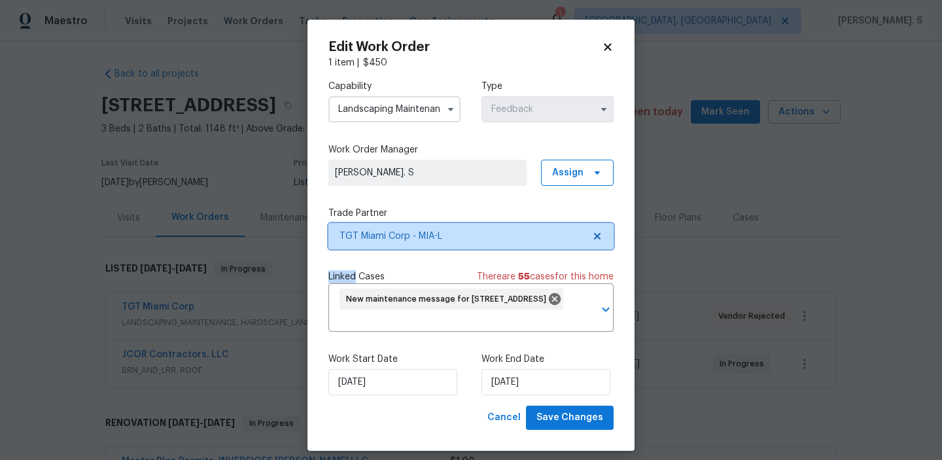
scroll to position [10, 0]
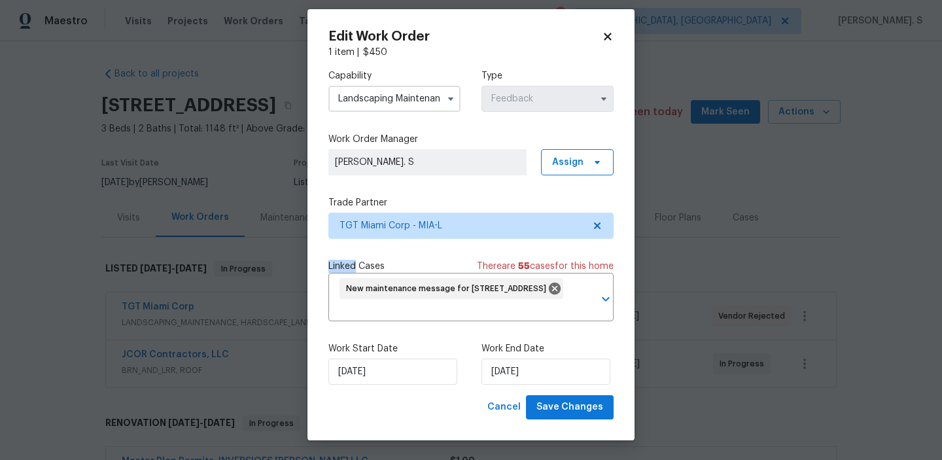
click at [377, 386] on div "Work Start Date 9/2/2025 Work End Date 9/4/2025" at bounding box center [470, 363] width 285 height 63
click at [381, 375] on input "9/2/2025" at bounding box center [392, 371] width 129 height 26
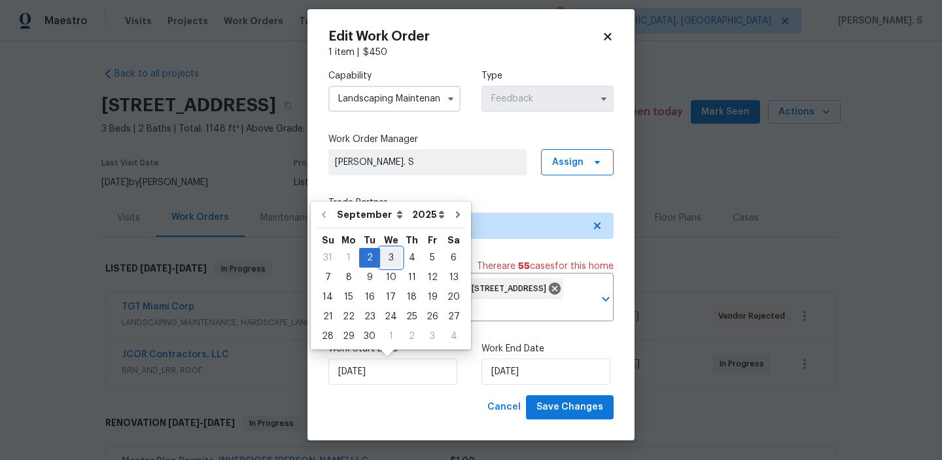
click at [387, 264] on div "3" at bounding box center [391, 258] width 22 height 18
type input "[DATE]"
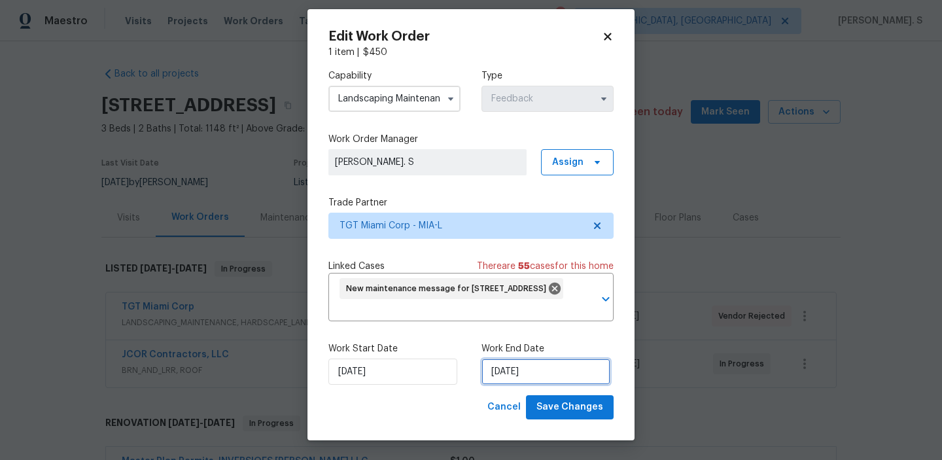
click at [493, 372] on input "9/4/2025" at bounding box center [545, 371] width 129 height 26
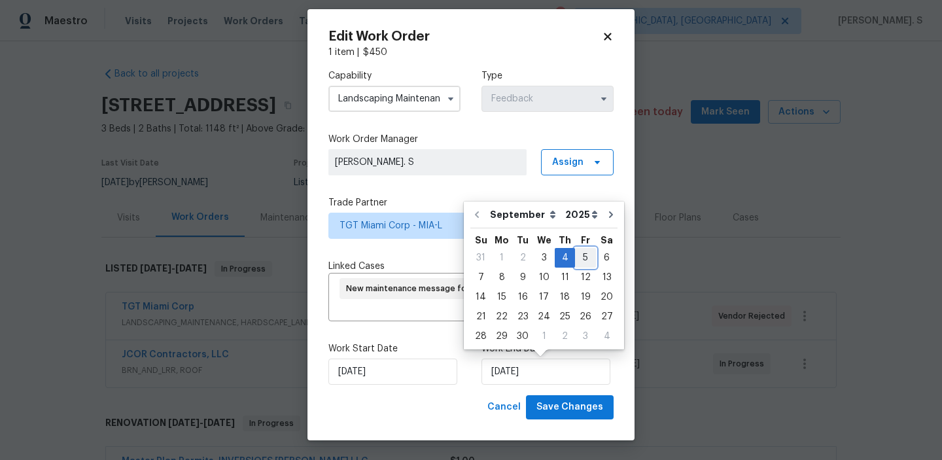
click at [580, 260] on div "5" at bounding box center [585, 258] width 21 height 18
type input "9/5/2025"
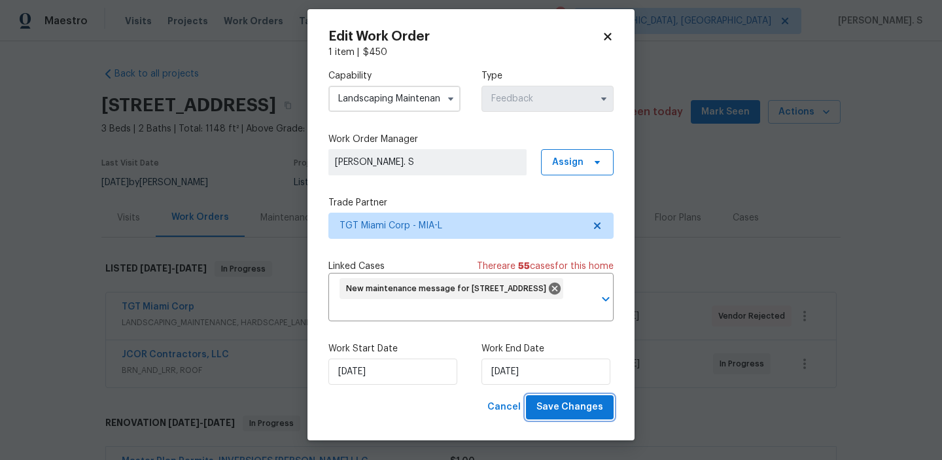
click at [568, 408] on span "Save Changes" at bounding box center [569, 407] width 67 height 16
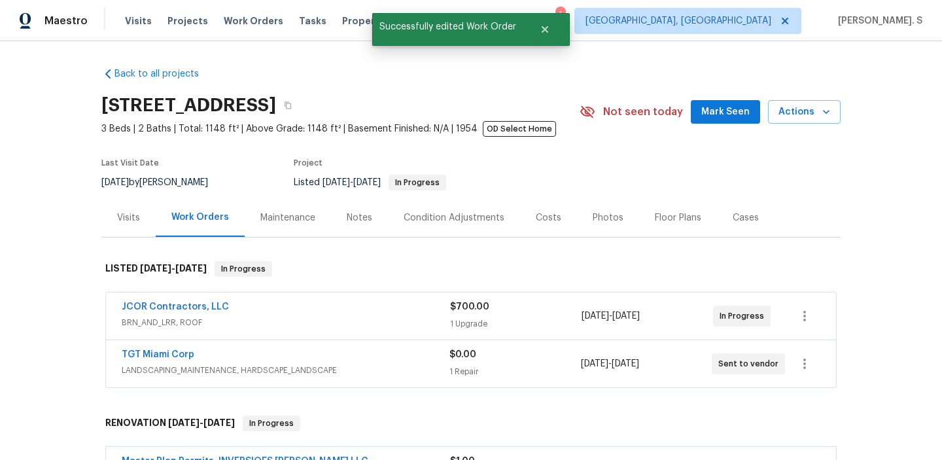
scroll to position [0, 0]
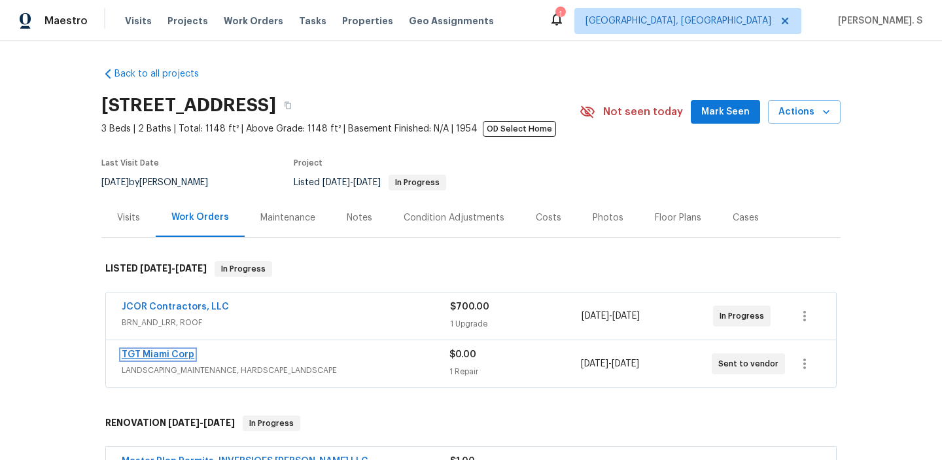
click at [181, 358] on link "TGT Miami Corp" at bounding box center [158, 354] width 73 height 9
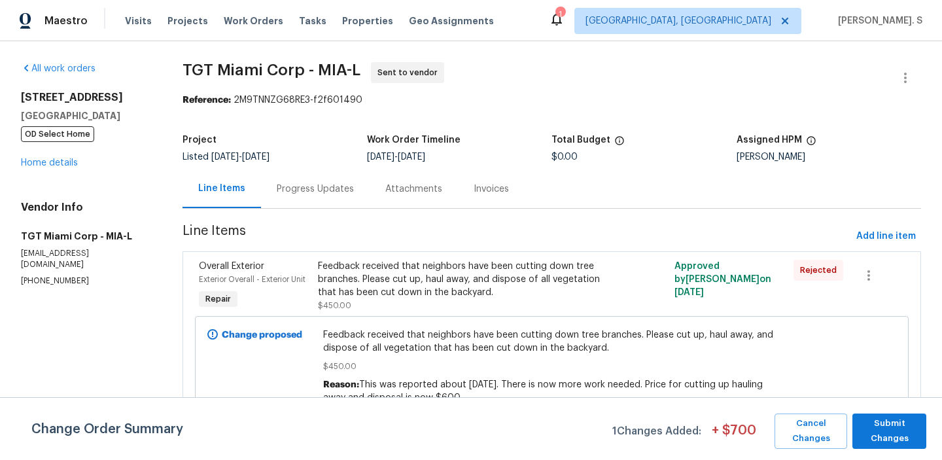
click at [348, 319] on div "Change proposed Feedback received that neighbors have been cutting down tree br…" at bounding box center [552, 366] width 714 height 101
click at [366, 289] on div "Feedback received that neighbors have been cutting down tree branches. Please c…" at bounding box center [463, 279] width 290 height 39
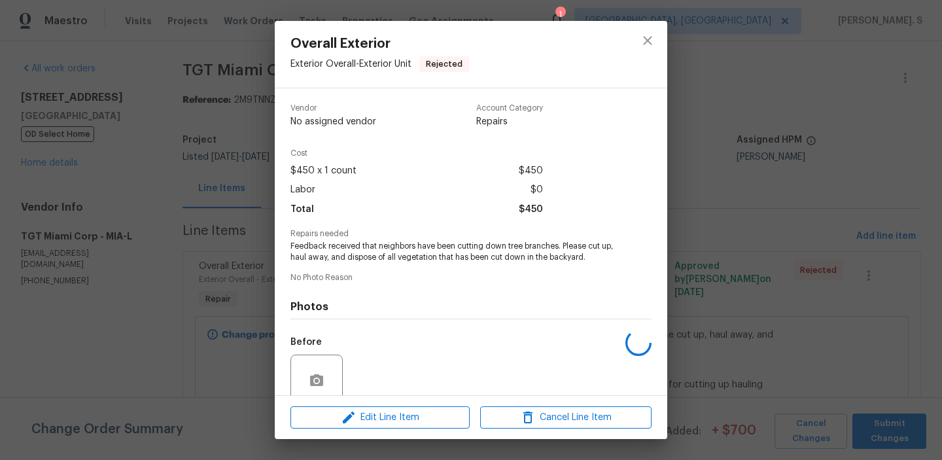
scroll to position [109, 0]
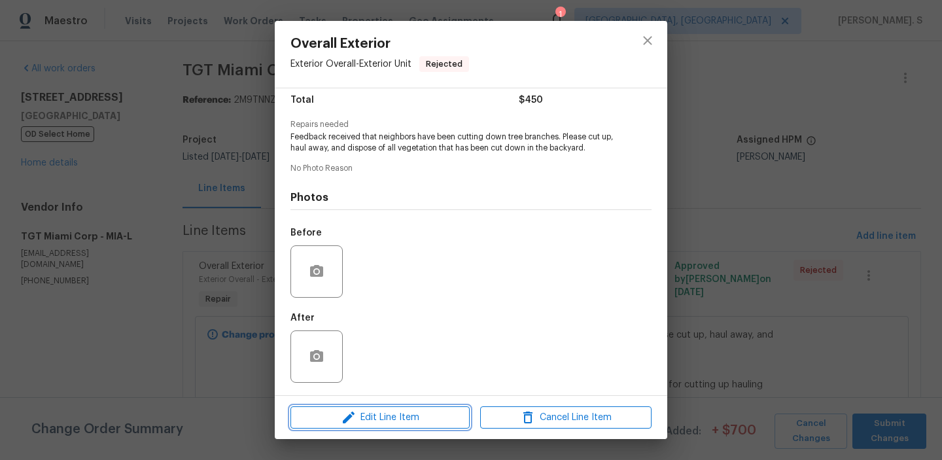
click at [365, 412] on span "Edit Line Item" at bounding box center [379, 418] width 171 height 16
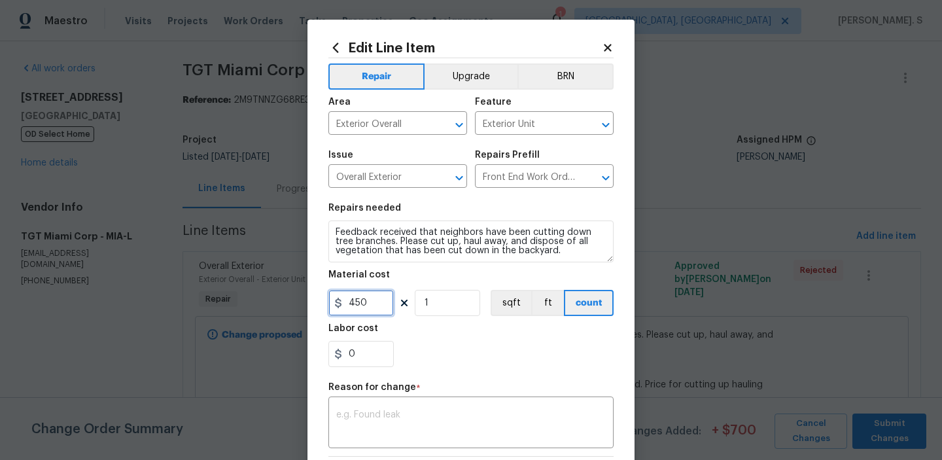
click at [372, 294] on input "450" at bounding box center [360, 303] width 65 height 26
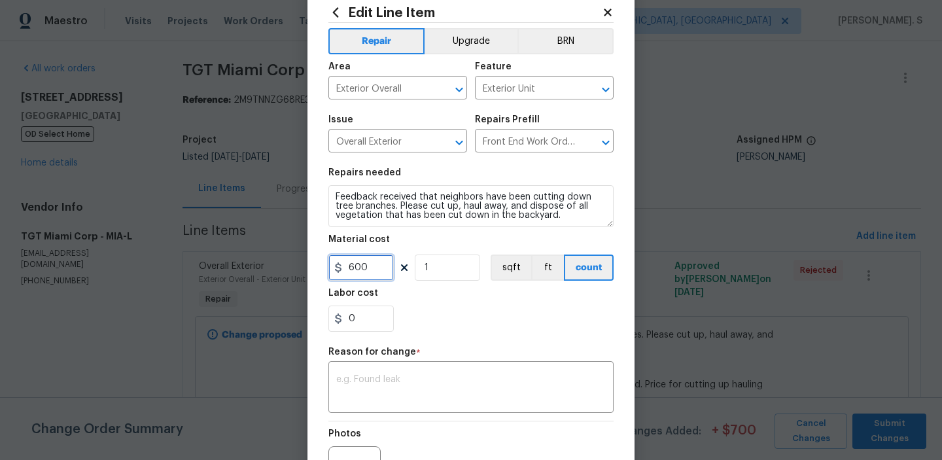
scroll to position [41, 0]
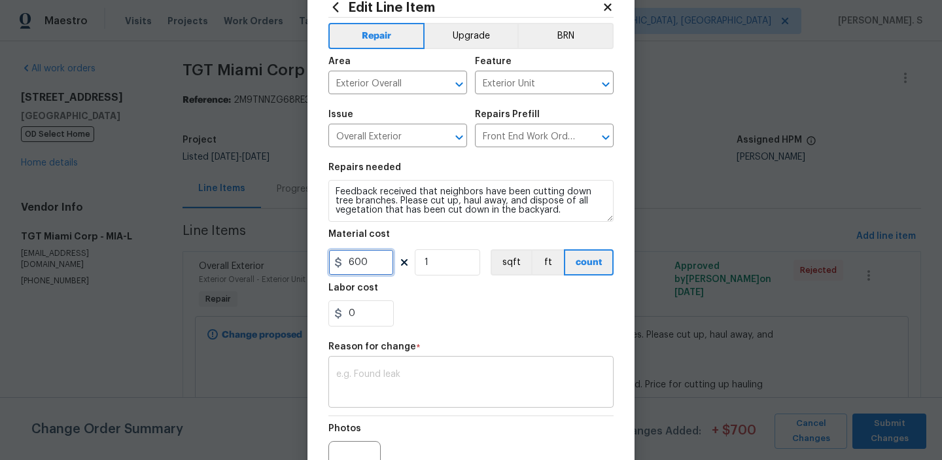
type input "600"
click at [362, 376] on textarea at bounding box center [471, 383] width 270 height 27
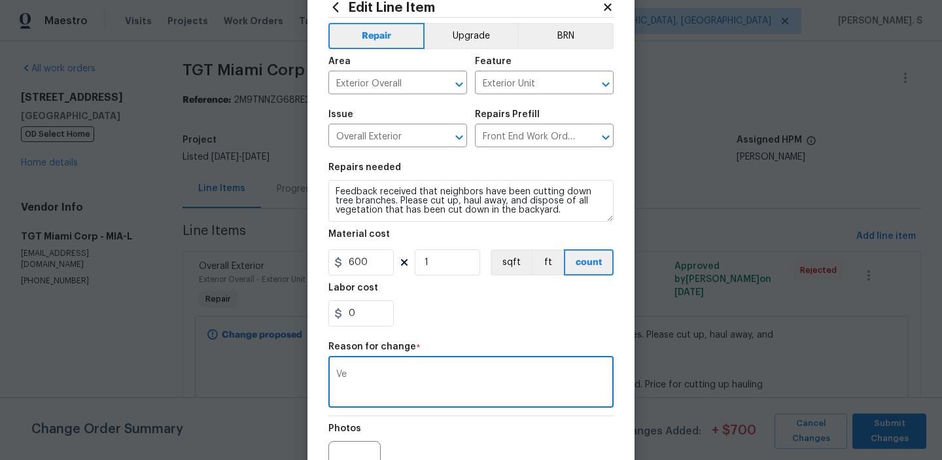
type textarea "V"
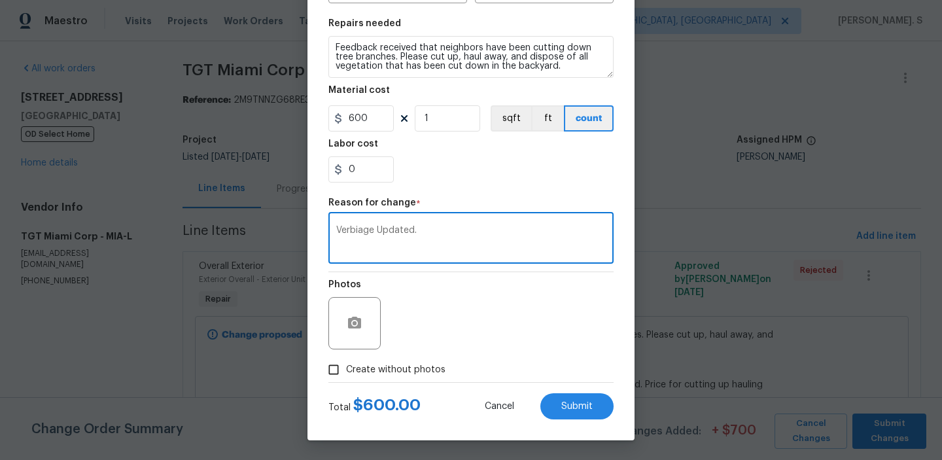
scroll to position [185, 0]
type textarea "Verbiage Updated."
click at [383, 380] on label "Create without photos" at bounding box center [383, 369] width 124 height 25
click at [346, 380] on input "Create without photos" at bounding box center [333, 369] width 25 height 25
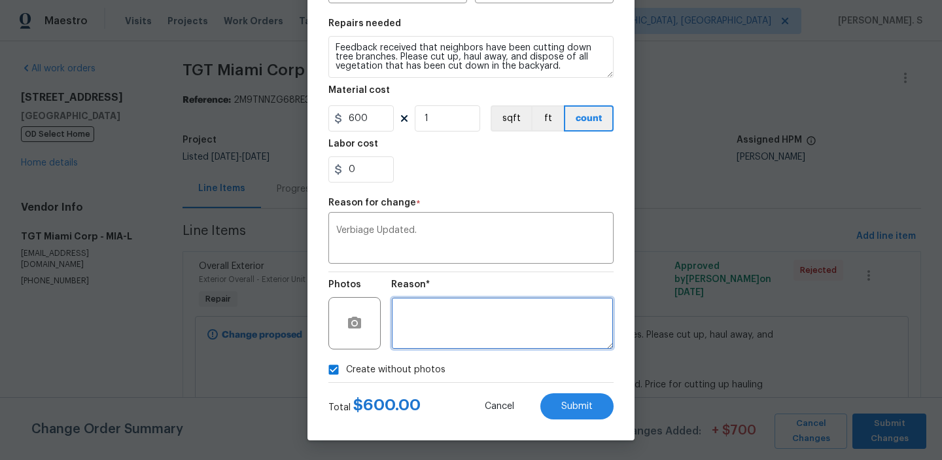
click at [468, 329] on textarea at bounding box center [502, 323] width 222 height 52
click at [329, 368] on input "Create without photos" at bounding box center [333, 369] width 25 height 25
checkbox input "false"
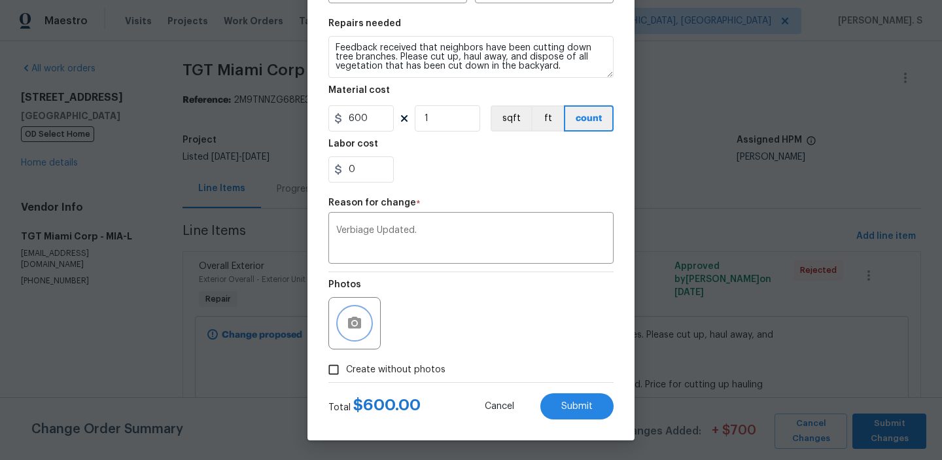
click at [366, 315] on button "button" at bounding box center [354, 322] width 31 height 31
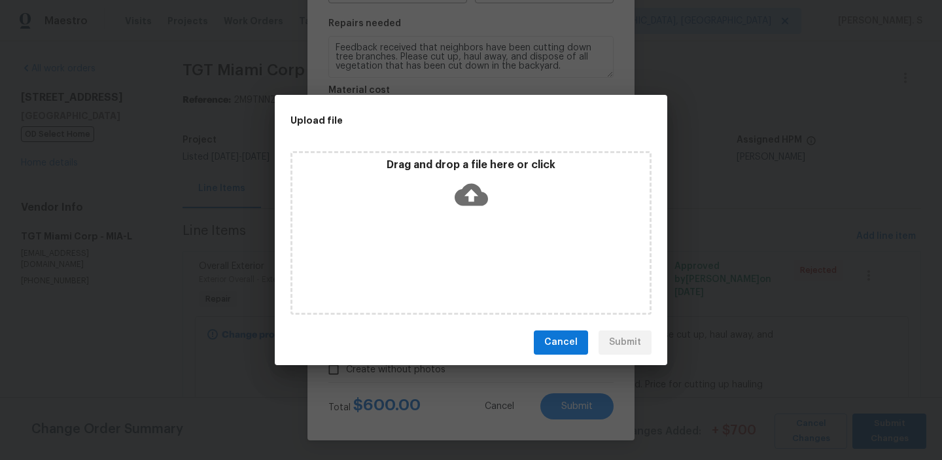
click at [475, 154] on div "Drag and drop a file here or click" at bounding box center [470, 233] width 361 height 164
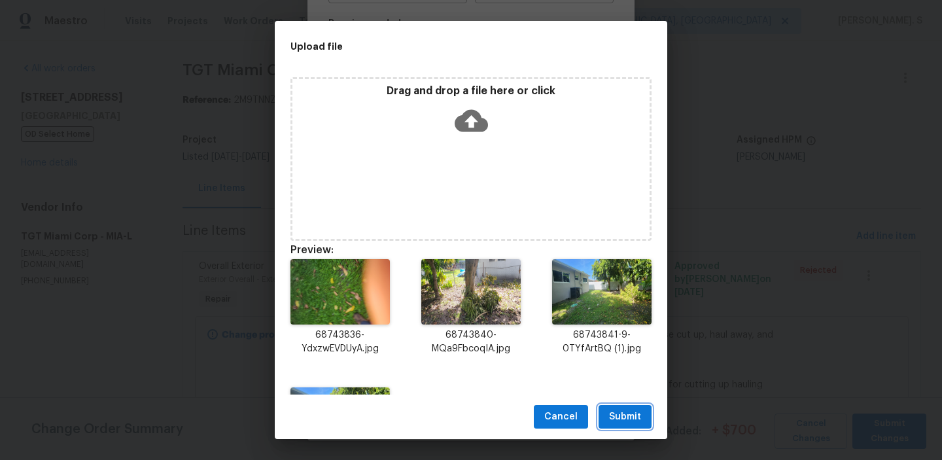
click at [616, 420] on span "Submit" at bounding box center [625, 417] width 32 height 16
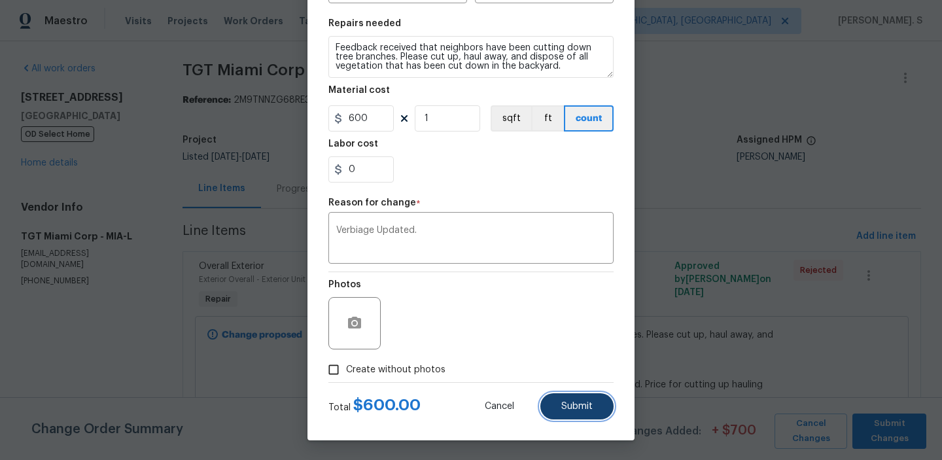
click at [560, 408] on button "Submit" at bounding box center [576, 406] width 73 height 26
type input "450"
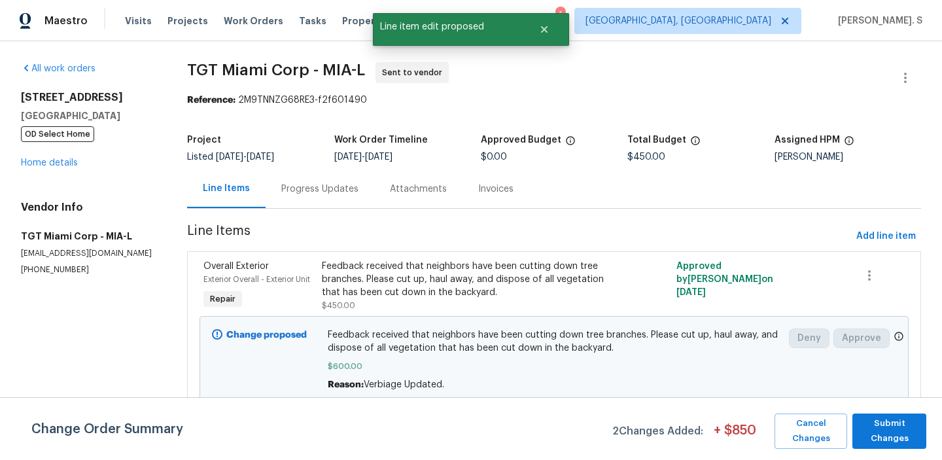
scroll to position [0, 0]
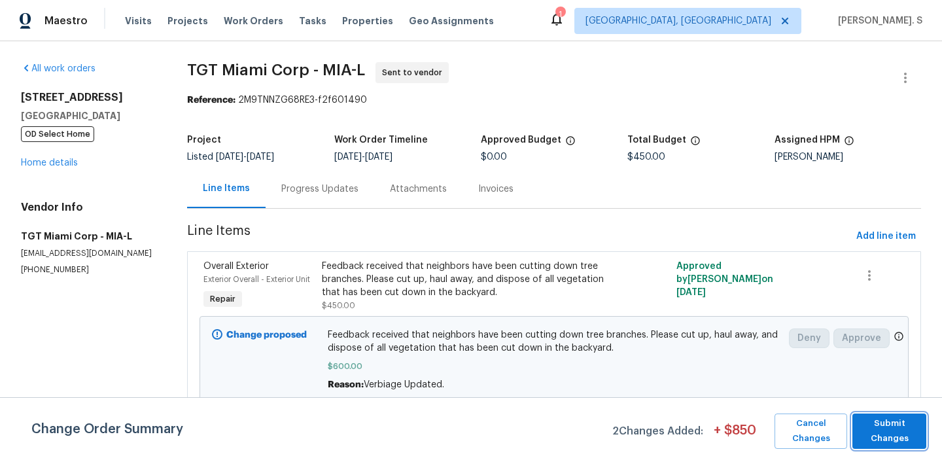
click at [903, 435] on span "Submit Changes" at bounding box center [889, 431] width 61 height 30
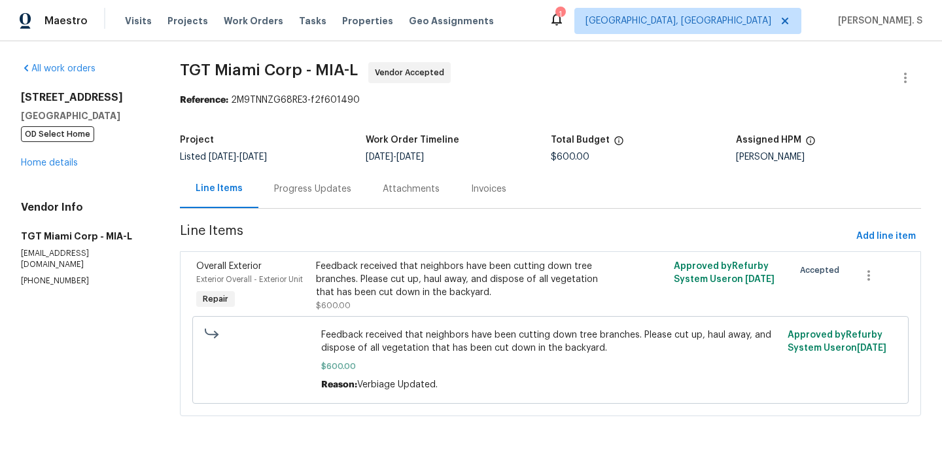
click at [331, 212] on section "TGT Miami Corp - MIA-L Vendor Accepted Reference: 2M9TNNZG68RE3-f2f601490 Proje…" at bounding box center [550, 247] width 741 height 370
click at [336, 183] on div "Progress Updates" at bounding box center [312, 189] width 77 height 13
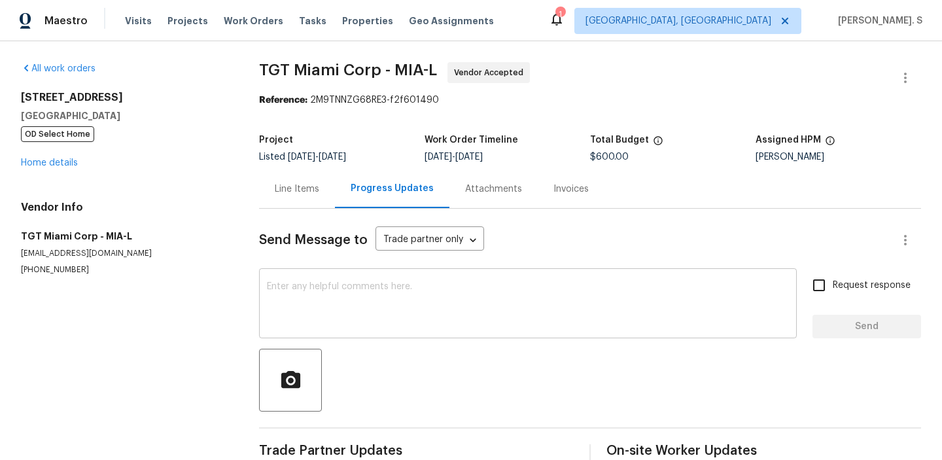
click at [345, 313] on textarea at bounding box center [528, 305] width 522 height 46
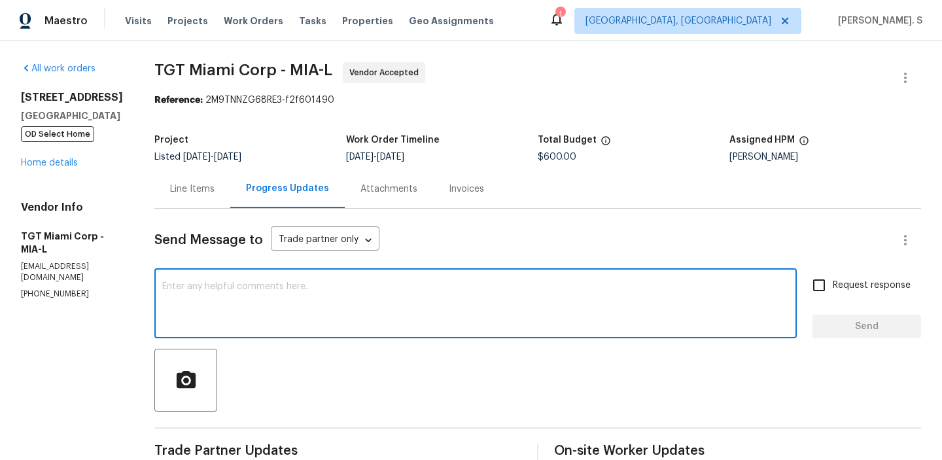
paste textarea "Hi, this is Glory with Opendoor. I’m confirming you received the WO for the pro…"
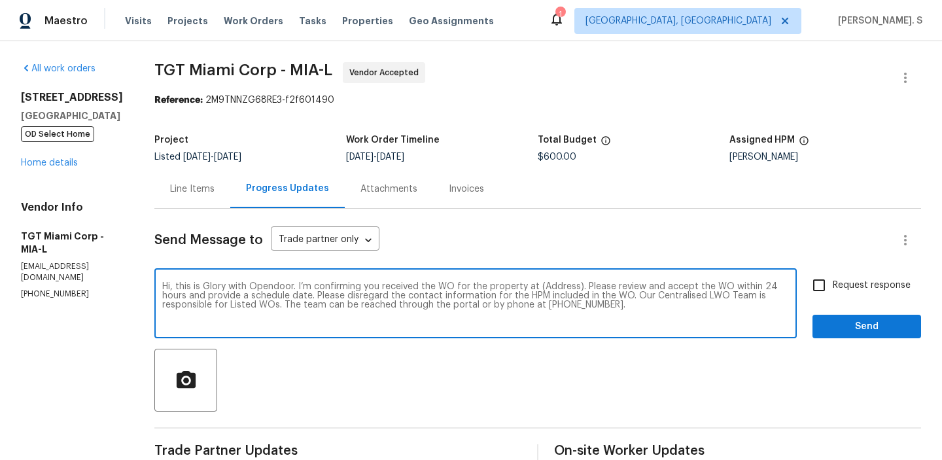
click at [539, 287] on textarea "Hi, this is Glory with Opendoor. I’m confirming you received the WO for the pro…" at bounding box center [475, 305] width 627 height 46
paste textarea "[STREET_ADDRESS]"
type textarea "Hi, this is Glory with Opendoor. I’m confirming you received the WO for the pro…"
click at [864, 280] on span "Request response" at bounding box center [872, 286] width 78 height 14
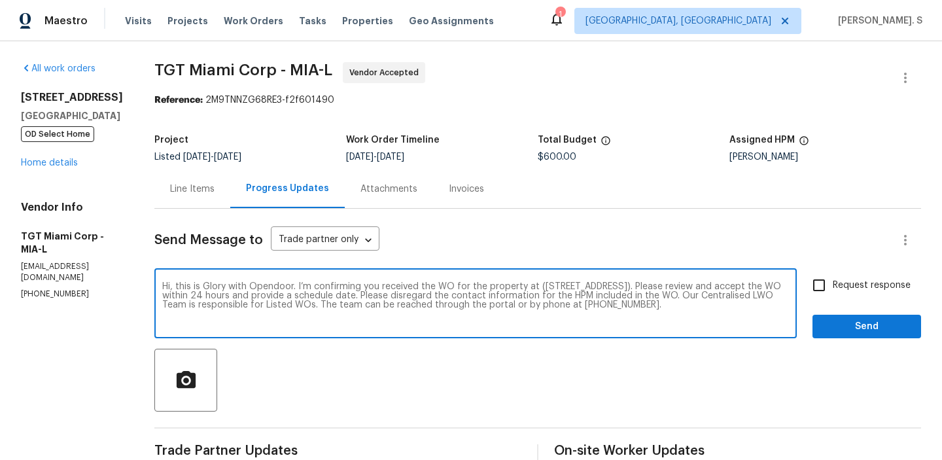
click at [833, 280] on input "Request response" at bounding box center [818, 284] width 27 height 27
checkbox input "true"
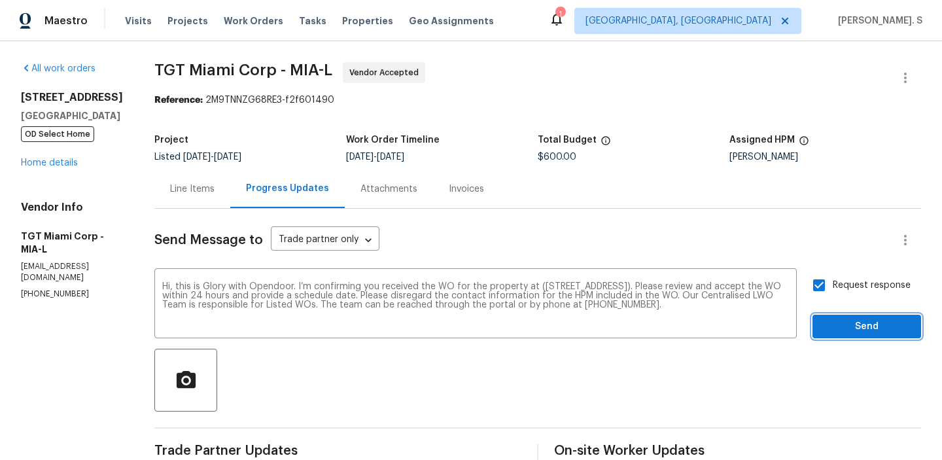
click at [855, 326] on span "Send" at bounding box center [867, 327] width 88 height 16
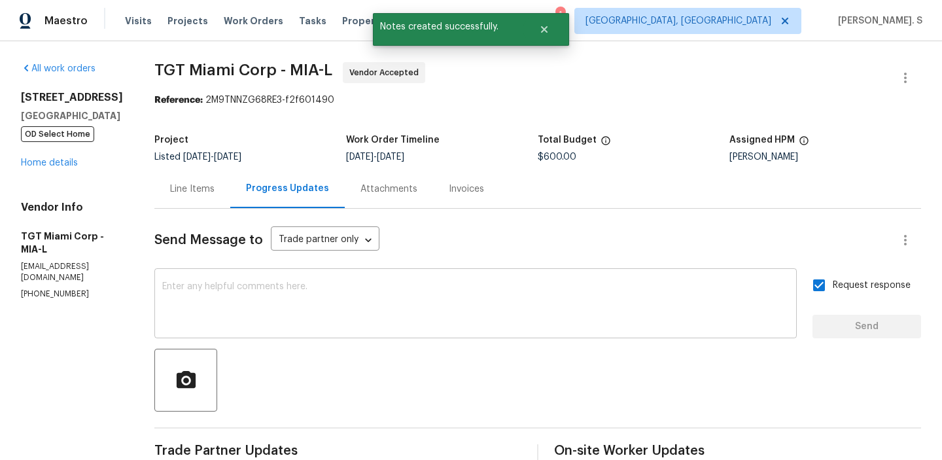
click at [359, 297] on textarea at bounding box center [475, 305] width 627 height 46
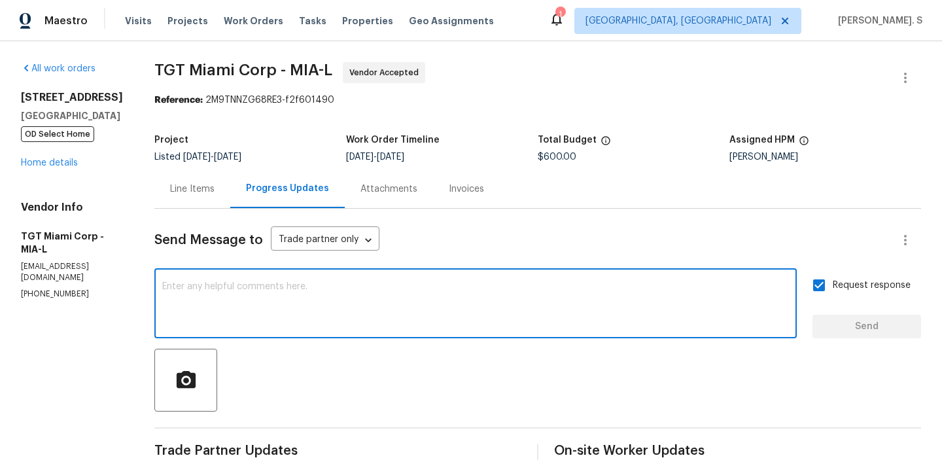
type textarea "K"
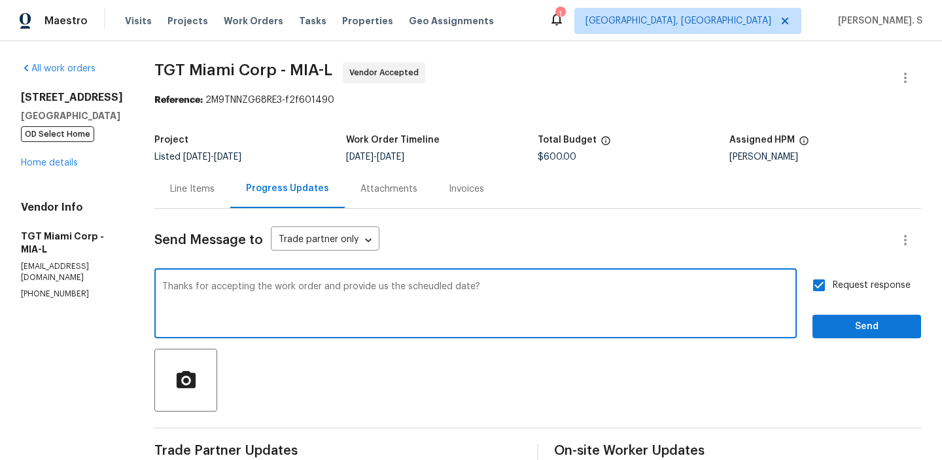
click at [321, 283] on textarea "Thanks for accepting the work order and provide us the scheudled date?" at bounding box center [475, 305] width 627 height 46
click at [0, 0] on div "scheduled" at bounding box center [0, 0] width 0 height 0
type textarea "Thanks for accepting the work order and could you provide us the scheduled date?"
click at [820, 319] on button "Send" at bounding box center [866, 327] width 109 height 24
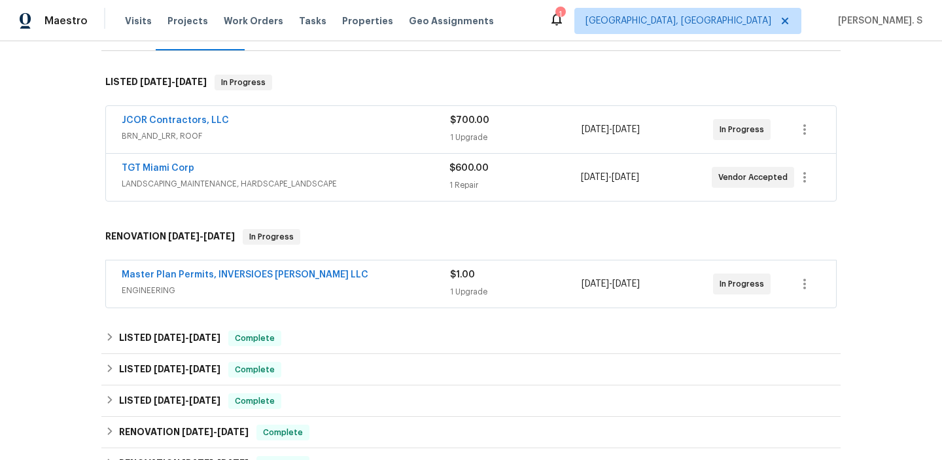
scroll to position [218, 0]
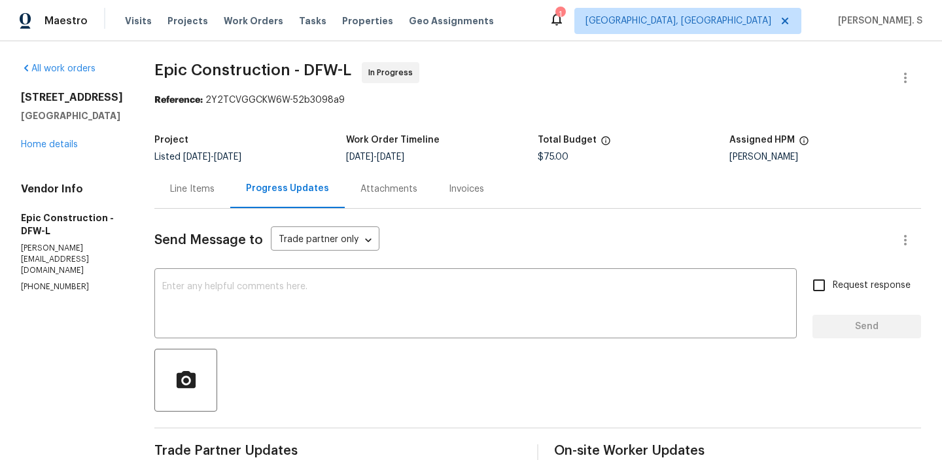
click at [169, 198] on div "Line Items" at bounding box center [192, 188] width 76 height 39
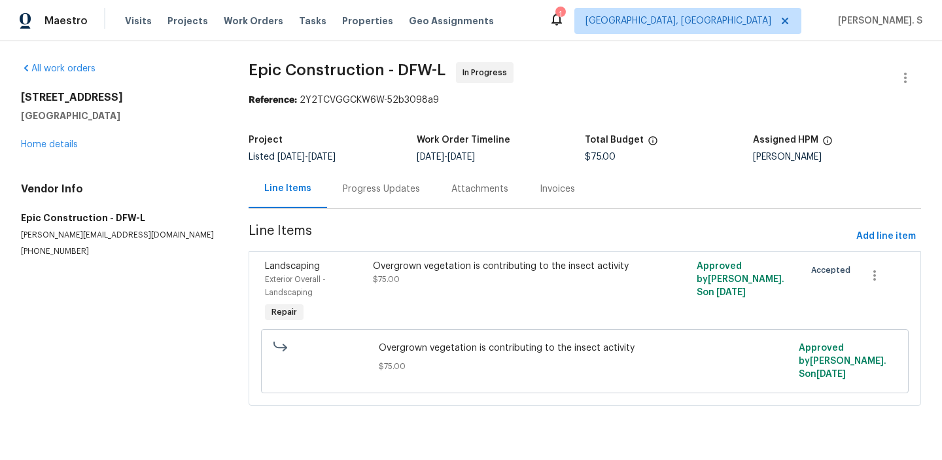
click at [435, 349] on span "Overgrown vegetation is contributing to the insect activity" at bounding box center [585, 347] width 413 height 13
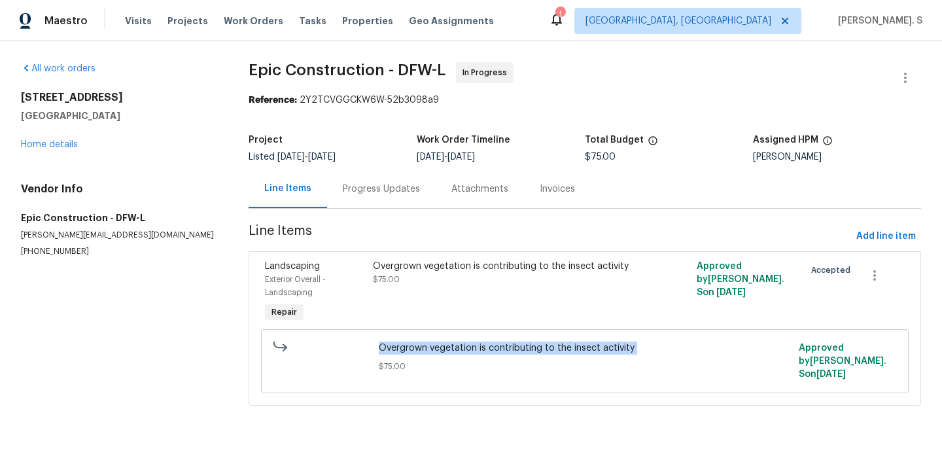
click at [435, 349] on span "Overgrown vegetation is contributing to the insect activity" at bounding box center [585, 347] width 413 height 13
copy span "Overgrown vegetation is contributing to the insect activity"
click at [390, 176] on div "Progress Updates" at bounding box center [381, 188] width 109 height 39
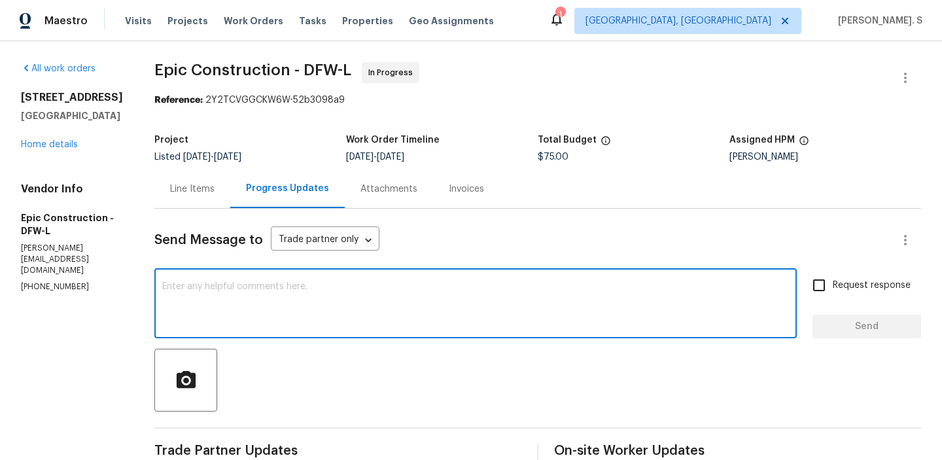
click at [352, 302] on textarea at bounding box center [475, 305] width 627 height 46
type textarea "t"
click at [203, 294] on textarea "This is the" at bounding box center [475, 305] width 627 height 46
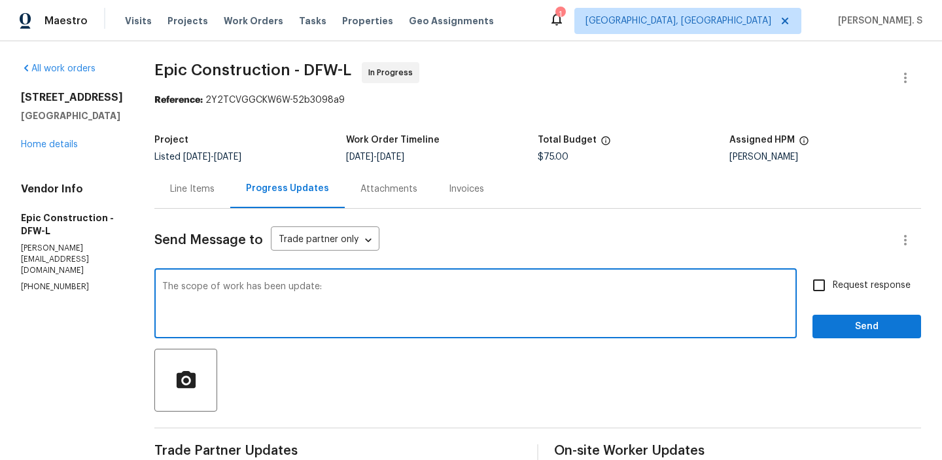
paste textarea "Trim bushes and they need to see is there anything else please have them upload…"
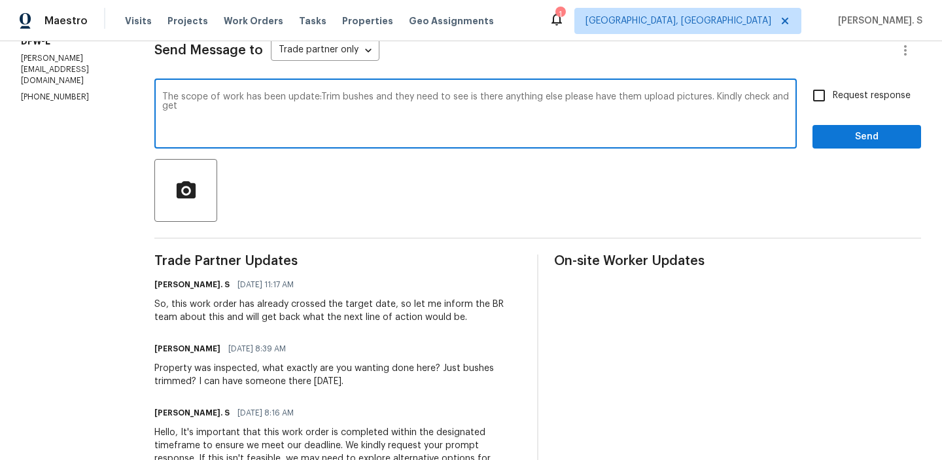
scroll to position [197, 0]
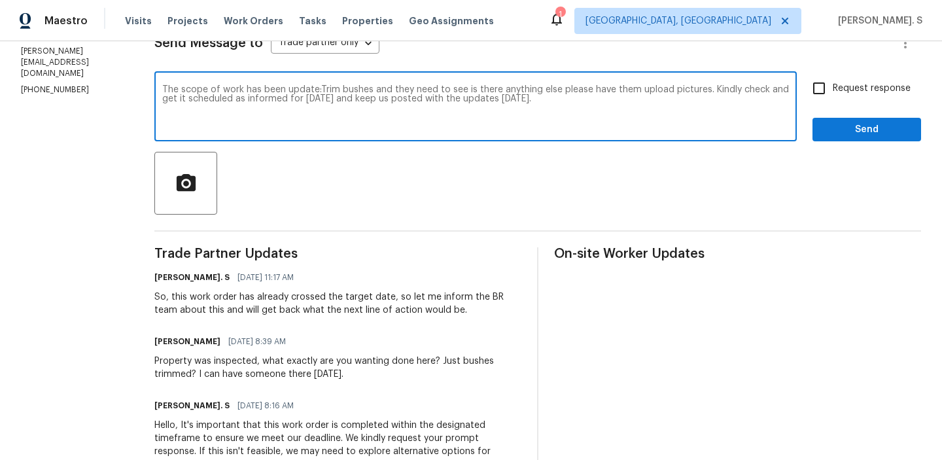
type textarea "The scope of work has been update:Trim bushes and they need to see is there any…"
click at [835, 95] on span "Request response" at bounding box center [872, 89] width 78 height 14
click at [833, 95] on input "Request response" at bounding box center [818, 88] width 27 height 27
checkbox input "true"
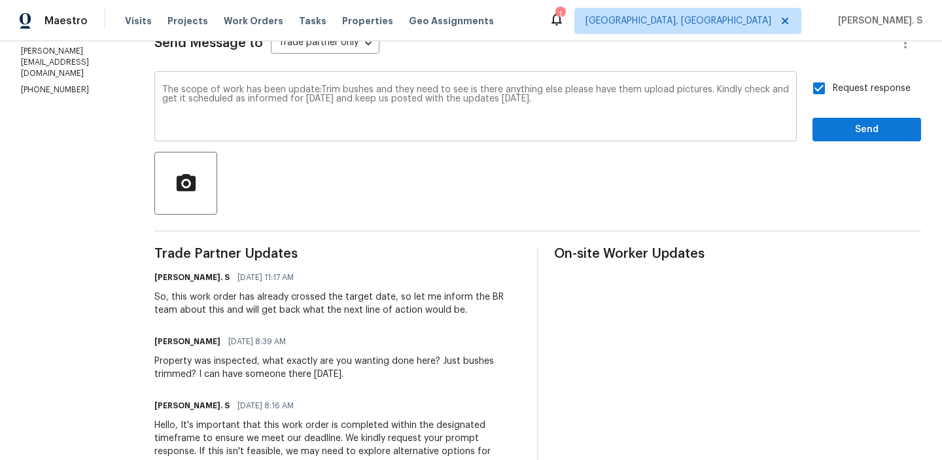
click at [598, 90] on textarea "The scope of work has been update:Trim bushes and they need to see is there any…" at bounding box center [475, 108] width 627 height 46
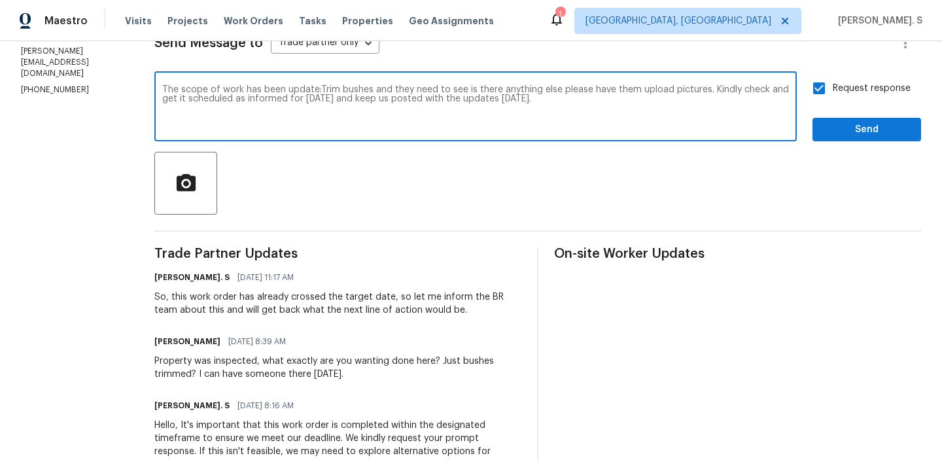
click at [598, 90] on textarea "The scope of work has been update:Trim bushes and they need to see is there any…" at bounding box center [475, 108] width 627 height 46
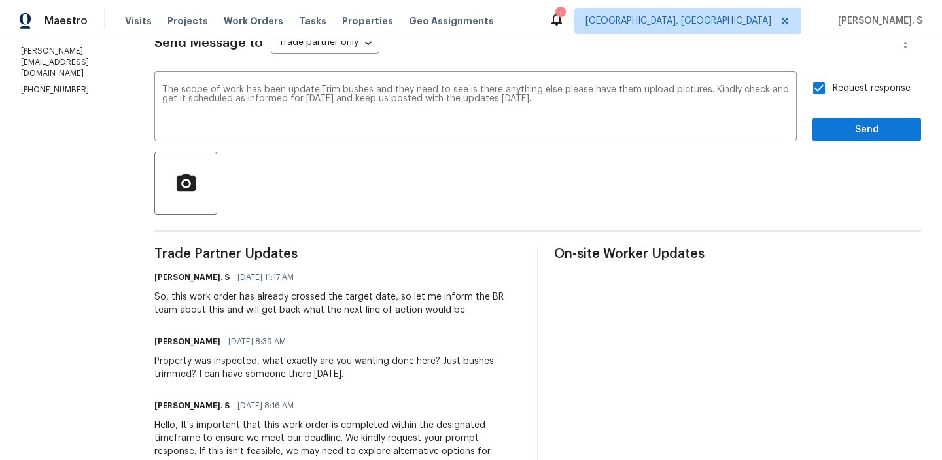
click at [837, 116] on div "Request response Send" at bounding box center [866, 108] width 109 height 67
click at [842, 136] on span "Send" at bounding box center [867, 130] width 88 height 16
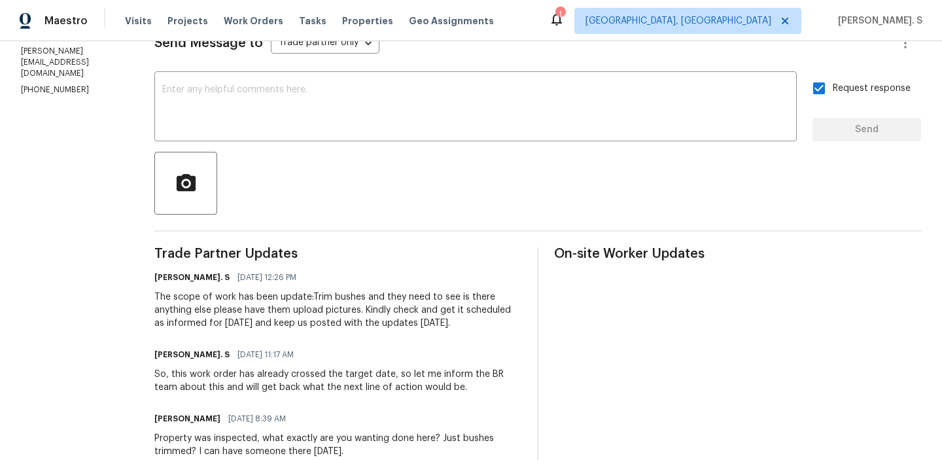
scroll to position [56, 0]
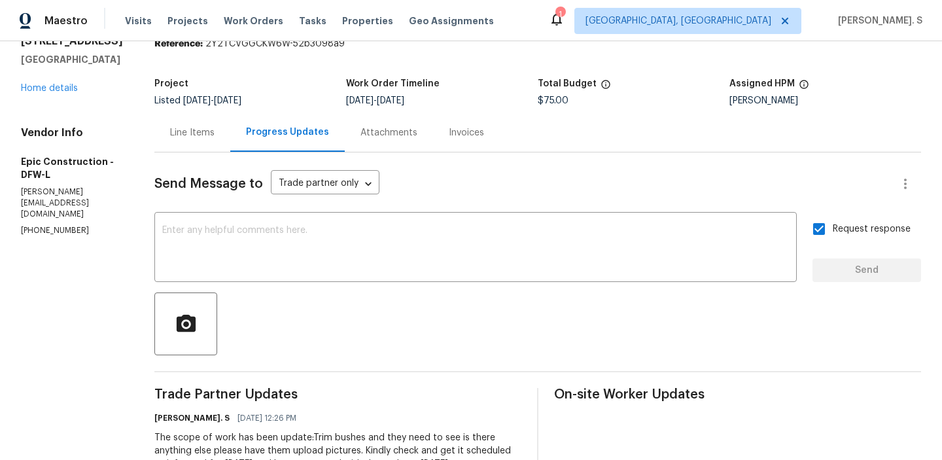
click at [170, 128] on div "Line Items" at bounding box center [192, 132] width 44 height 13
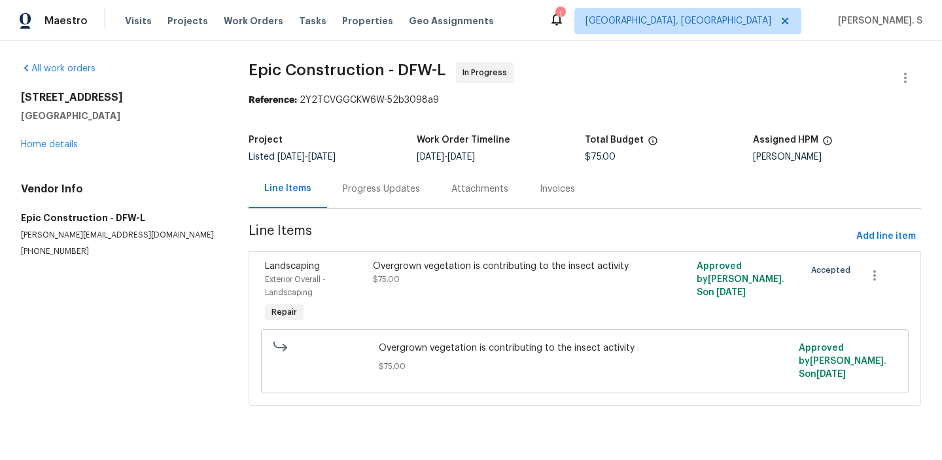
click at [385, 298] on div "Overgrown vegetation is contributing to the insect activity $75.00" at bounding box center [504, 292] width 270 height 73
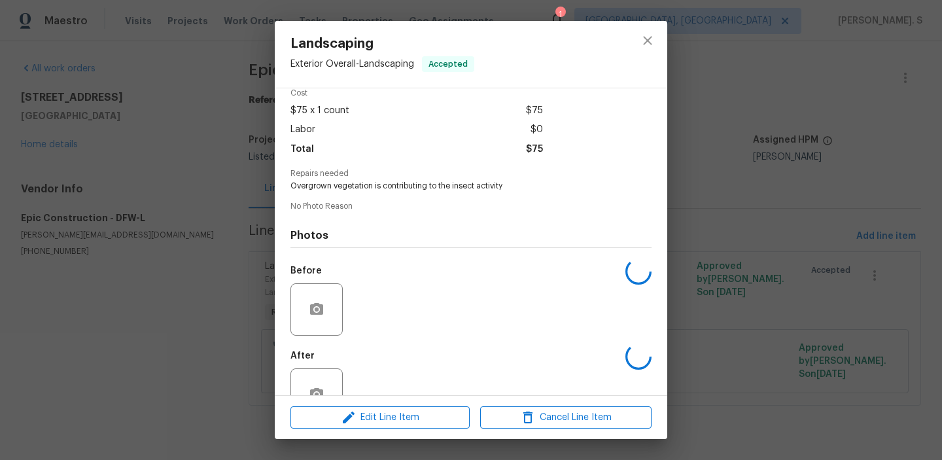
scroll to position [90, 0]
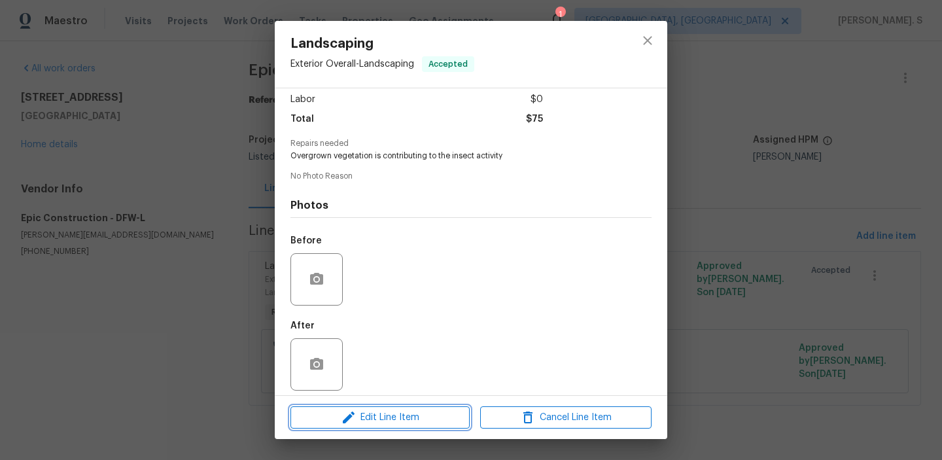
click at [385, 419] on span "Edit Line Item" at bounding box center [379, 418] width 171 height 16
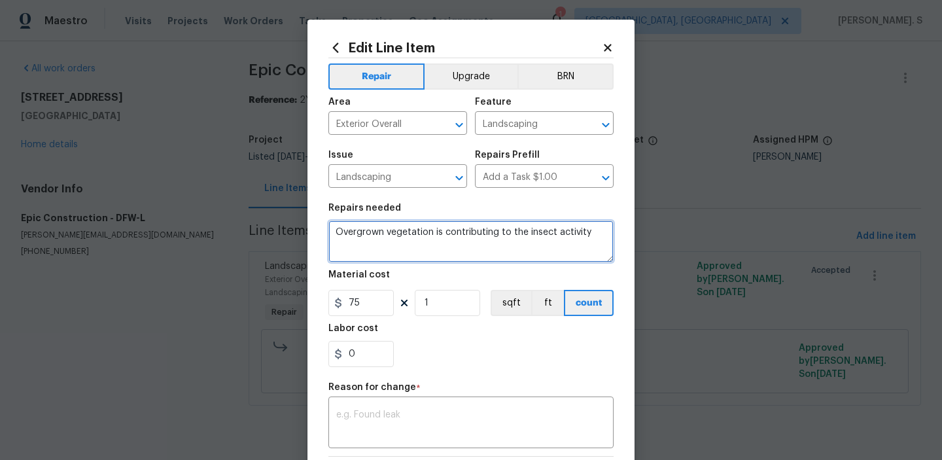
click at [398, 242] on textarea "Overgrown vegetation is contributing to the insect activity" at bounding box center [470, 241] width 285 height 42
paste textarea "Trim bushes and they need to see is there anything else please have them upload…"
type textarea "Trim bushes and they need to see is there anything else please have them upload…"
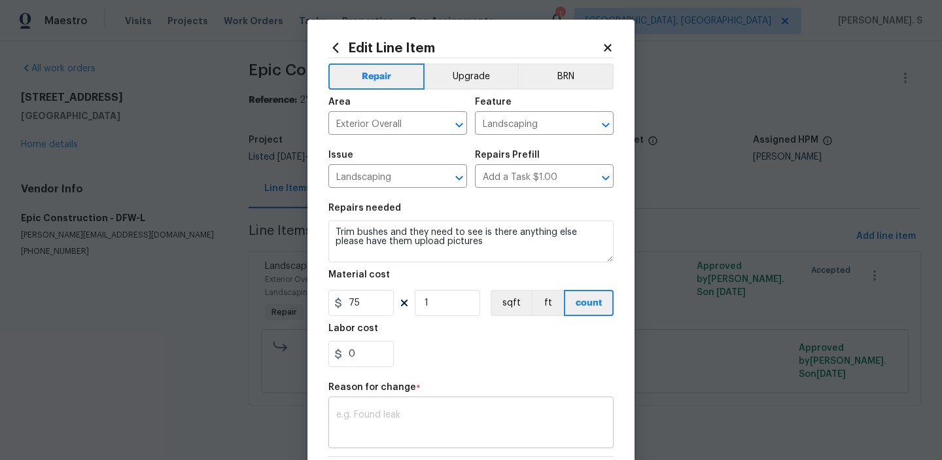
click at [391, 412] on textarea at bounding box center [471, 423] width 270 height 27
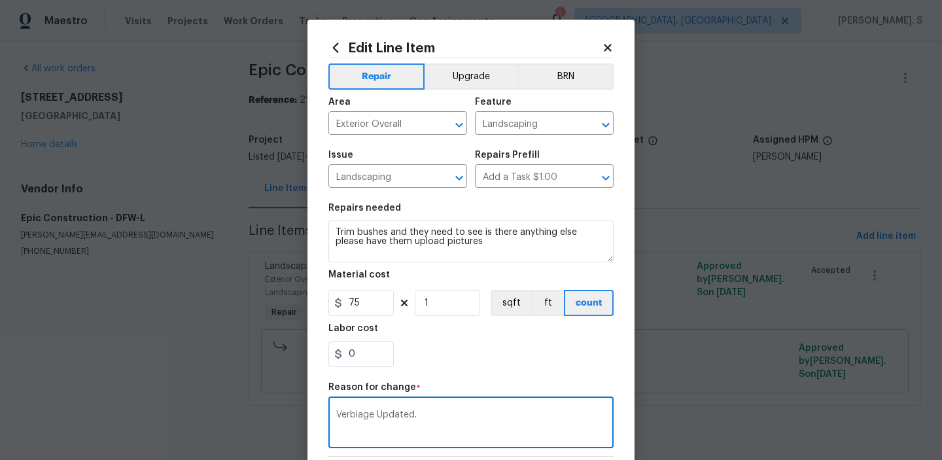
scroll to position [185, 0]
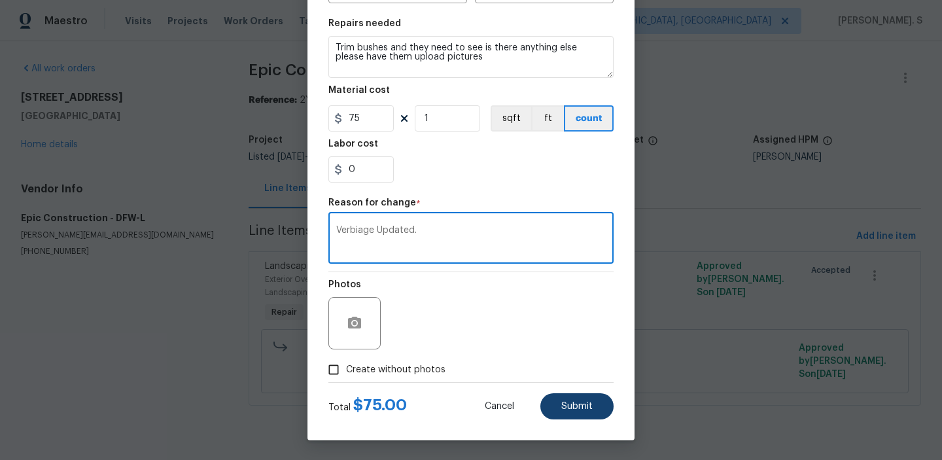
type textarea "Verbiage Updated."
click at [591, 400] on button "Submit" at bounding box center [576, 406] width 73 height 26
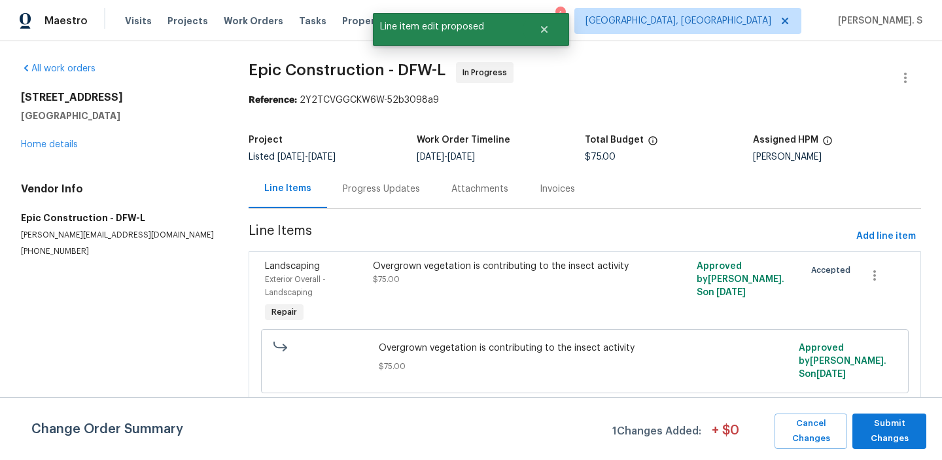
scroll to position [0, 0]
click at [889, 431] on span "Submit Changes" at bounding box center [889, 431] width 61 height 30
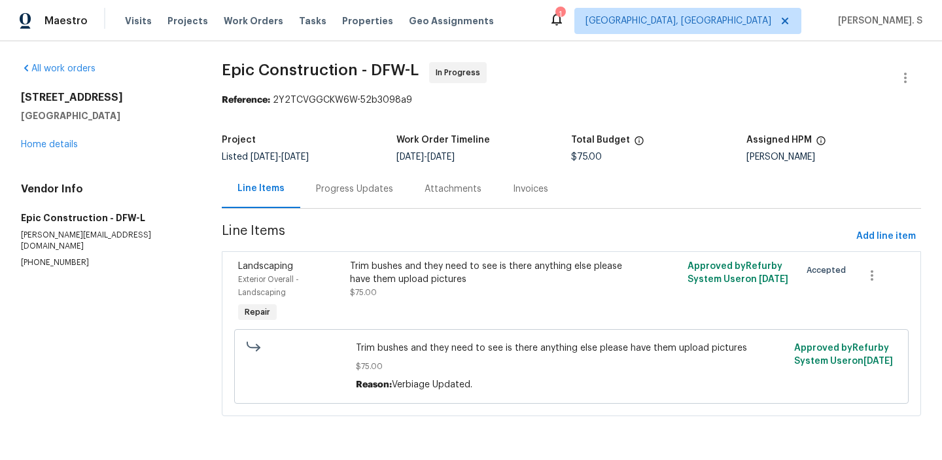
click at [353, 193] on div "Progress Updates" at bounding box center [354, 189] width 77 height 13
